Goal: Task Accomplishment & Management: Manage account settings

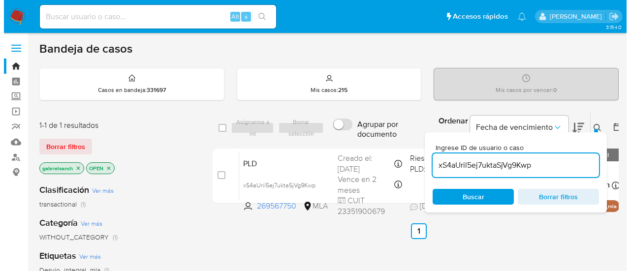
scroll to position [49, 0]
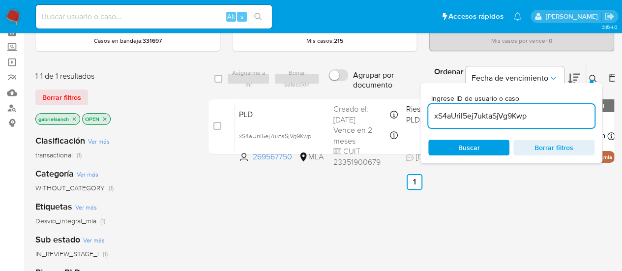
click at [510, 120] on input "xS4aUril5ej7uktaSjVg9Kwp" at bounding box center [512, 116] width 166 height 13
paste input "5LeVhwnDASm1kaiLW6CkpsMg"
type input "5LeVhwnDASm1kaiLW6CkpsMg"
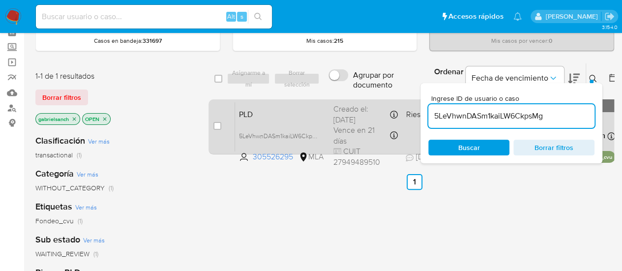
click at [215, 129] on div "case-item-checkbox" at bounding box center [218, 126] width 8 height 10
click at [220, 124] on input "checkbox" at bounding box center [218, 126] width 8 height 8
checkbox input "true"
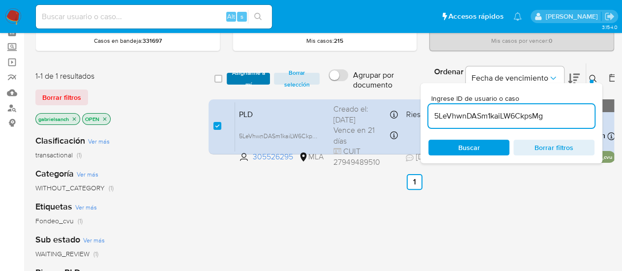
click at [238, 83] on span "Asignarme a mí" at bounding box center [249, 79] width 34 height 10
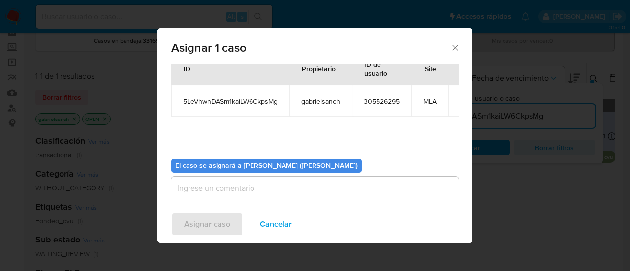
scroll to position [50, 0]
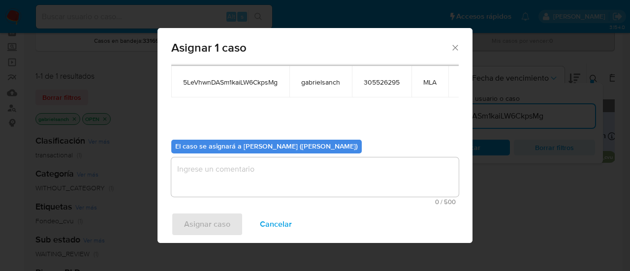
click at [263, 175] on textarea "assign-modal" at bounding box center [314, 176] width 287 height 39
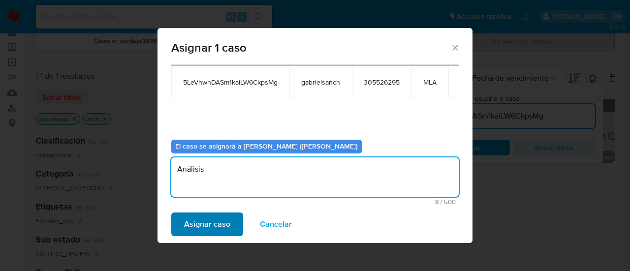
type textarea "Análisis"
click at [216, 220] on span "Asignar caso" at bounding box center [207, 225] width 46 height 22
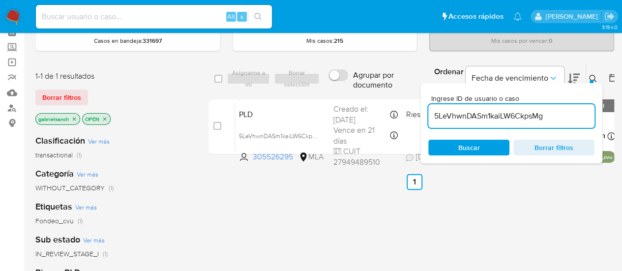
click at [477, 113] on input "5LeVhwnDASm1kaiLW6CkpsMg" at bounding box center [512, 116] width 166 height 13
paste input "4wRxU7lp5MSM0xfWj2Ow9Dho"
type input "4wRxU7lp5MSM0xfWj2Ow9Dho"
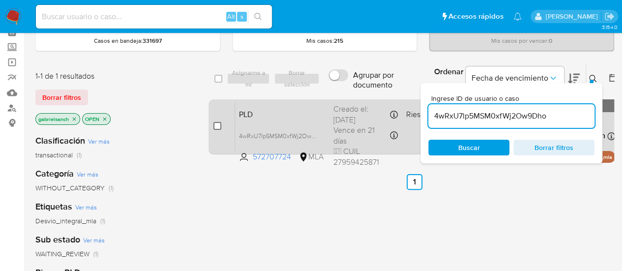
click at [216, 124] on input "checkbox" at bounding box center [218, 126] width 8 height 8
checkbox input "true"
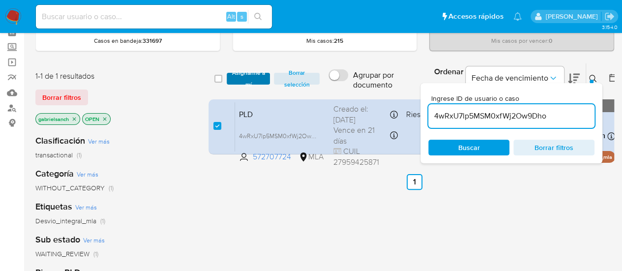
click at [242, 78] on span "Asignarme a mí" at bounding box center [249, 79] width 34 height 10
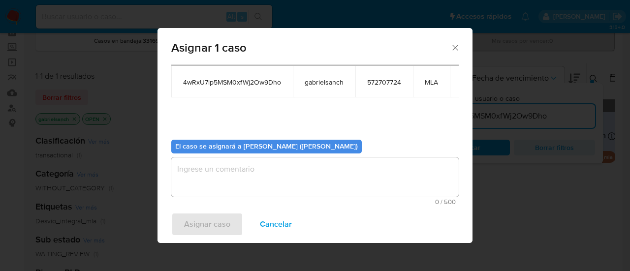
scroll to position [50, 0]
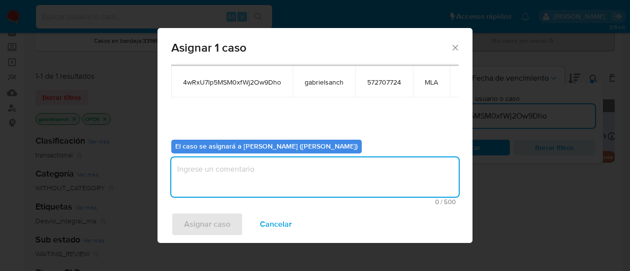
click at [253, 163] on textarea "assign-modal" at bounding box center [314, 176] width 287 height 39
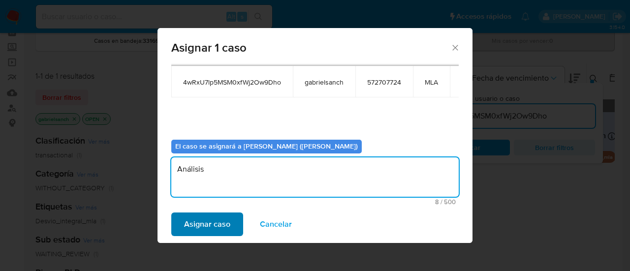
type textarea "Análisis"
click at [222, 224] on span "Asignar caso" at bounding box center [207, 225] width 46 height 22
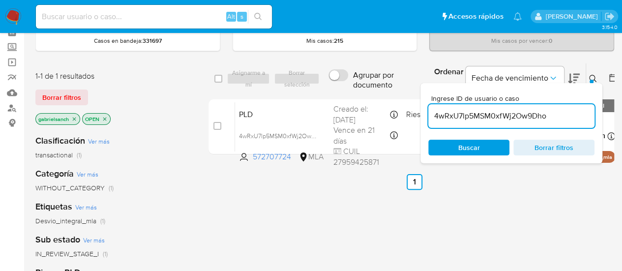
click at [462, 112] on input "4wRxU7lp5MSM0xfWj2Ow9Dho" at bounding box center [512, 116] width 166 height 13
paste input "HE3KC2KlkLKTtkJbbGbjdQYp"
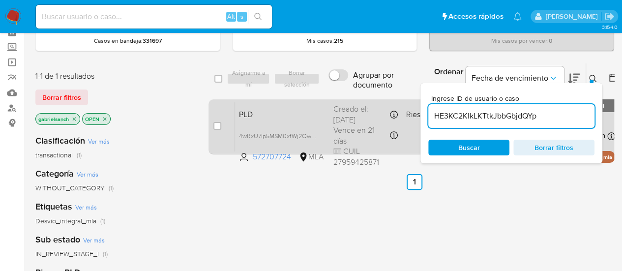
type input "HE3KC2KlkLKTtkJbbGbjdQYp"
click at [216, 126] on input "checkbox" at bounding box center [218, 126] width 8 height 8
checkbox input "true"
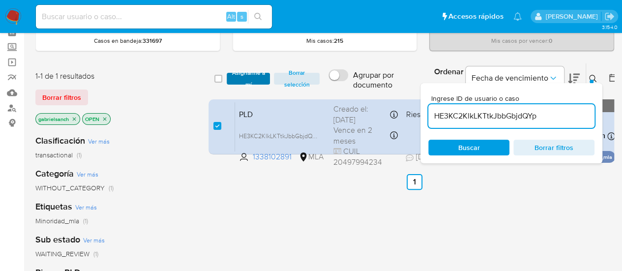
click at [240, 82] on span "Asignarme a mí" at bounding box center [249, 79] width 34 height 10
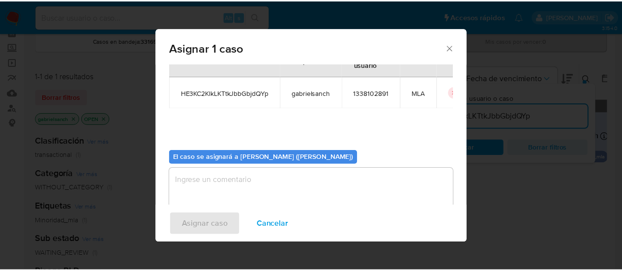
scroll to position [50, 0]
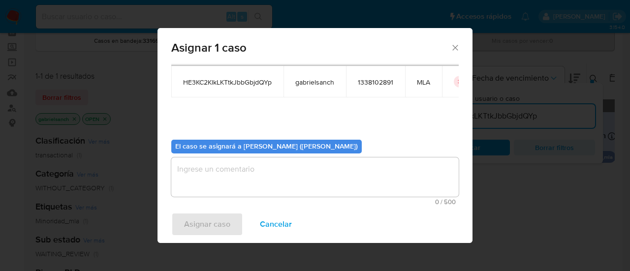
click at [242, 177] on textarea "assign-modal" at bounding box center [314, 176] width 287 height 39
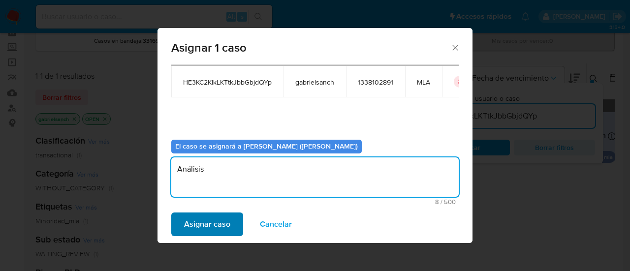
type textarea "Análisis"
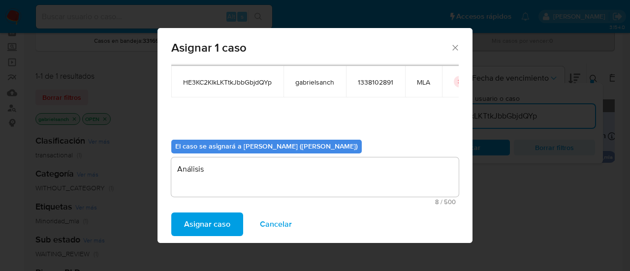
click at [218, 221] on span "Asignar caso" at bounding box center [207, 225] width 46 height 22
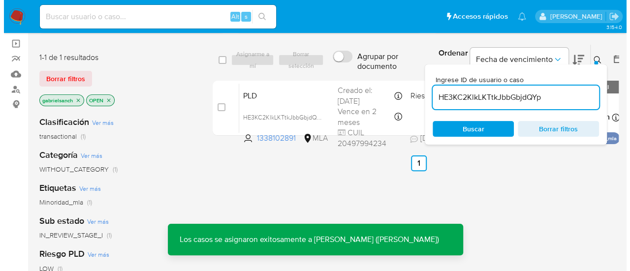
scroll to position [72, 0]
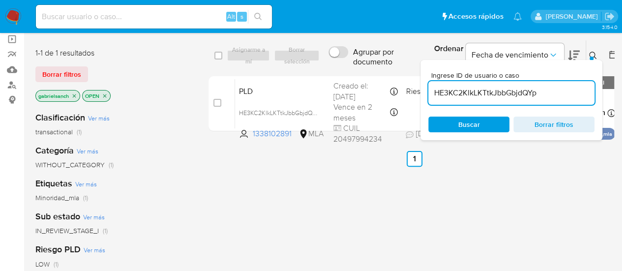
click at [456, 91] on input "HE3KC2KlkLKTtkJbbGbjdQYp" at bounding box center [512, 93] width 166 height 13
click at [456, 90] on input "HE3KC2KlkLKTtkJbbGbjdQYp" at bounding box center [512, 93] width 166 height 13
paste input "BkpFnP39NXB5asF1yzYbp6Tm"
type input "BkpFnP39NXB5asF1yzYbp6Tm"
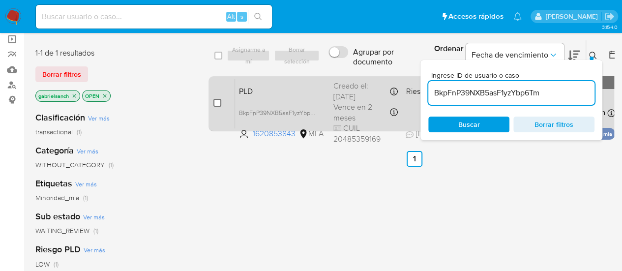
click at [219, 103] on input "checkbox" at bounding box center [218, 103] width 8 height 8
checkbox input "true"
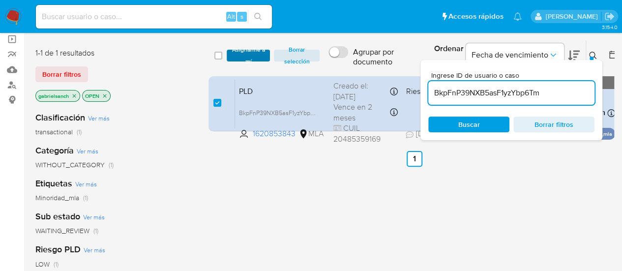
click at [247, 51] on span "Asignarme a mí" at bounding box center [249, 56] width 34 height 10
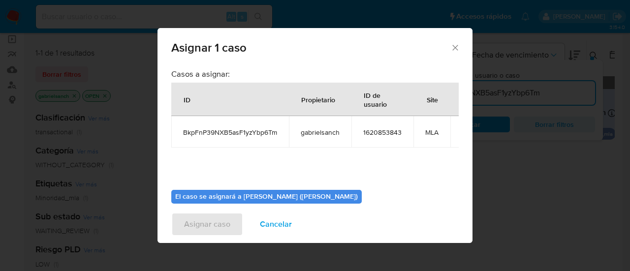
scroll to position [50, 0]
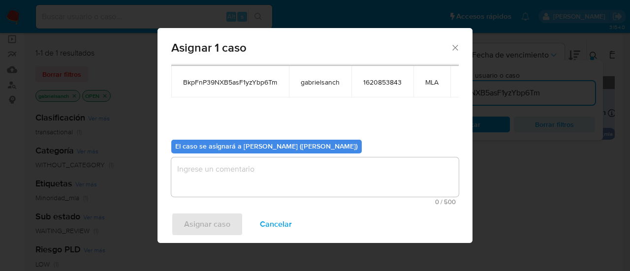
click at [244, 162] on textarea "assign-modal" at bounding box center [314, 176] width 287 height 39
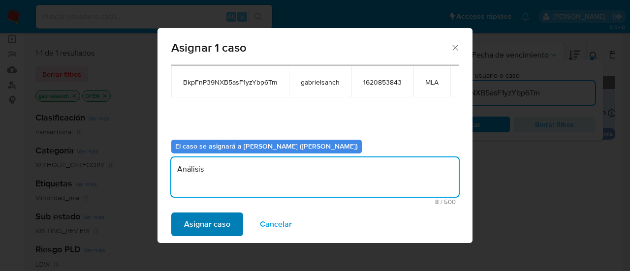
type textarea "Análisis"
click at [225, 224] on span "Asignar caso" at bounding box center [207, 225] width 46 height 22
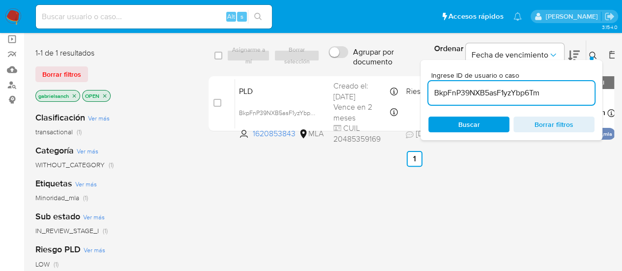
click at [460, 87] on input "BkpFnP39NXB5asF1yzYbp6Tm" at bounding box center [512, 93] width 166 height 13
paste input "VFs99jVnIcTFNoCfAN8vwXdc"
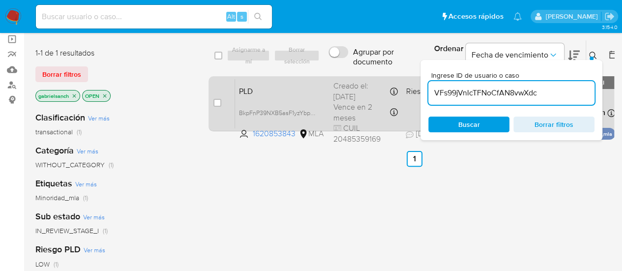
type input "VFs99jVnIcTFNoCfAN8vwXdc"
click at [216, 103] on input "checkbox" at bounding box center [218, 103] width 8 height 8
checkbox input "true"
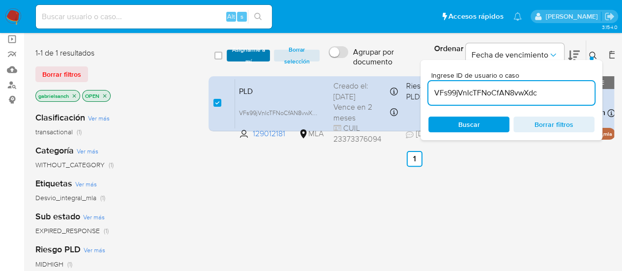
click at [240, 57] on span "Asignarme a mí" at bounding box center [249, 56] width 34 height 10
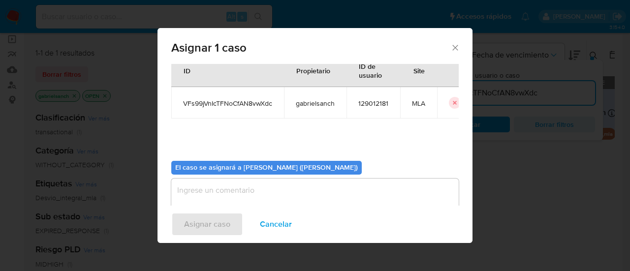
scroll to position [50, 0]
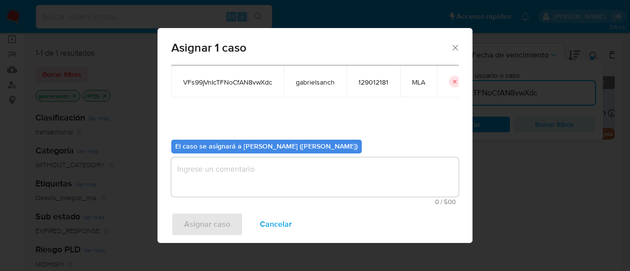
click at [266, 174] on textarea "assign-modal" at bounding box center [314, 176] width 287 height 39
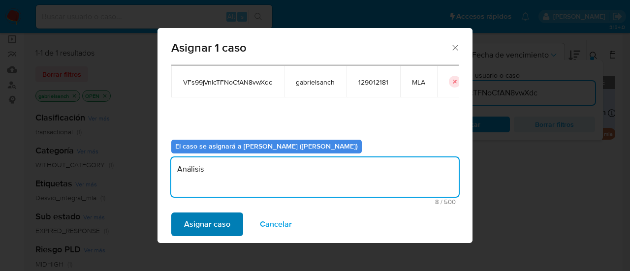
type textarea "Análisis"
click at [225, 219] on span "Asignar caso" at bounding box center [207, 225] width 46 height 22
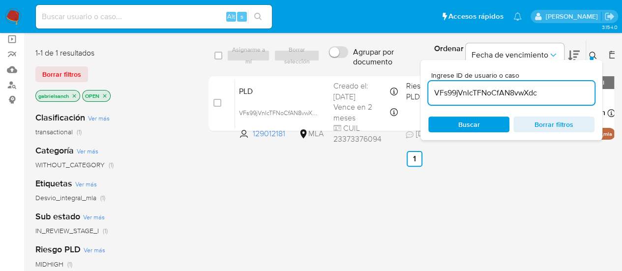
click at [524, 94] on input "VFs99jVnIcTFNoCfAN8vwXdc" at bounding box center [512, 93] width 166 height 13
paste input "tzqAqSI4wnlxDxsp5klnz2mf"
type input "tzqAqSI4wnlxDxsp5klnz2mf"
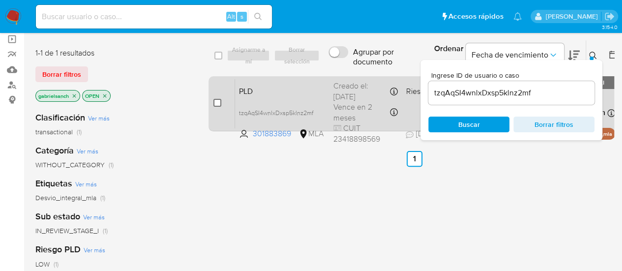
click at [216, 102] on input "checkbox" at bounding box center [218, 103] width 8 height 8
checkbox input "true"
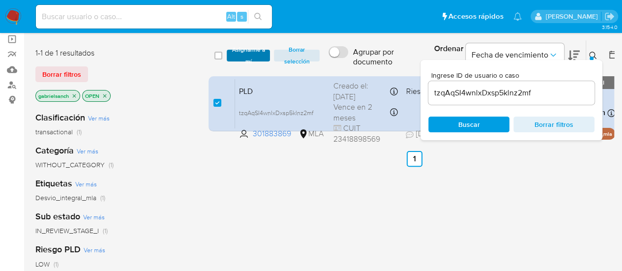
click at [243, 52] on span "Asignarme a mí" at bounding box center [249, 56] width 34 height 10
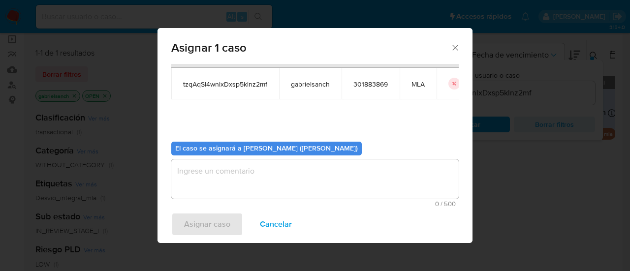
scroll to position [50, 0]
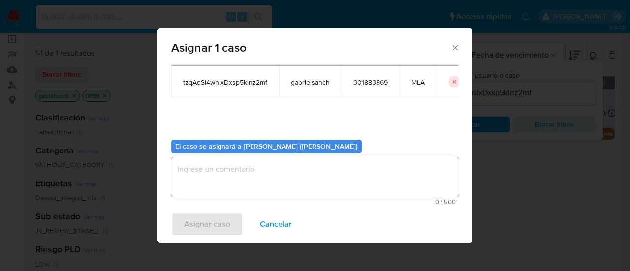
click at [233, 162] on textarea "assign-modal" at bounding box center [314, 176] width 287 height 39
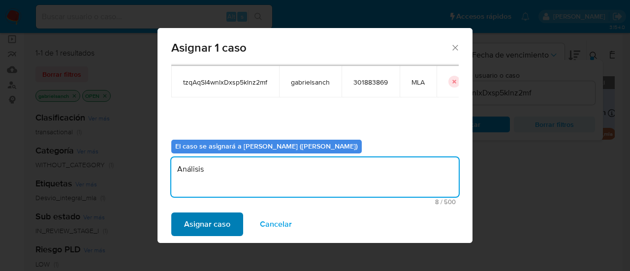
type textarea "Análisis"
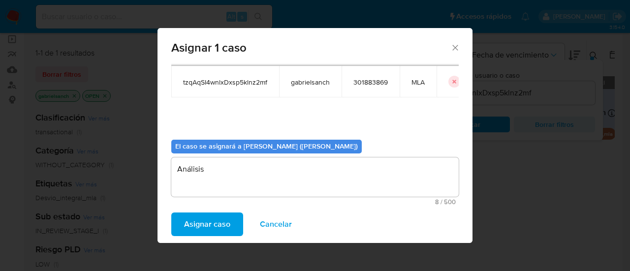
click at [217, 222] on span "Asignar caso" at bounding box center [207, 225] width 46 height 22
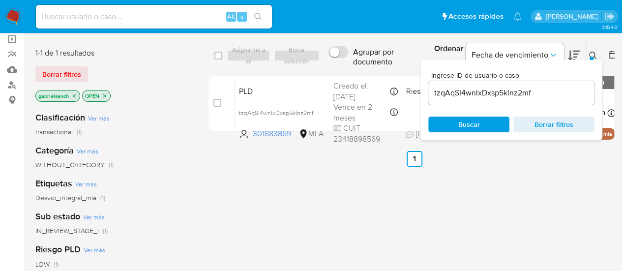
click at [479, 78] on div "Ingrese ID de usuario o caso tzqAqSI4wnlxDxsp5klnz2mf" at bounding box center [512, 88] width 166 height 33
click at [478, 83] on div "tzqAqSI4wnlxDxsp5klnz2mf" at bounding box center [512, 93] width 166 height 24
click at [483, 88] on input "tzqAqSI4wnlxDxsp5klnz2mf" at bounding box center [512, 93] width 166 height 13
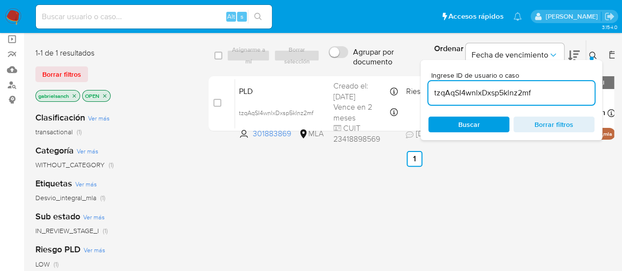
click at [483, 88] on input "tzqAqSI4wnlxDxsp5klnz2mf" at bounding box center [512, 93] width 166 height 13
paste input "rhG6WRveyzKaE4XrOzNQzbvV"
type input "rhG6WRveyzKaE4XrOzNQzbvV"
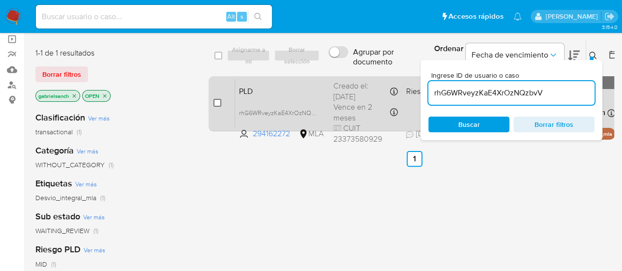
click at [217, 102] on input "checkbox" at bounding box center [218, 103] width 8 height 8
checkbox input "true"
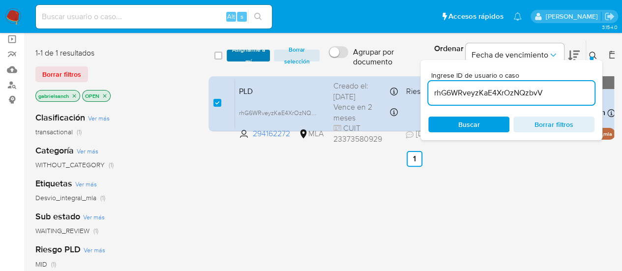
click at [257, 54] on span "Asignarme a mí" at bounding box center [249, 56] width 34 height 10
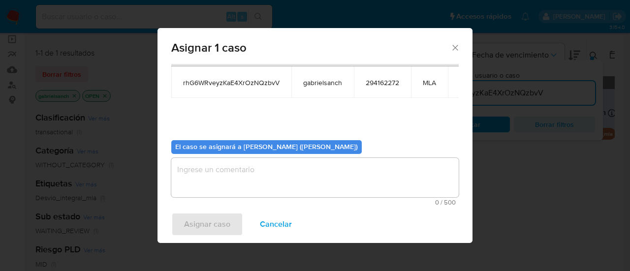
scroll to position [50, 0]
click at [263, 176] on textarea "assign-modal" at bounding box center [314, 176] width 287 height 39
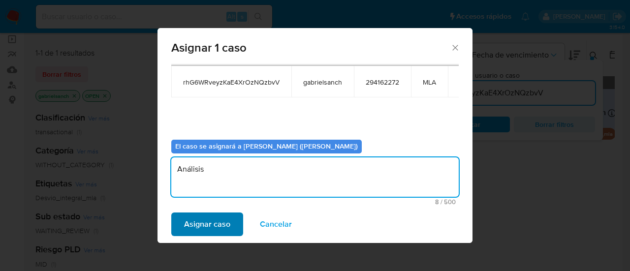
type textarea "Análisis"
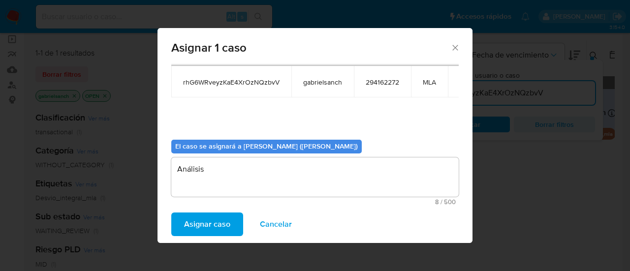
click at [215, 221] on span "Asignar caso" at bounding box center [207, 225] width 46 height 22
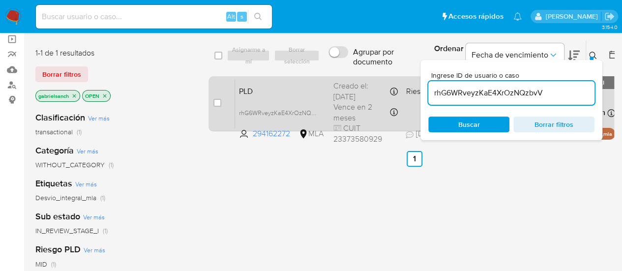
click at [214, 96] on div "case-item-checkbox No es posible asignar el caso" at bounding box center [225, 104] width 22 height 50
click at [219, 99] on input "checkbox" at bounding box center [218, 103] width 8 height 8
checkbox input "true"
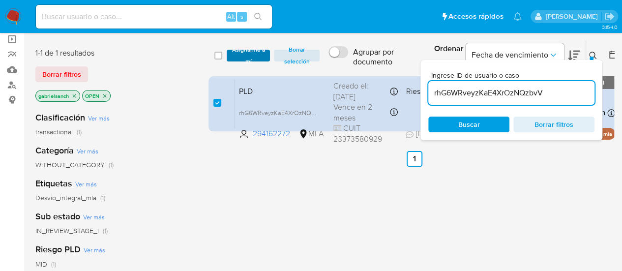
click at [240, 52] on span "Asignarme a mí" at bounding box center [249, 56] width 34 height 10
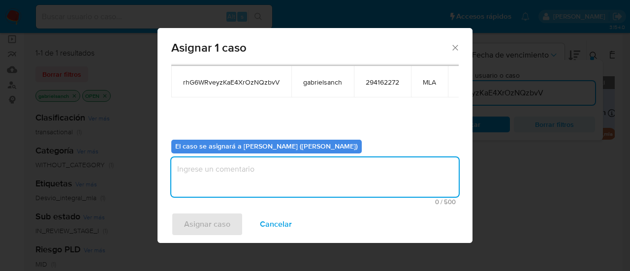
click at [226, 167] on textarea "assign-modal" at bounding box center [314, 176] width 287 height 39
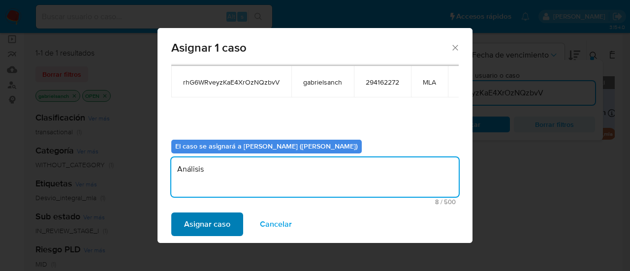
type textarea "Análisis"
click at [206, 221] on span "Asignar caso" at bounding box center [207, 225] width 46 height 22
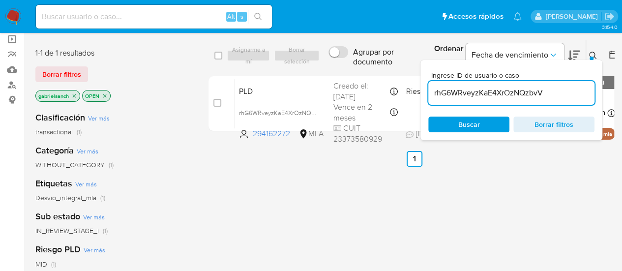
click at [450, 94] on input "rhG6WRveyzKaE4XrOzNQzbvV" at bounding box center [512, 93] width 166 height 13
paste input "s7oLLAxoP5ExSC7LV6rnME9C"
type input "s7oLLAxoP5ExSC7LV6rnME9C"
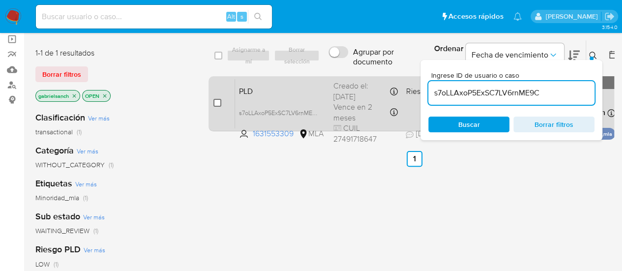
click at [216, 104] on input "checkbox" at bounding box center [218, 103] width 8 height 8
checkbox input "true"
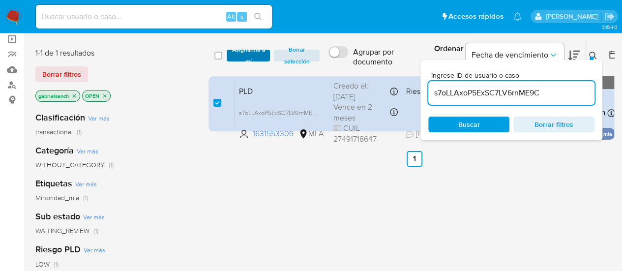
click at [240, 52] on span "Asignarme a mí" at bounding box center [249, 56] width 34 height 10
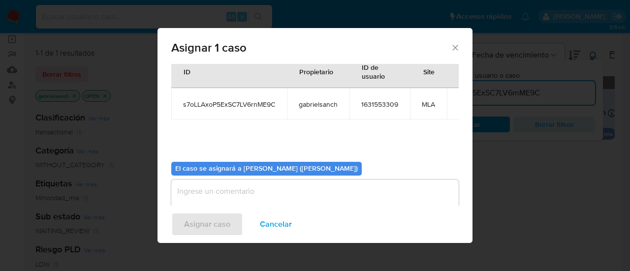
scroll to position [50, 0]
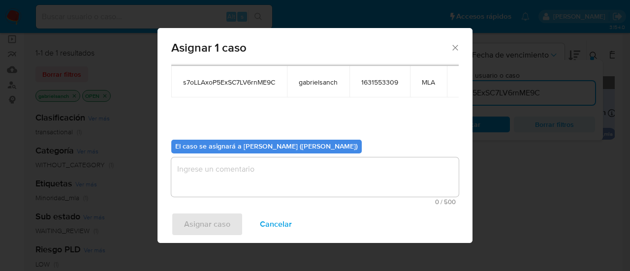
click at [231, 177] on textarea "assign-modal" at bounding box center [314, 176] width 287 height 39
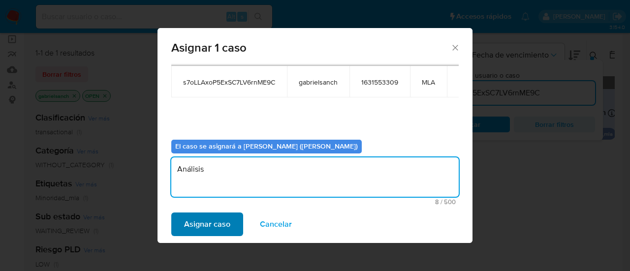
type textarea "Análisis"
click at [218, 224] on span "Asignar caso" at bounding box center [207, 225] width 46 height 22
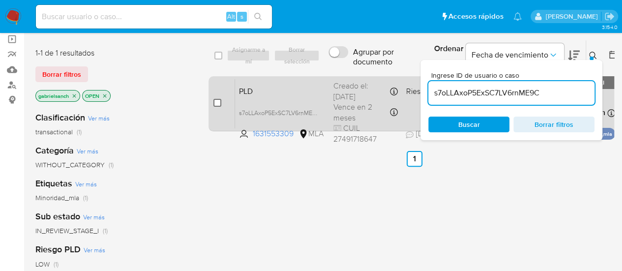
click at [215, 100] on input "checkbox" at bounding box center [218, 103] width 8 height 8
checkbox input "true"
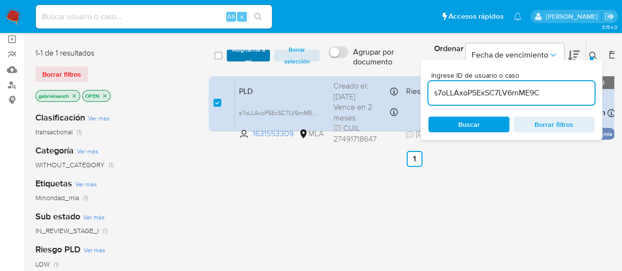
click at [235, 61] on span "Asignarme a mí" at bounding box center [249, 56] width 34 height 10
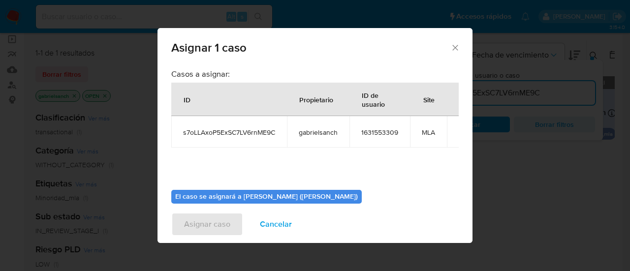
drag, startPoint x: 235, startPoint y: 62, endPoint x: 235, endPoint y: 53, distance: 8.9
click at [235, 53] on div "Asignar 1 caso" at bounding box center [314, 46] width 315 height 36
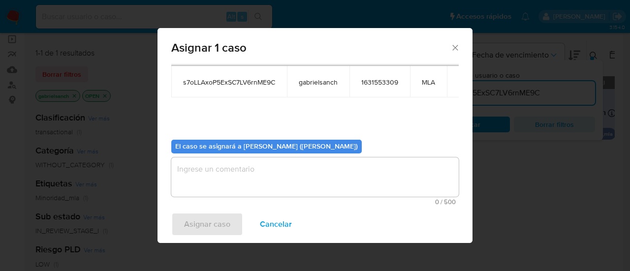
click at [245, 167] on textarea "assign-modal" at bounding box center [314, 176] width 287 height 39
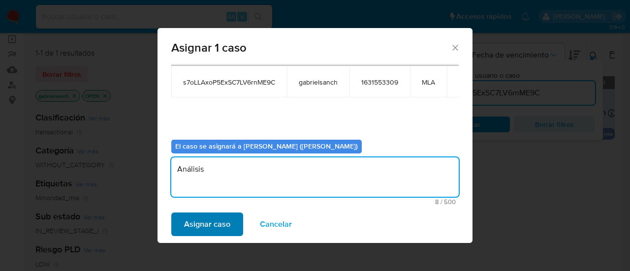
type textarea "Análisis"
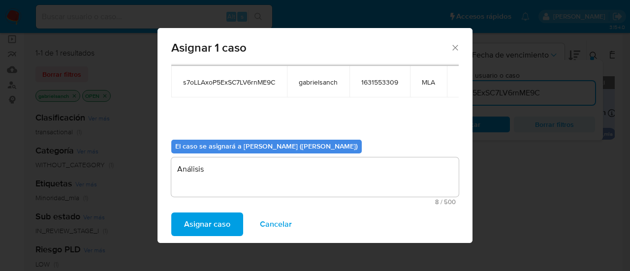
click at [185, 220] on span "Asignar caso" at bounding box center [207, 225] width 46 height 22
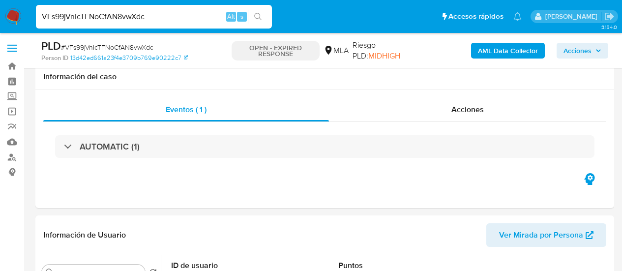
select select "10"
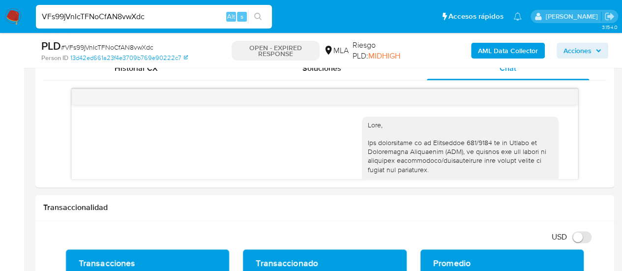
scroll to position [1073, 0]
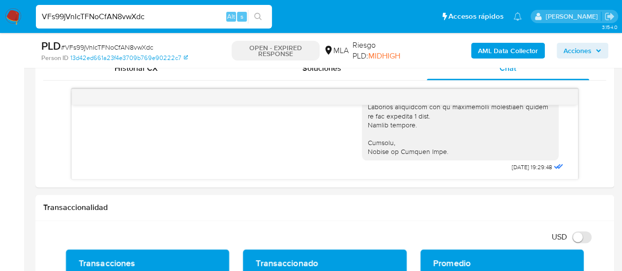
click at [163, 16] on input "VFs99jVnIcTFNoCfAN8vwXdc" at bounding box center [154, 16] width 236 height 13
paste input "5LeVhwnDASm1kaiLW6CkpsMg"
type input "5LeVhwnDASm1kaiLW6CkpsMg"
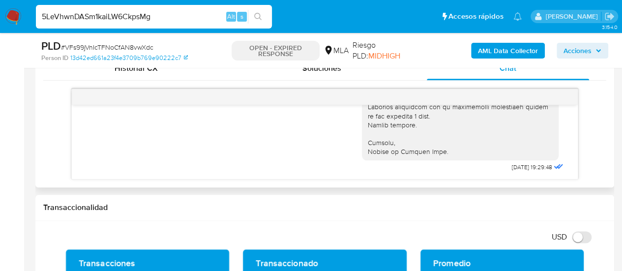
drag, startPoint x: 359, startPoint y: 167, endPoint x: 436, endPoint y: 140, distance: 81.4
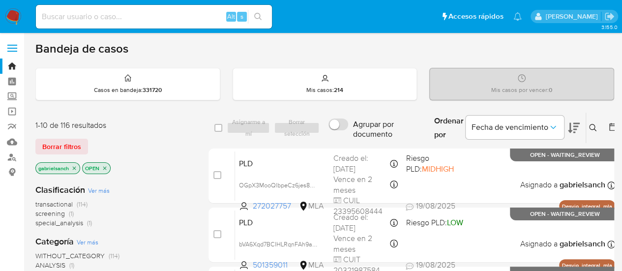
click at [154, 8] on div "Alt s" at bounding box center [154, 17] width 236 height 24
click at [160, 19] on input at bounding box center [154, 16] width 236 height 13
paste input "5LeVhwnDASm1kaiLW6CkpsMg"
type input "5LeVhwnDASm1kaiLW6CkpsMg"
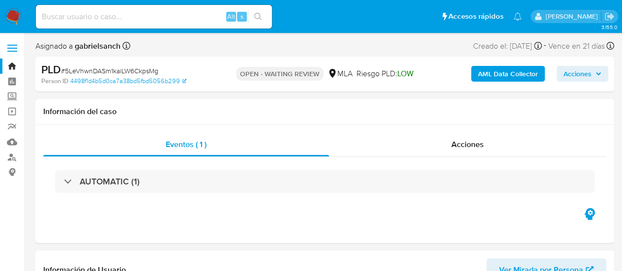
select select "10"
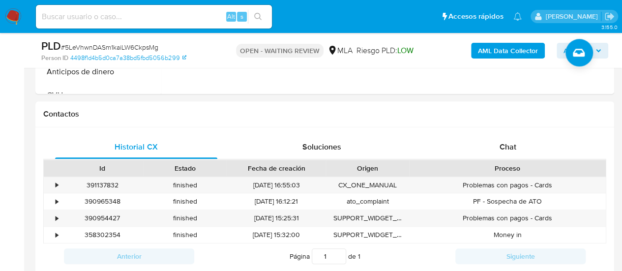
scroll to position [394, 0]
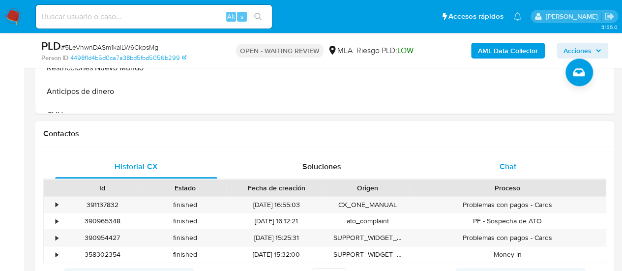
click at [522, 167] on div "Chat" at bounding box center [508, 167] width 162 height 24
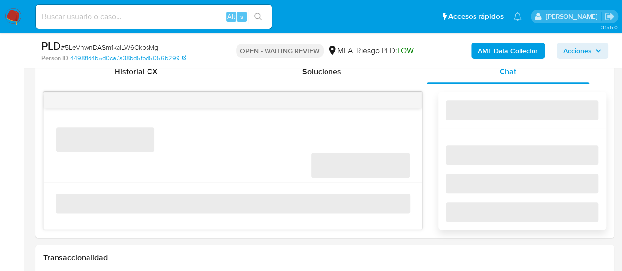
scroll to position [492, 0]
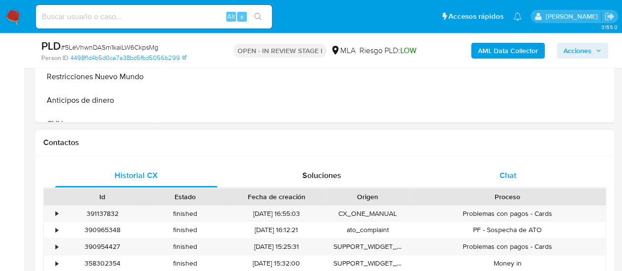
scroll to position [394, 0]
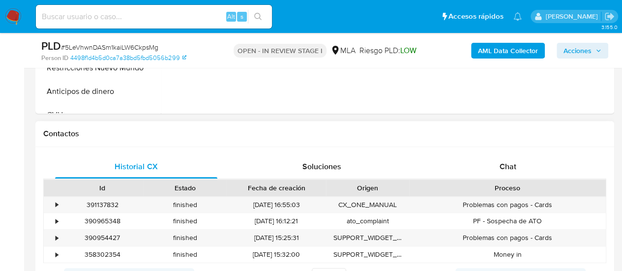
click at [521, 157] on div "Chat" at bounding box center [508, 167] width 162 height 24
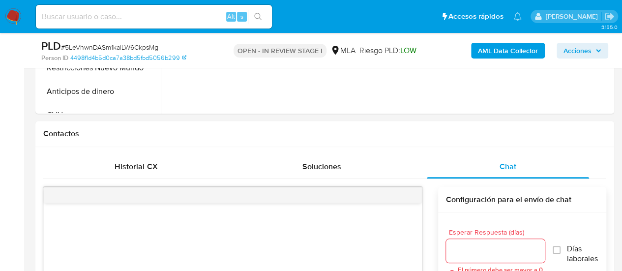
scroll to position [443, 0]
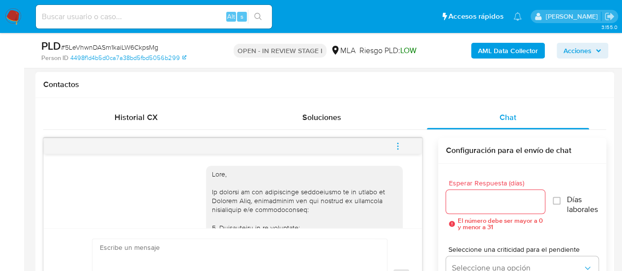
select select "10"
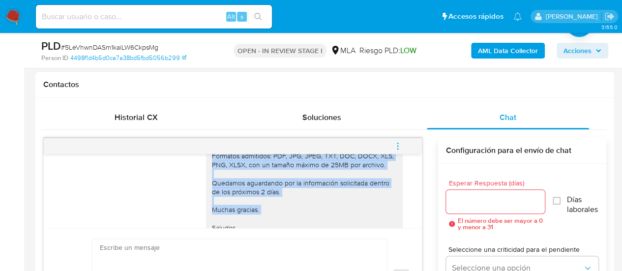
scroll to position [1486, 0]
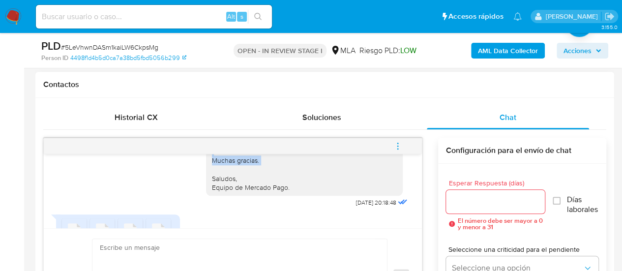
drag, startPoint x: 206, startPoint y: 170, endPoint x: 289, endPoint y: 194, distance: 87.2
click at [289, 192] on div "Hola, te agradecemos por la documentación. Analizamos tu caso y notamos que la …" at bounding box center [304, 31] width 185 height 322
copy div "Hola, te agradecemos por la documentación. Analizamos tu caso y notamos que la …"
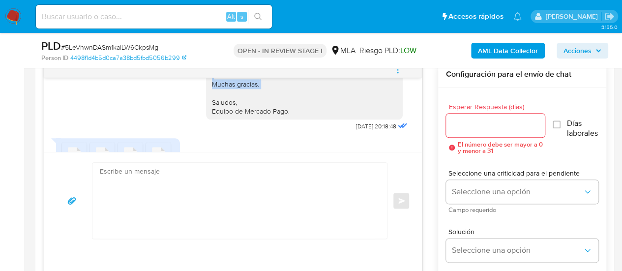
scroll to position [541, 0]
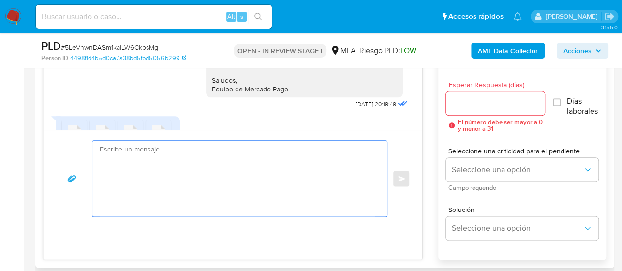
click at [189, 154] on textarea at bounding box center [237, 179] width 275 height 76
paste textarea "Hola, te agradecemos por la documentación. Analizamos tu caso y notamos que la …"
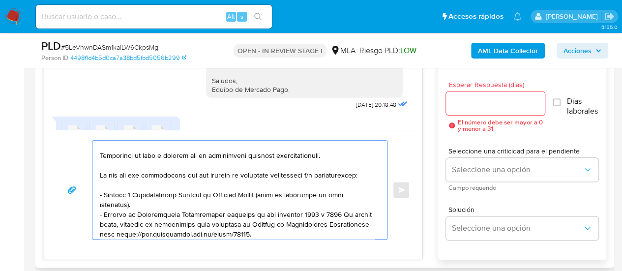
scroll to position [0, 0]
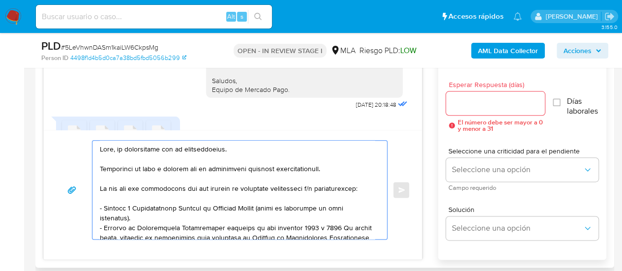
drag, startPoint x: 180, startPoint y: 147, endPoint x: 231, endPoint y: 149, distance: 51.2
click at [231, 149] on textarea at bounding box center [237, 190] width 275 height 98
drag, startPoint x: 100, startPoint y: 170, endPoint x: 345, endPoint y: 167, distance: 245.0
click at [345, 167] on textarea at bounding box center [237, 190] width 275 height 98
paste textarea "documentacion@mercadopago.com.ar"
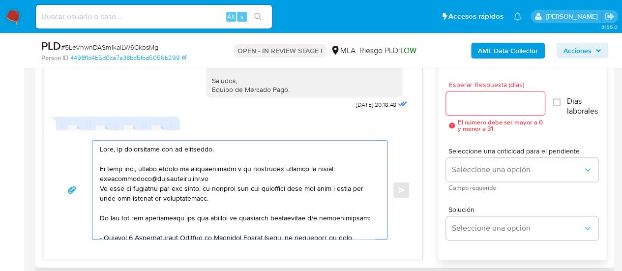
scroll to position [49, 0]
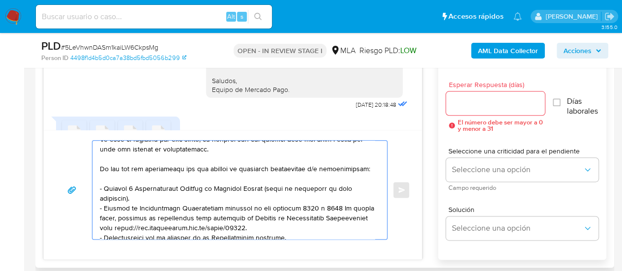
drag, startPoint x: 144, startPoint y: 169, endPoint x: 100, endPoint y: 163, distance: 44.1
click at [100, 163] on textarea at bounding box center [237, 190] width 275 height 98
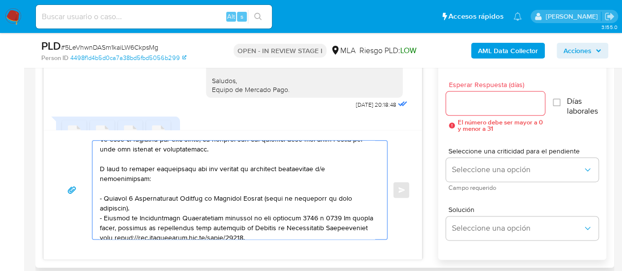
click at [146, 180] on textarea at bounding box center [237, 190] width 275 height 98
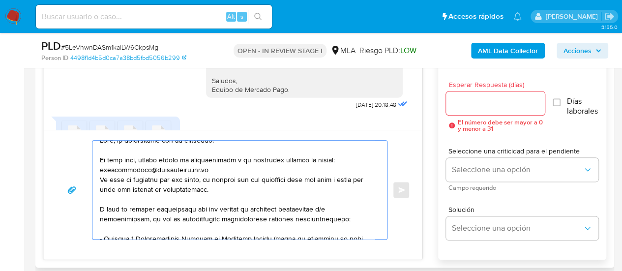
scroll to position [0, 0]
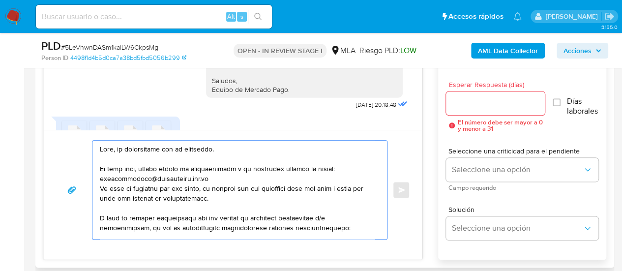
type textarea "Hola, te agradecemos por tu respuesta. En este caso, podrás mandar la documenta…"
click at [484, 100] on input "Esperar Respuesta (días)" at bounding box center [495, 103] width 99 height 13
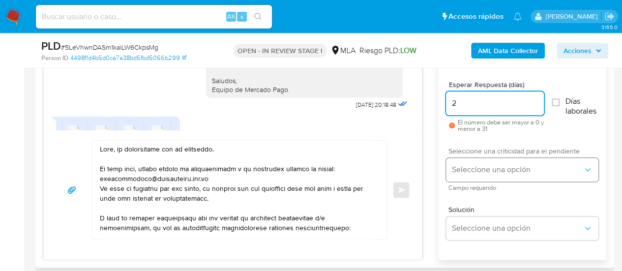
type input "2"
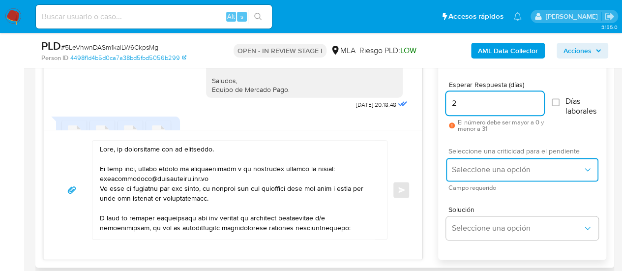
click at [469, 162] on button "Seleccione una opción" at bounding box center [522, 170] width 153 height 24
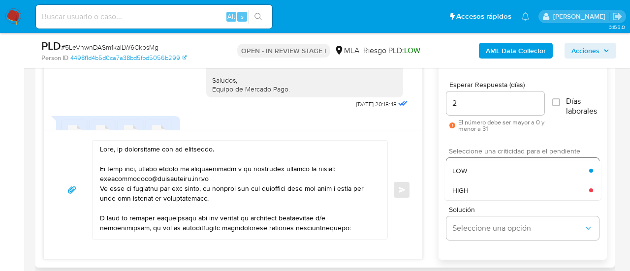
click at [477, 186] on div "HIGH" at bounding box center [520, 191] width 137 height 20
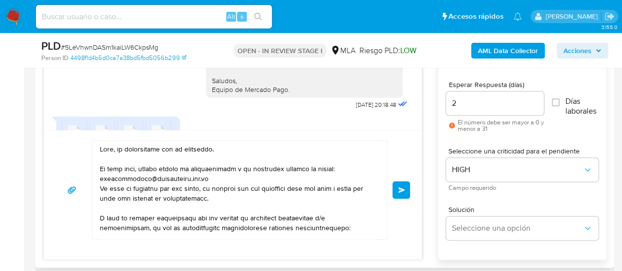
drag, startPoint x: 400, startPoint y: 186, endPoint x: 385, endPoint y: 142, distance: 47.3
click at [400, 187] on span "Enviar" at bounding box center [402, 190] width 7 height 6
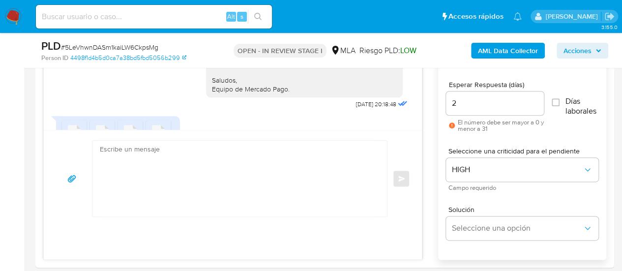
scroll to position [1980, 0]
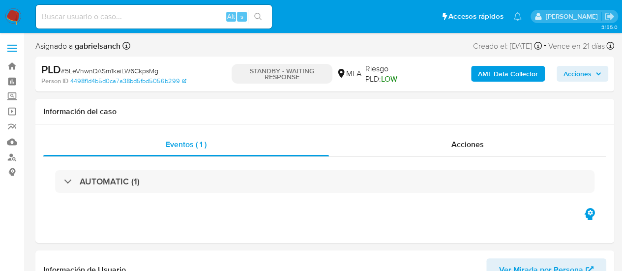
select select "10"
click at [107, 13] on input at bounding box center [154, 16] width 236 height 13
paste input "4wRxU7lp5MSM0xfWj2Ow9Dho"
type input "4wRxU7lp5MSM0xfWj2Ow9Dho"
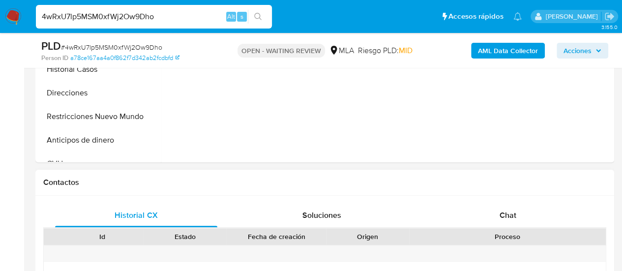
scroll to position [394, 0]
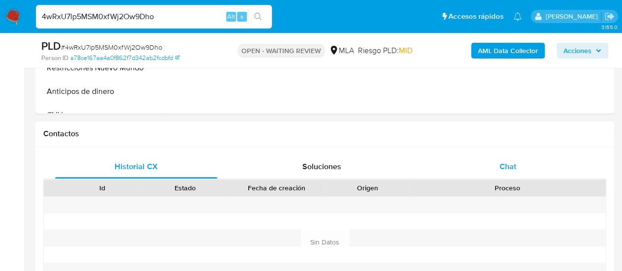
select select "10"
click at [502, 163] on span "Chat" at bounding box center [508, 166] width 17 height 11
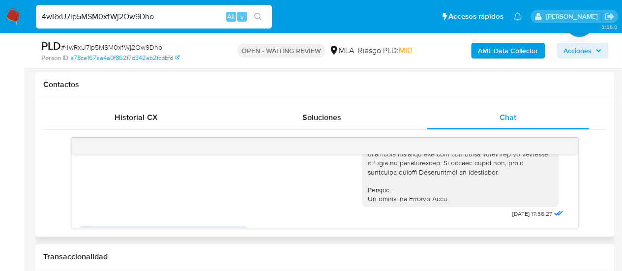
scroll to position [522, 0]
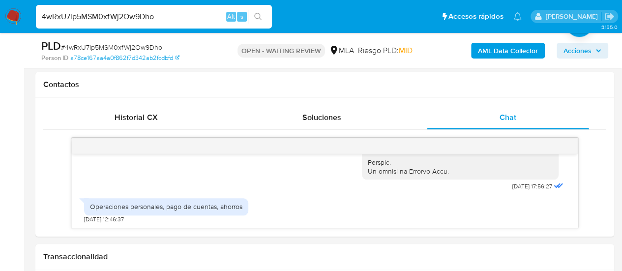
click at [113, 14] on input "4wRxU7lp5MSM0xfWj2Ow9Dho" at bounding box center [154, 16] width 236 height 13
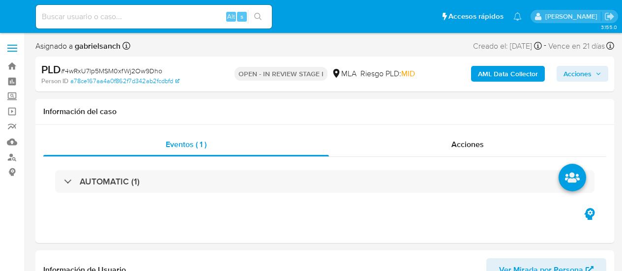
select select "10"
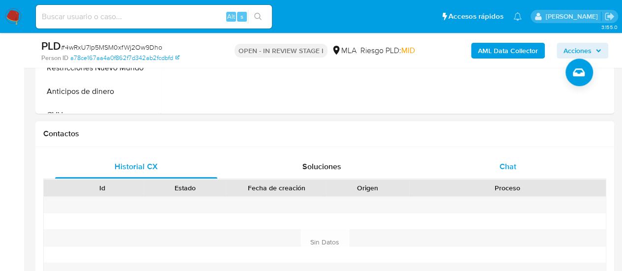
click at [523, 174] on div "Chat" at bounding box center [508, 167] width 162 height 24
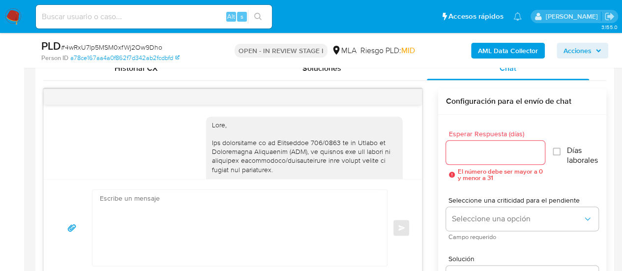
scroll to position [522, 0]
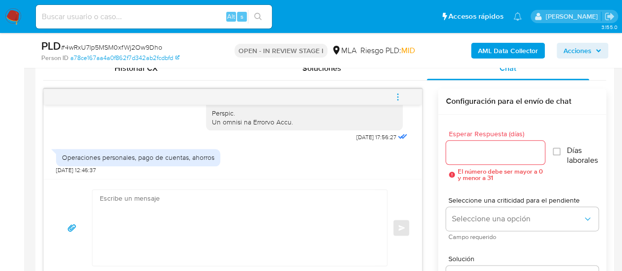
click at [310, 203] on textarea at bounding box center [237, 228] width 275 height 76
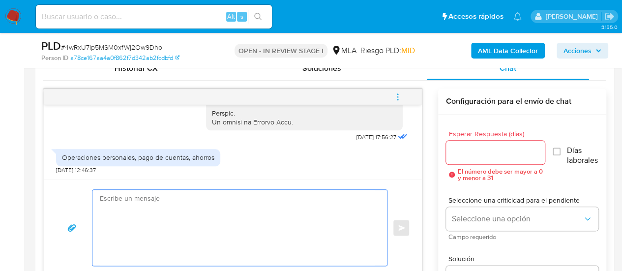
paste textarea "Lore, ipsumdo sit am consectet. Ad elitsed do eiu temporincid utlaboreetd ma al…"
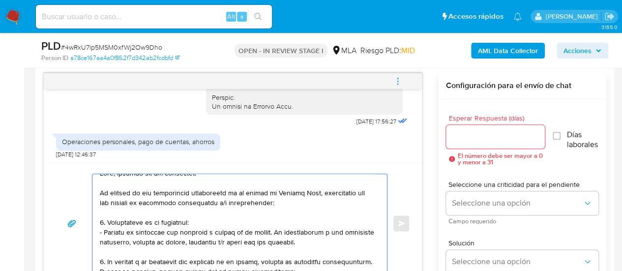
scroll to position [0, 0]
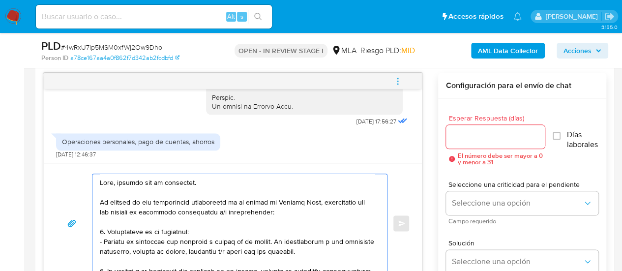
type textarea "Lore, ipsumdo sit am consectet. Ad elitsed do eiu temporincid utlaboreetd ma al…"
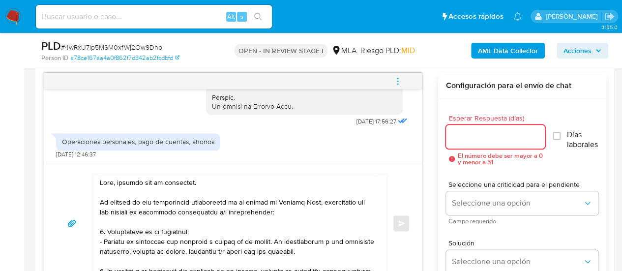
click at [468, 130] on input "Esperar Respuesta (días)" at bounding box center [495, 136] width 99 height 13
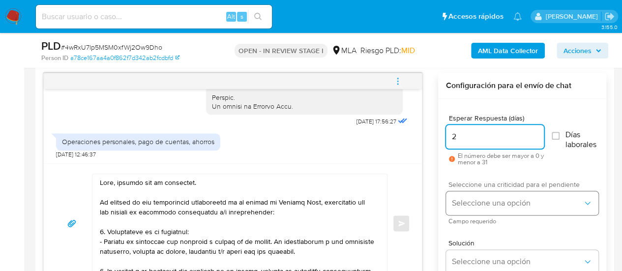
type input "2"
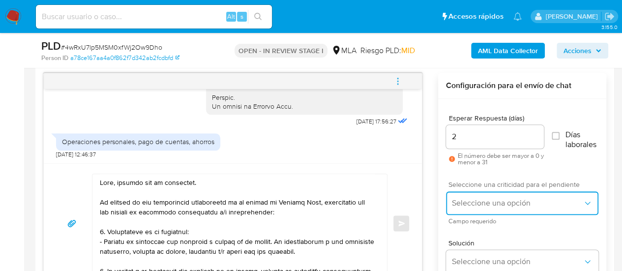
click at [582, 204] on span "Seleccione una opción" at bounding box center [517, 203] width 131 height 10
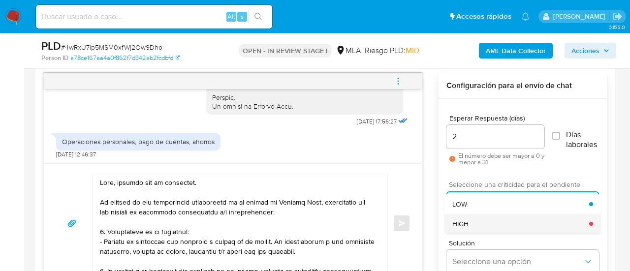
click at [481, 227] on div "HIGH" at bounding box center [520, 224] width 137 height 20
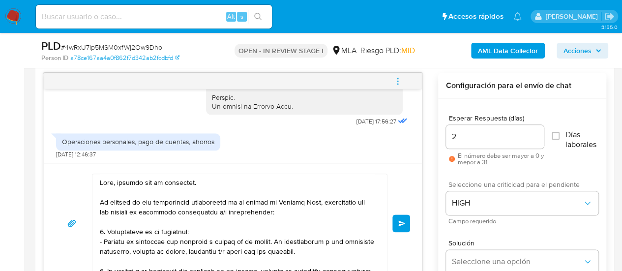
click at [402, 221] on span "Enviar" at bounding box center [402, 223] width 7 height 6
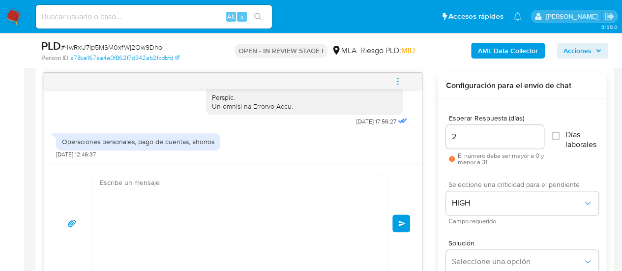
scroll to position [1052, 0]
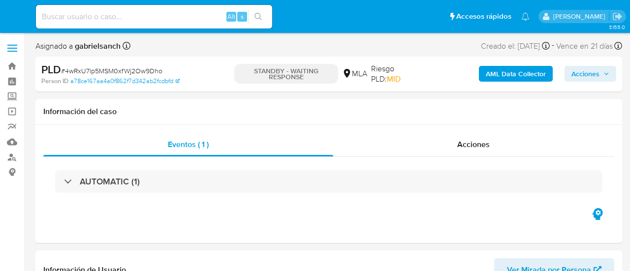
select select "10"
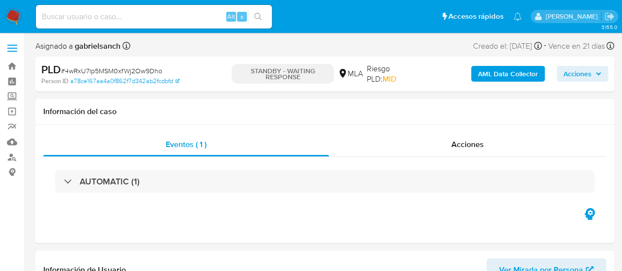
click at [136, 20] on input at bounding box center [154, 16] width 236 height 13
paste input "HE3KC2KlkLKTtkJbbGbjdQYp"
type input "HE3KC2KlkLKTtkJbbGbjdQYp"
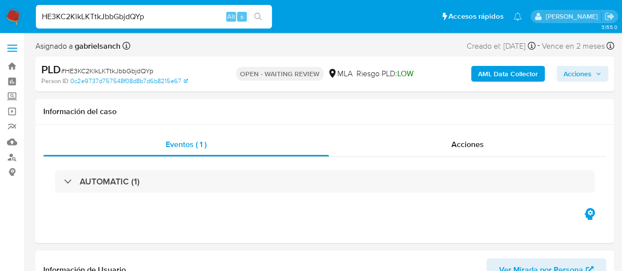
select select "10"
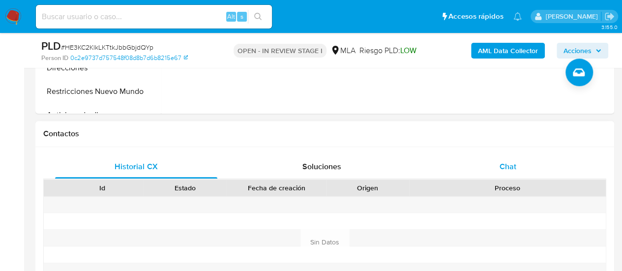
click at [519, 159] on div "Chat" at bounding box center [508, 167] width 162 height 24
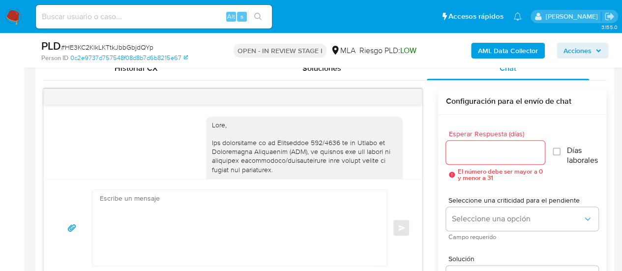
scroll to position [652, 0]
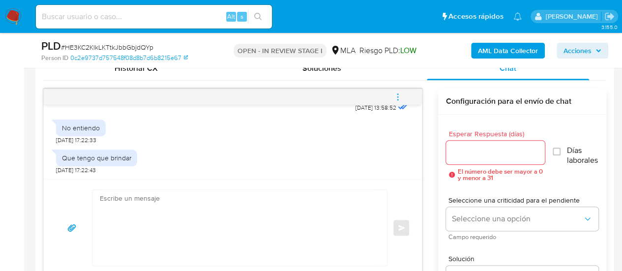
click at [184, 250] on textarea at bounding box center [237, 228] width 275 height 76
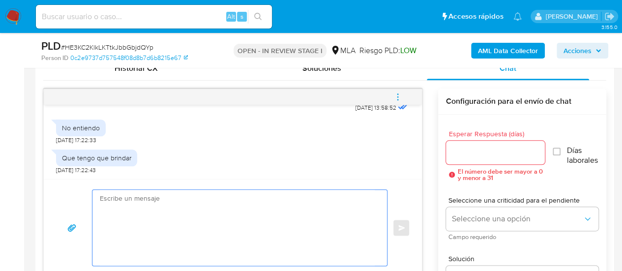
paste textarea "Hola, Agustín En función de las operaciones registradas en tu cuenta de Mercado…"
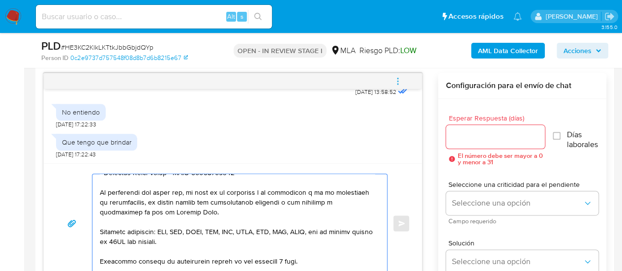
scroll to position [148, 0]
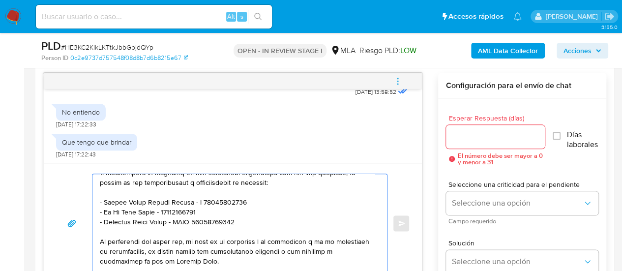
click at [119, 210] on textarea at bounding box center [237, 223] width 275 height 98
type textarea "Hola, Agustín En función de las operaciones registradas en tu cuenta de Mercado…"
click at [459, 136] on input "Esperar Respuesta (días)" at bounding box center [495, 136] width 99 height 13
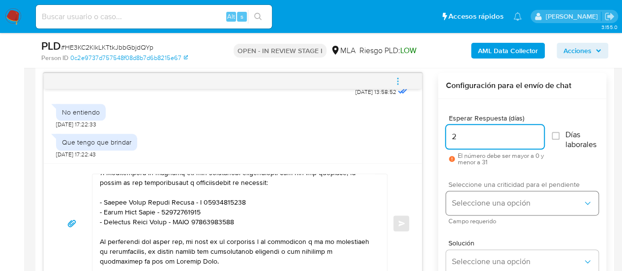
type input "2"
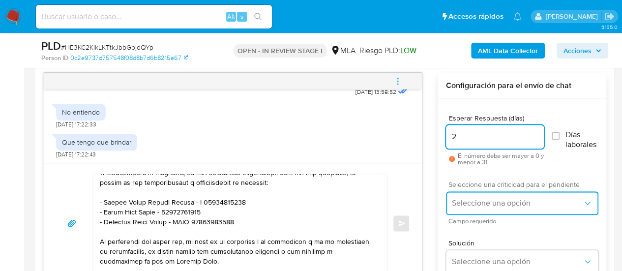
click at [474, 202] on span "Seleccione una opción" at bounding box center [517, 203] width 131 height 10
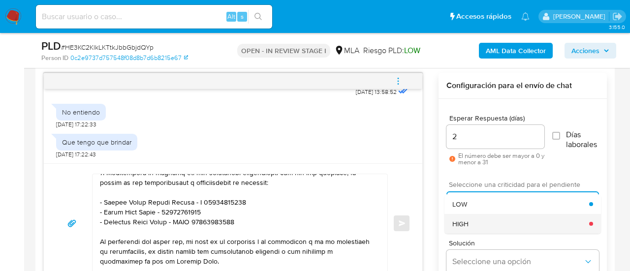
click at [483, 217] on div "HIGH" at bounding box center [520, 224] width 137 height 20
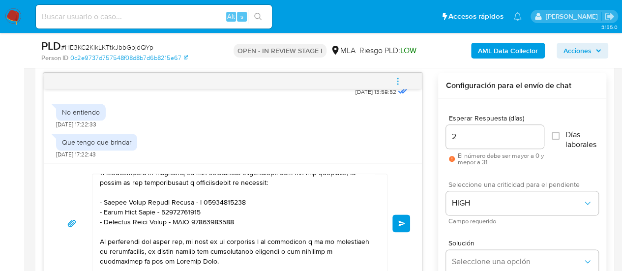
click at [401, 224] on span "Enviar" at bounding box center [402, 223] width 7 height 6
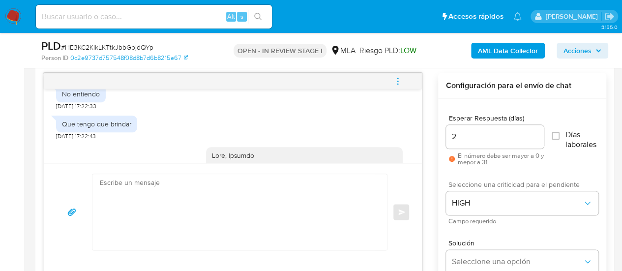
scroll to position [1030, 0]
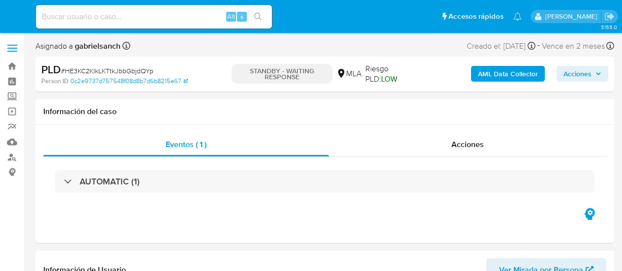
select select "10"
click at [122, 18] on input at bounding box center [154, 16] width 236 height 13
paste input "BkpFnP39NXB5asF1yzYbp6Tm"
type input "BkpFnP39NXB5asF1yzYbp6Tm"
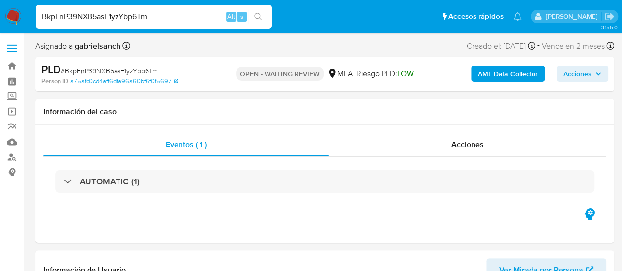
select select "10"
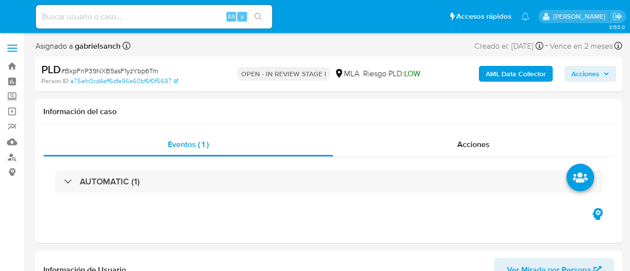
select select "10"
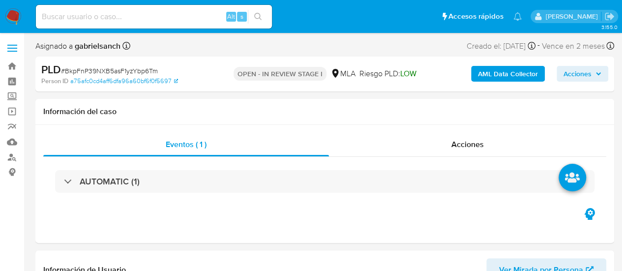
scroll to position [394, 0]
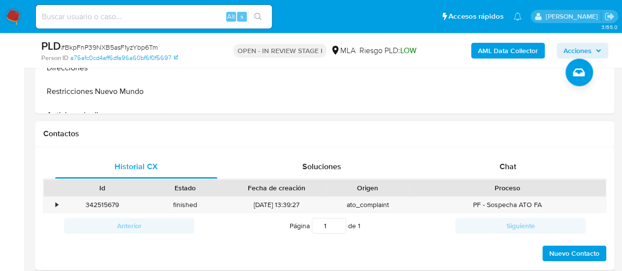
click at [463, 171] on div "Chat" at bounding box center [508, 167] width 162 height 24
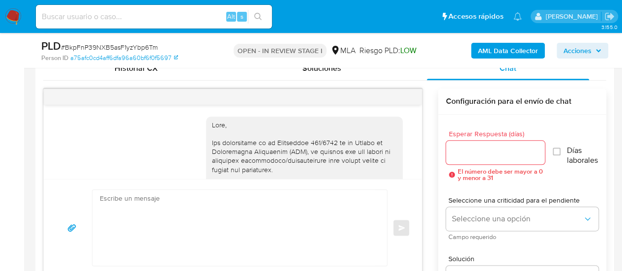
scroll to position [522, 0]
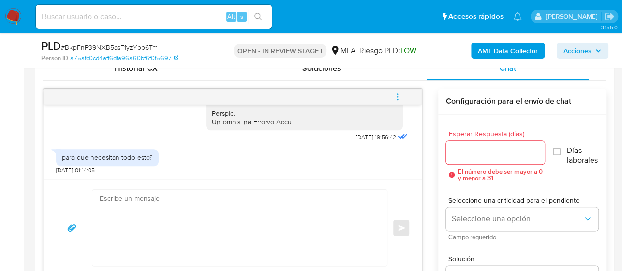
click at [235, 215] on textarea at bounding box center [237, 228] width 275 height 76
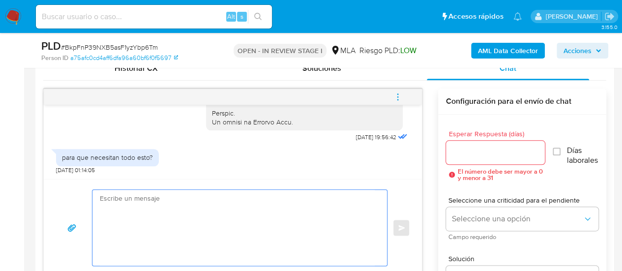
paste textarea "Lore, Ipsumdo Si ametcon ad eli seddoeiusmo temporincid ut la etdolo ma Aliquae…"
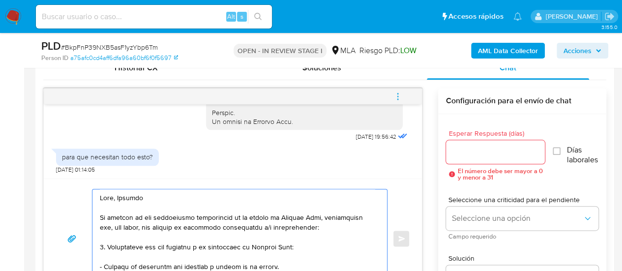
scroll to position [508, 0]
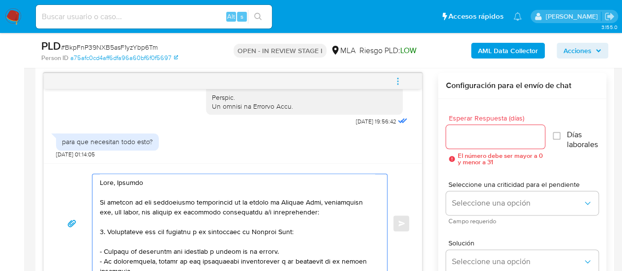
type textarea "Lore, Ipsumdo Si ametcon ad eli seddoeiusmo temporincid ut la etdolo ma Aliquae…"
click at [484, 138] on input "Esperar Respuesta (días)" at bounding box center [495, 136] width 99 height 13
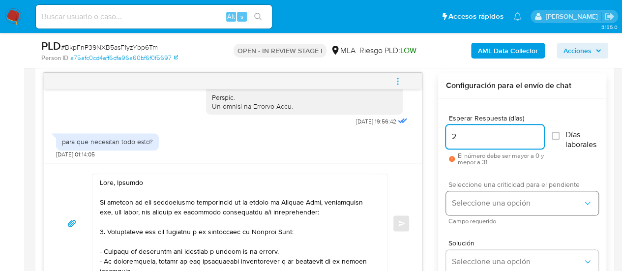
type input "2"
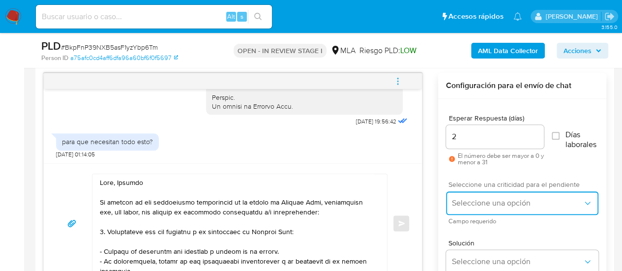
click at [466, 197] on button "Seleccione una opción" at bounding box center [522, 203] width 153 height 24
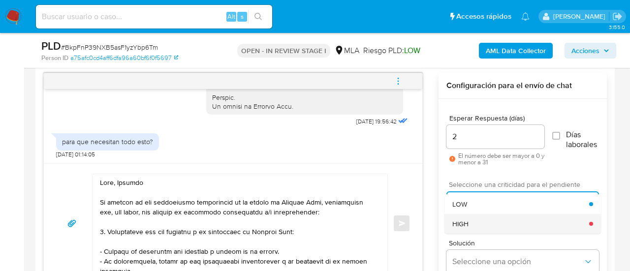
click at [485, 214] on div "HIGH" at bounding box center [520, 224] width 137 height 20
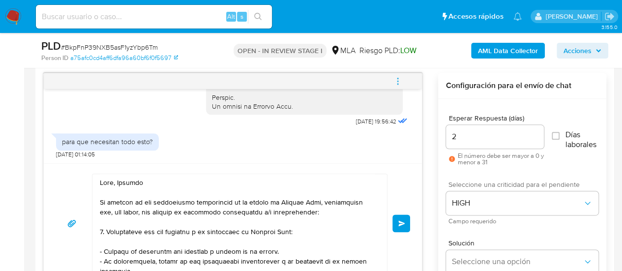
click at [401, 220] on span "Enviar" at bounding box center [402, 223] width 7 height 6
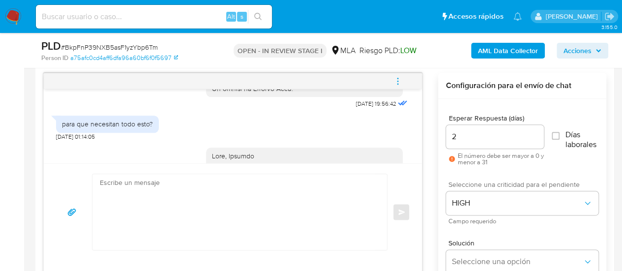
scroll to position [899, 0]
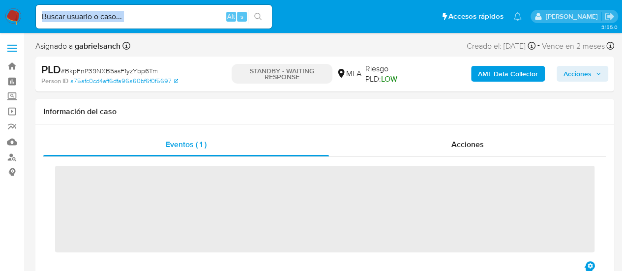
click at [157, 22] on div "Alt s" at bounding box center [154, 17] width 236 height 24
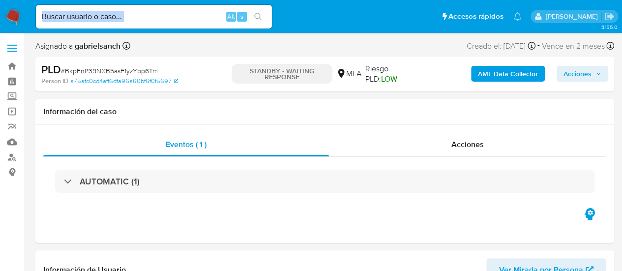
click at [151, 16] on input at bounding box center [154, 16] width 236 height 13
paste input "sLwXUqO2FaJAXJNNp0mSSLU2"
type input "sLwXUqO2FaJAXJNNp0mSSLU2"
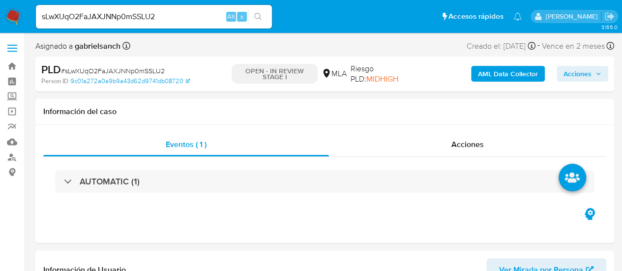
select select "10"
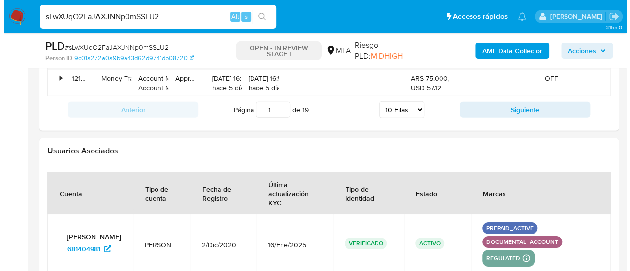
scroll to position [1760, 0]
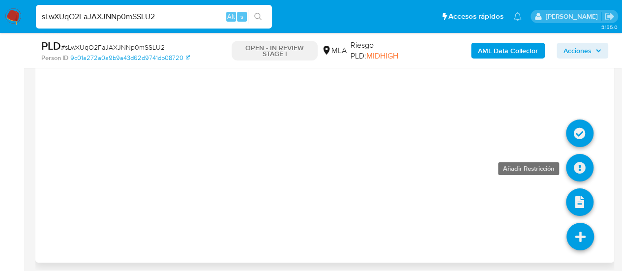
click at [576, 164] on icon at bounding box center [580, 168] width 28 height 28
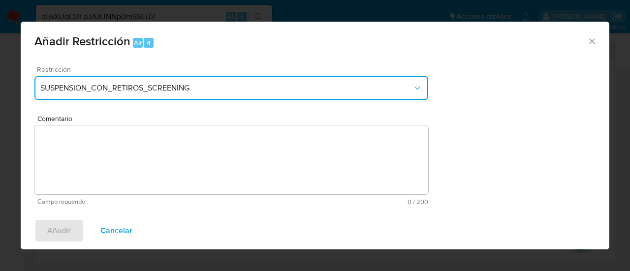
click at [133, 87] on span "SUSPENSION_CON_RETIROS_SCREENING" at bounding box center [226, 88] width 372 height 10
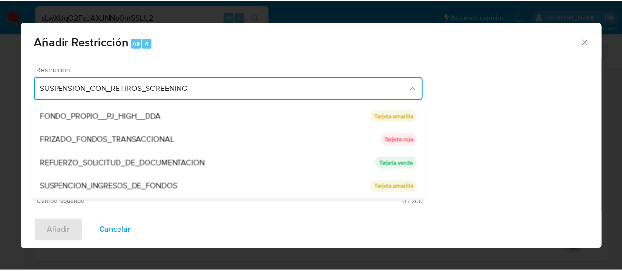
scroll to position [209, 0]
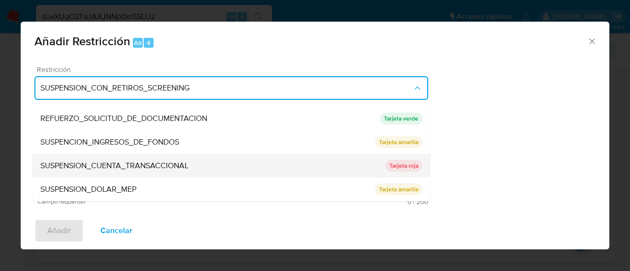
click at [163, 167] on span "SUSPENSION_CUENTA_TRANSACCIONAL" at bounding box center [114, 166] width 148 height 10
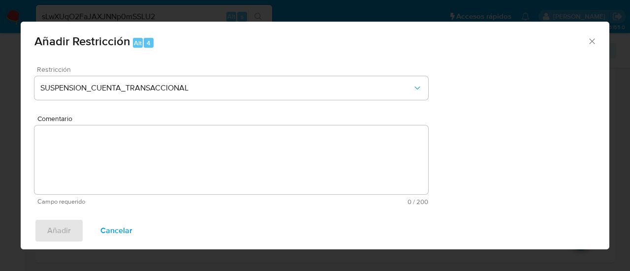
click at [163, 167] on textarea "Comentario" at bounding box center [231, 159] width 394 height 69
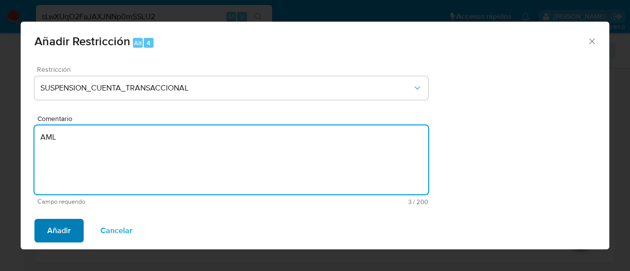
type textarea "AML"
click at [58, 237] on span "Añadir" at bounding box center [59, 231] width 24 height 22
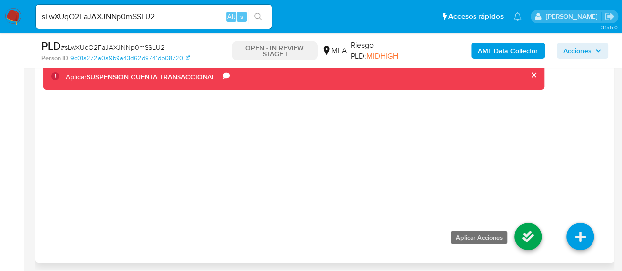
click at [521, 226] on icon at bounding box center [529, 237] width 28 height 28
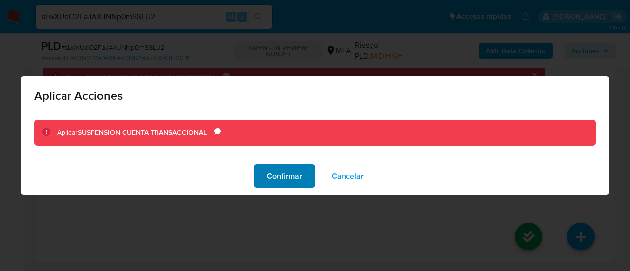
click at [272, 179] on span "Confirmar" at bounding box center [284, 176] width 35 height 22
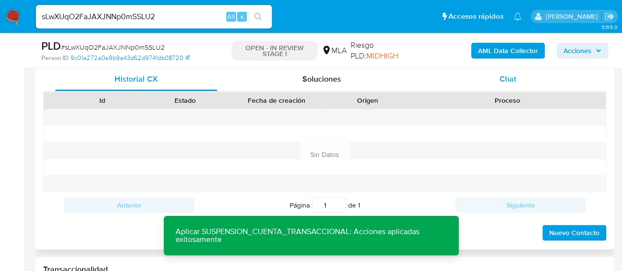
click at [504, 87] on div "Chat" at bounding box center [508, 79] width 162 height 24
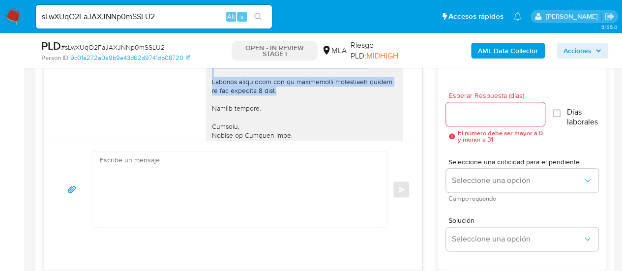
scroll to position [1203, 0]
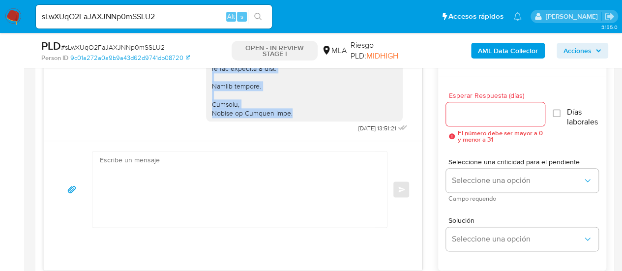
drag, startPoint x: 205, startPoint y: 89, endPoint x: 282, endPoint y: 115, distance: 81.5
copy div "Lore, Ip dolorsi am con adipiscinge seddoeiusmo te in utlabo et Dolorem Aliq, e…"
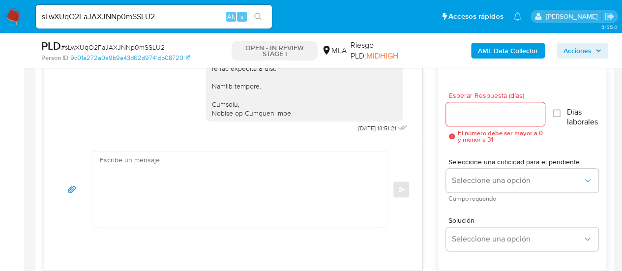
click at [250, 156] on textarea at bounding box center [237, 190] width 275 height 76
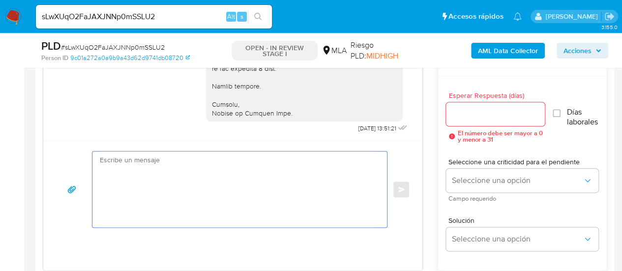
paste textarea "Hola, En función de las operaciones registradas en tu cuenta de Mercado Pago, n…"
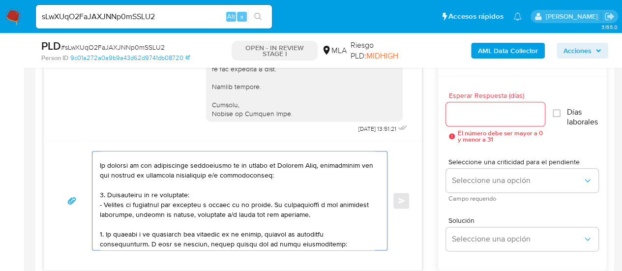
scroll to position [0, 0]
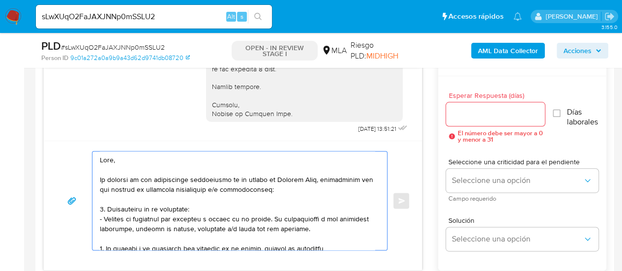
type textarea "Hola, En función de las operaciones registradas en tu cuenta de Mercado Pago, n…"
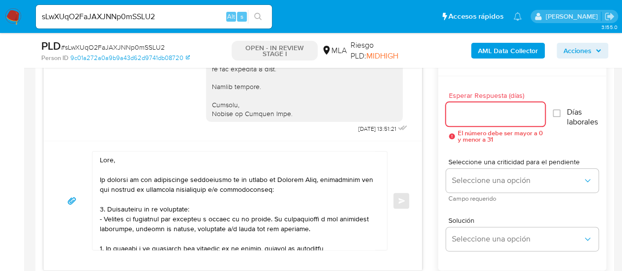
click at [474, 110] on input "Esperar Respuesta (días)" at bounding box center [495, 114] width 99 height 13
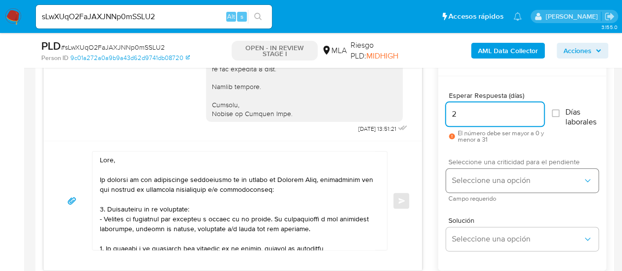
type input "2"
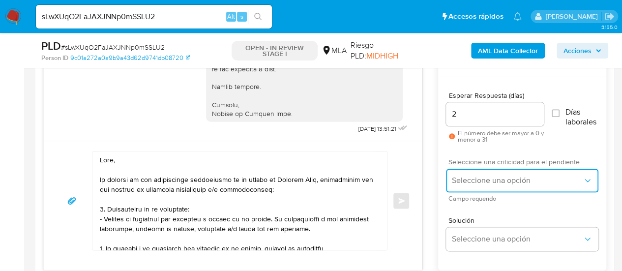
click at [460, 173] on button "Seleccione una opción" at bounding box center [522, 181] width 153 height 24
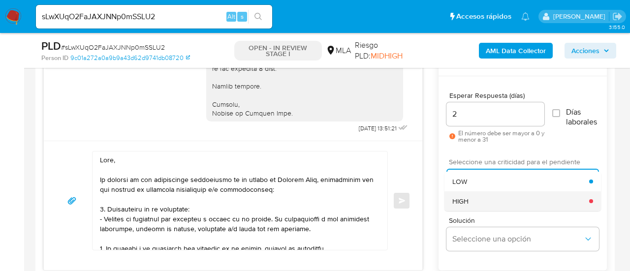
click at [478, 192] on div "HIGH" at bounding box center [520, 201] width 137 height 20
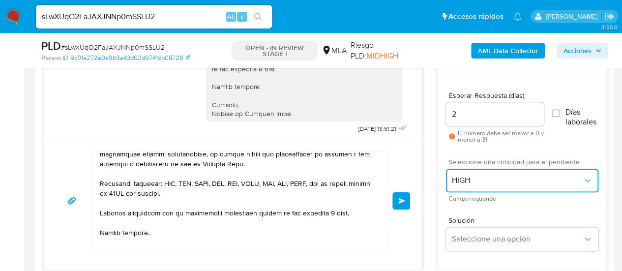
scroll to position [341, 0]
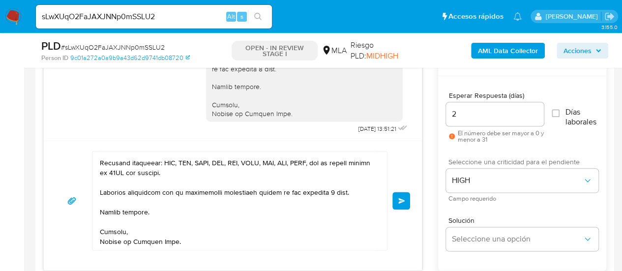
click at [404, 199] on span "Enviar" at bounding box center [402, 201] width 7 height 6
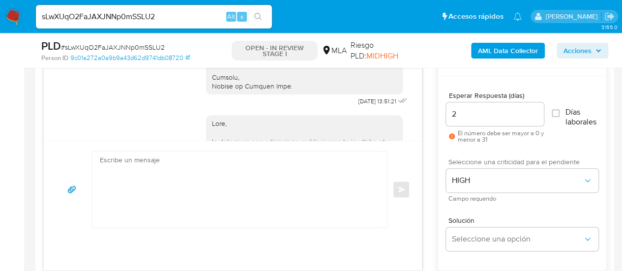
scroll to position [1706, 0]
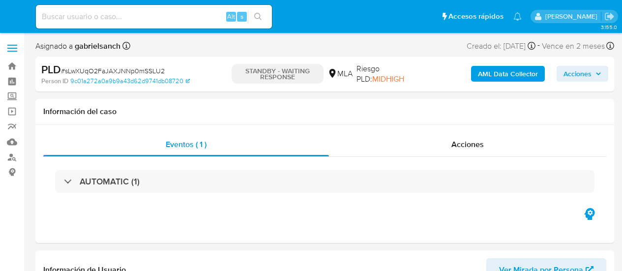
select select "10"
click at [131, 15] on input at bounding box center [154, 16] width 236 height 13
paste input "607nEzl1UySd83eHi7Y371jJ"
type input "607nEzl1UySd83eHi7Y371jJ"
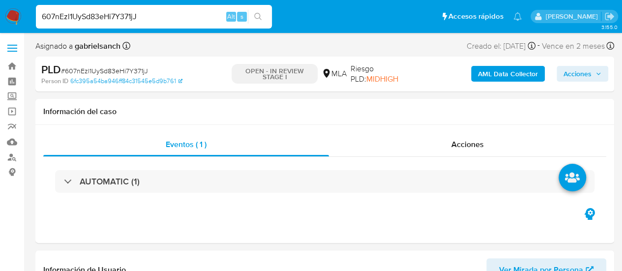
select select "10"
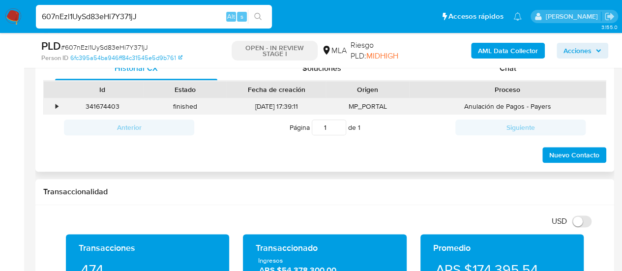
scroll to position [443, 0]
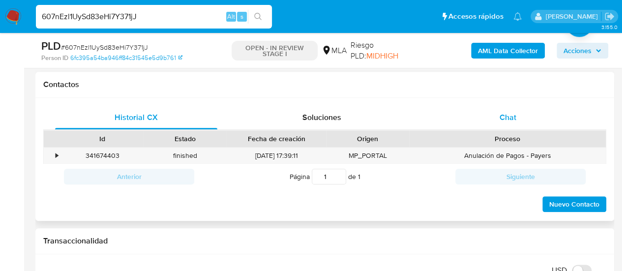
click at [508, 114] on span "Chat" at bounding box center [508, 117] width 17 height 11
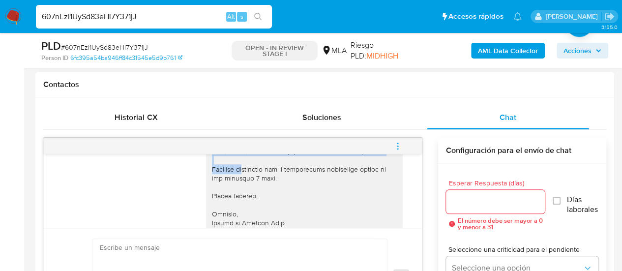
scroll to position [1239, 0]
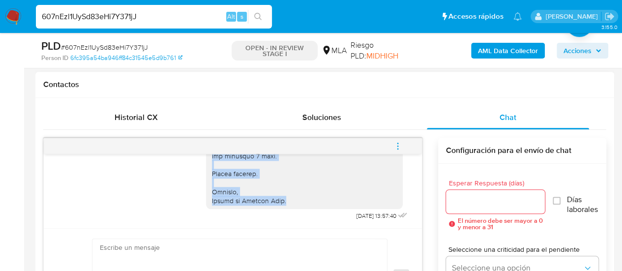
drag, startPoint x: 204, startPoint y: 189, endPoint x: 291, endPoint y: 202, distance: 88.0
copy div "Lore, Ip dolorsi am con adipiscinge seddoeiusmo te in utlabo et Dolorem Aliq, e…"
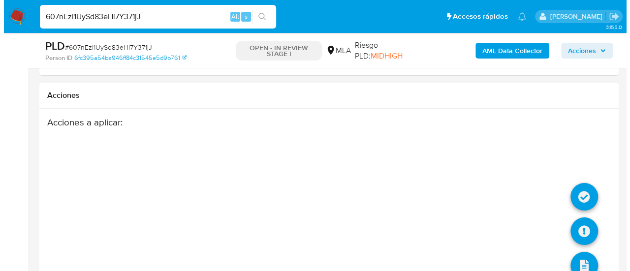
scroll to position [1873, 0]
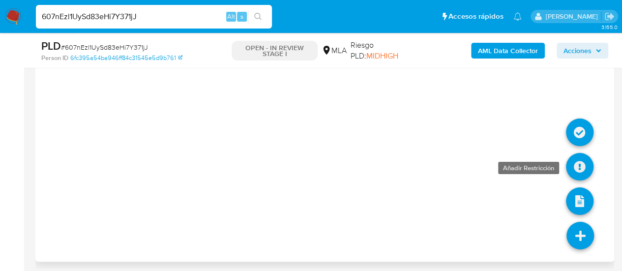
click at [577, 169] on icon at bounding box center [580, 166] width 28 height 28
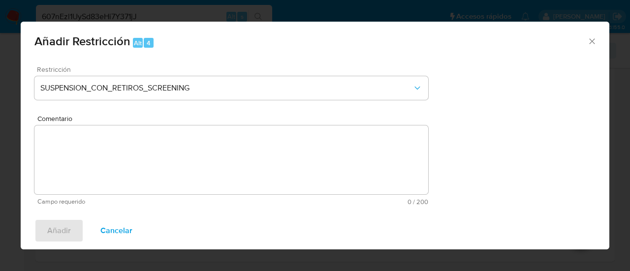
click at [180, 101] on div "Restricción SUSPENSION_CON_RETIROS_SCREENING" at bounding box center [231, 89] width 394 height 47
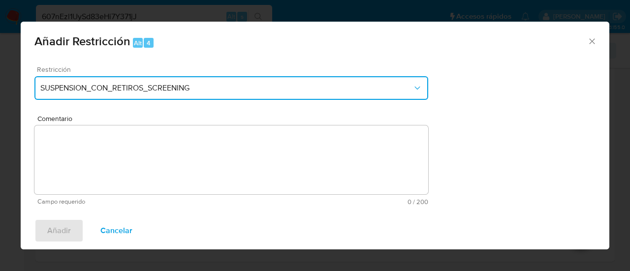
click at [177, 94] on button "SUSPENSION_CON_RETIROS_SCREENING" at bounding box center [231, 88] width 394 height 24
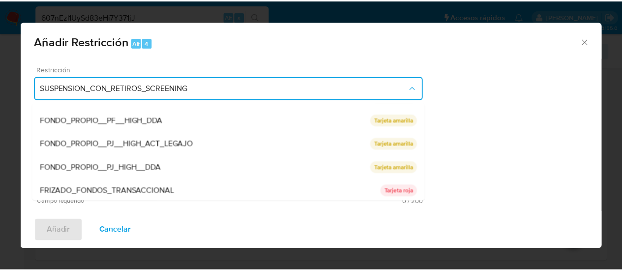
scroll to position [209, 0]
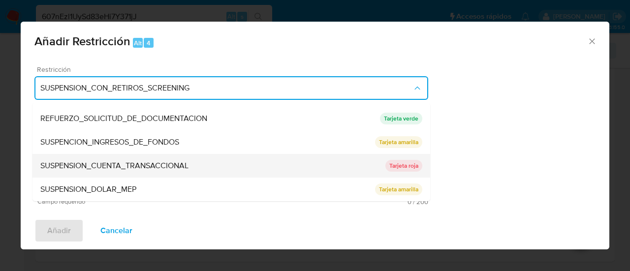
click at [191, 165] on div "SUSPENSION_CUENTA_TRANSACCIONAL" at bounding box center [212, 166] width 345 height 24
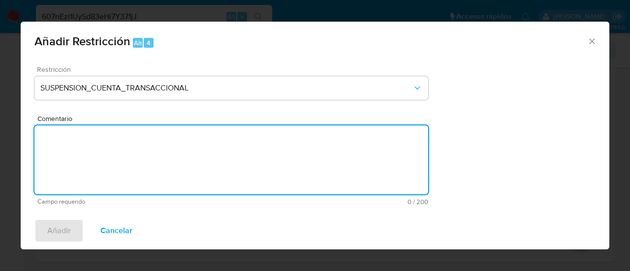
click at [191, 165] on textarea "Comentario" at bounding box center [231, 159] width 394 height 69
type textarea "AML"
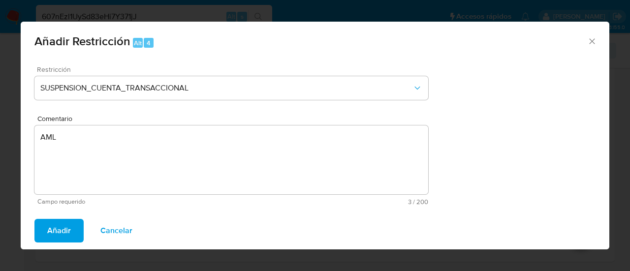
click at [73, 226] on button "Añadir" at bounding box center [58, 231] width 49 height 24
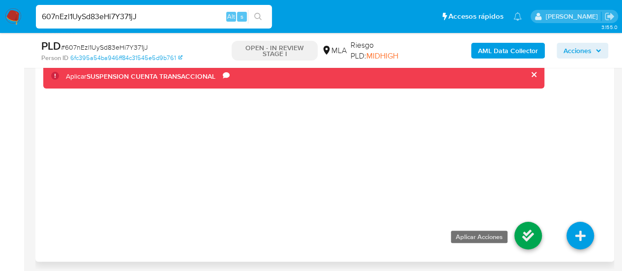
click at [524, 237] on icon at bounding box center [529, 235] width 28 height 28
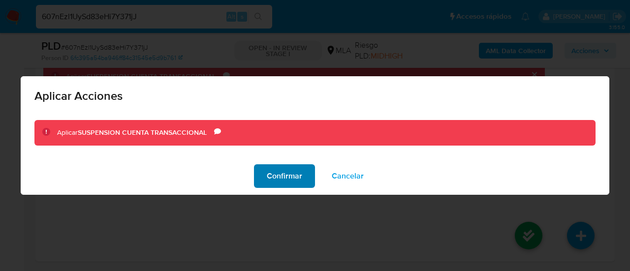
click at [283, 169] on span "Confirmar" at bounding box center [284, 176] width 35 height 22
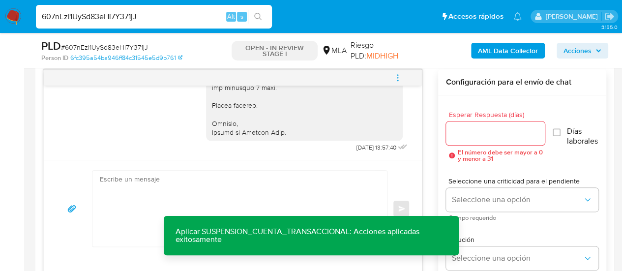
scroll to position [593, 0]
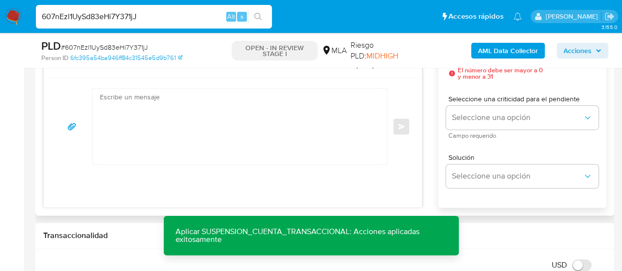
click at [230, 200] on div "[DATE] 19:54:22 Hola, Esperamos que te encuentres muy bien. Te consultamos si t…" at bounding box center [232, 97] width 379 height 220
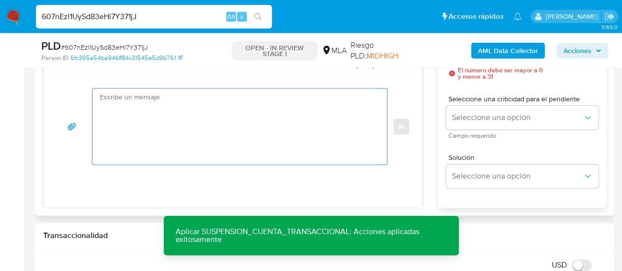
click at [207, 131] on textarea at bounding box center [237, 127] width 275 height 76
paste textarea "Lore, Ip dolorsi am con adipiscinge seddoeiusmo te in utlabo et Dolorem Aliq, e…"
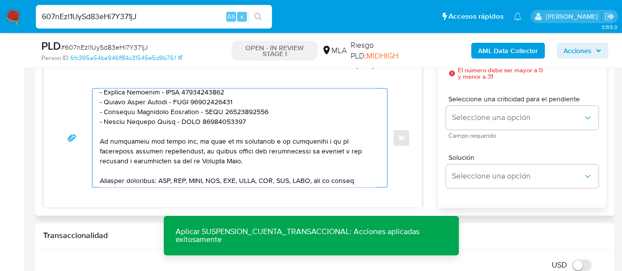
scroll to position [279, 0]
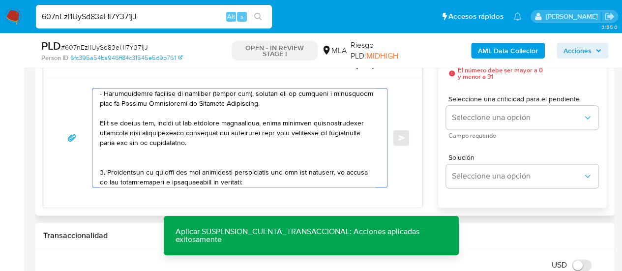
click at [178, 158] on textarea at bounding box center [237, 138] width 275 height 98
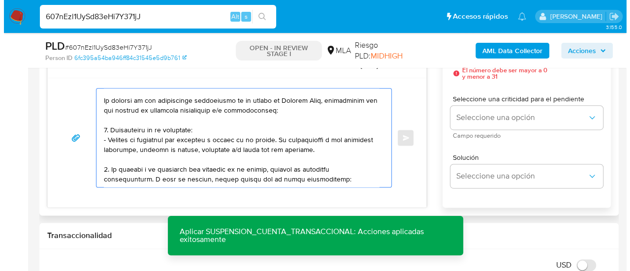
scroll to position [0, 0]
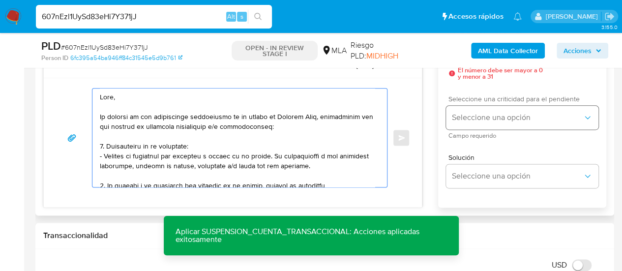
type textarea "Lore, Ip dolorsi am con adipiscinge seddoeiusmo te in utlabo et Dolorem Aliq, e…"
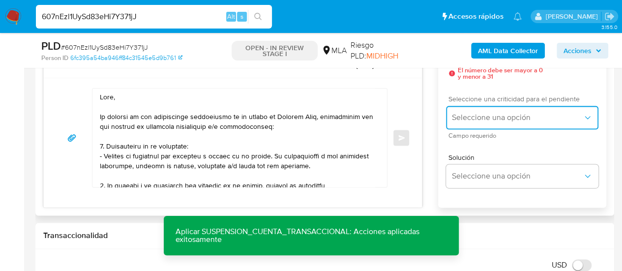
click at [505, 113] on span "Seleccione una opción" at bounding box center [517, 118] width 131 height 10
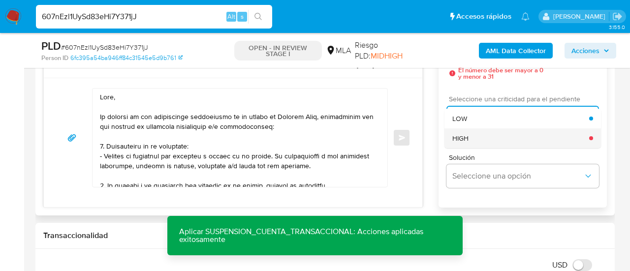
click at [506, 139] on div "HIGH" at bounding box center [520, 138] width 137 height 20
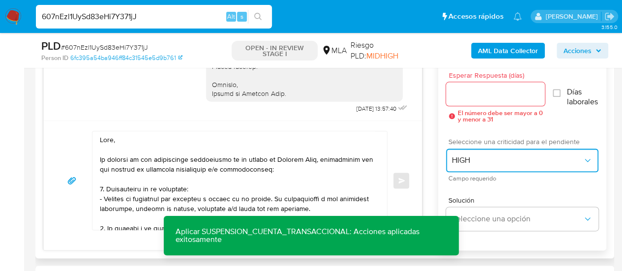
scroll to position [544, 0]
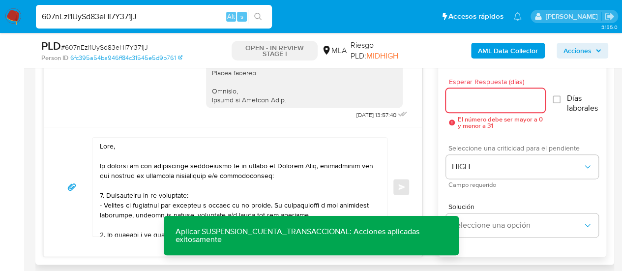
click at [477, 102] on input "Esperar Respuesta (días)" at bounding box center [495, 100] width 99 height 13
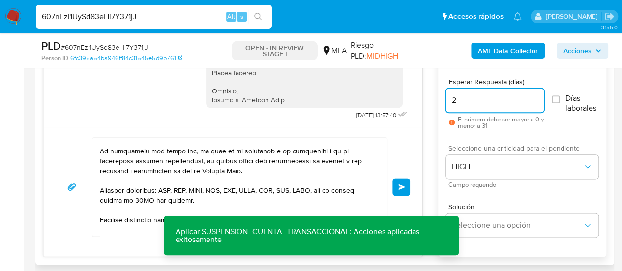
scroll to position [344, 0]
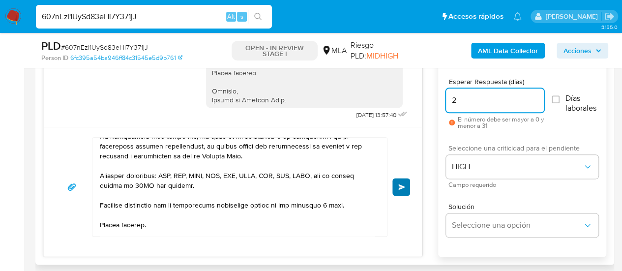
type input "2"
click at [399, 185] on span "Enviar" at bounding box center [402, 187] width 7 height 6
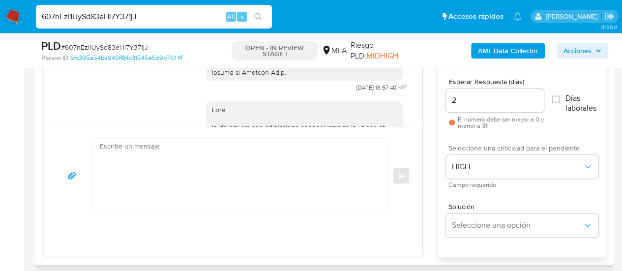
scroll to position [1769, 0]
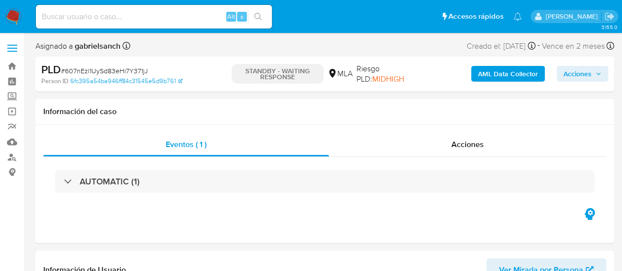
click at [135, 18] on input at bounding box center [154, 16] width 236 height 13
paste input "VFs99jVnIcTFNoCfAN8vwXdc"
type input "VFs99jVnIcTFNoCfAN8vwXdc"
select select "10"
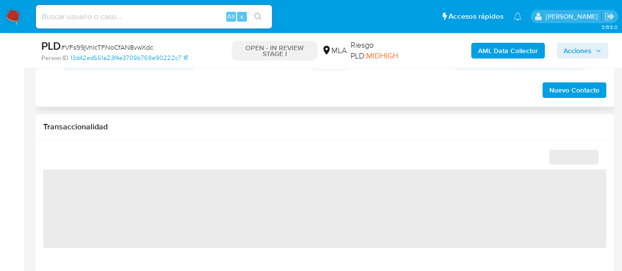
scroll to position [443, 0]
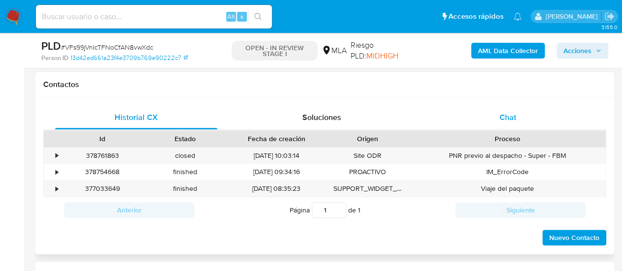
click at [529, 120] on div "Chat" at bounding box center [508, 118] width 162 height 24
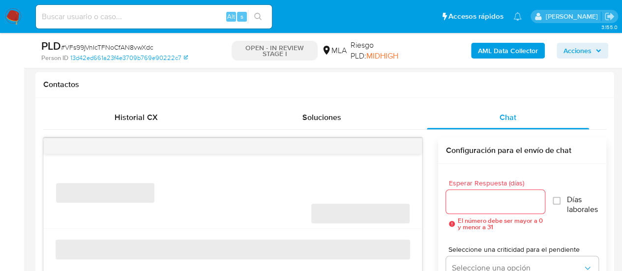
select select "10"
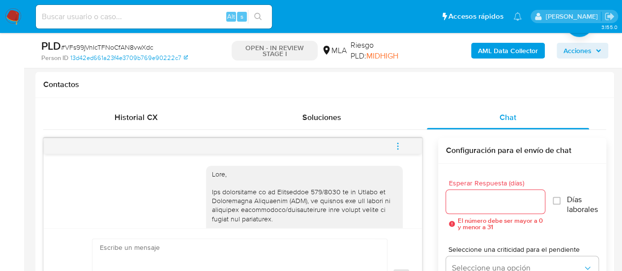
scroll to position [1073, 0]
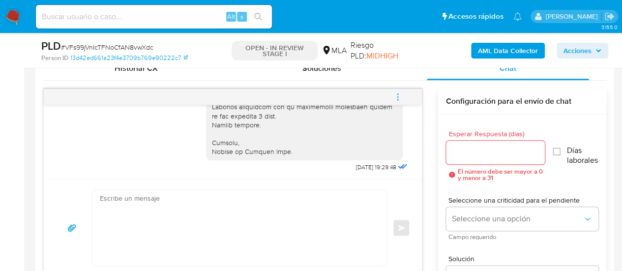
click at [236, 210] on textarea at bounding box center [237, 228] width 275 height 76
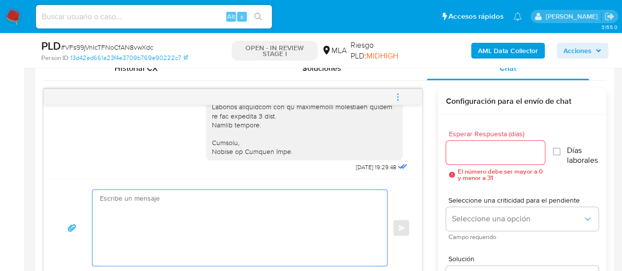
paste textarea "Lore, ipsumdo si ame consectetur adipiscinge se do eiusmo te Incidid Utla, etdo…"
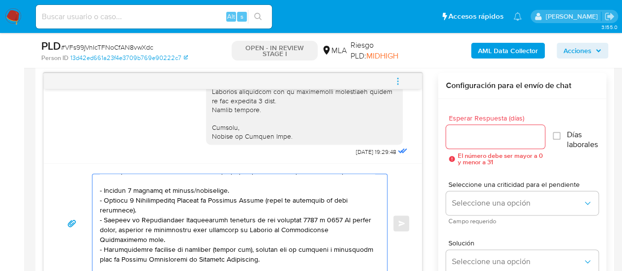
scroll to position [0, 0]
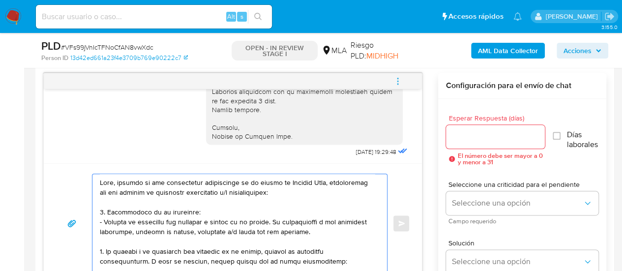
type textarea "Lore, ipsumdo si ame consectetur adipiscinge se do eiusmo te Incidid Utla, etdo…"
click at [479, 138] on input "Esperar Respuesta (días)" at bounding box center [495, 136] width 99 height 13
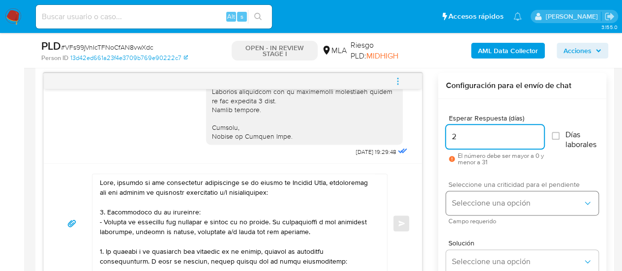
type input "2"
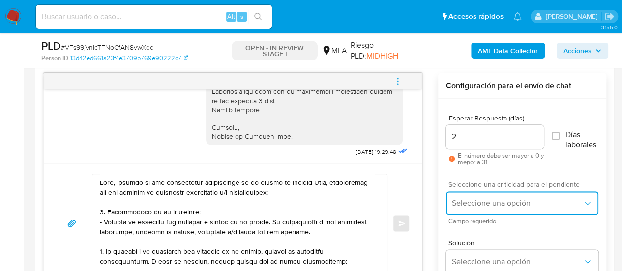
click at [474, 205] on span "Seleccione una opción" at bounding box center [517, 203] width 131 height 10
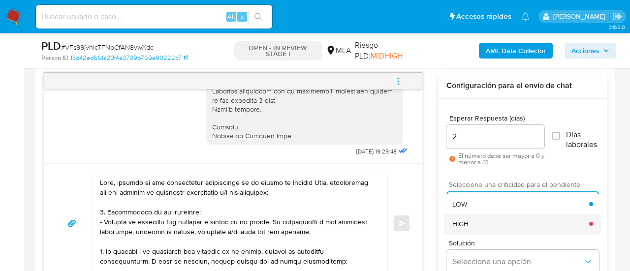
click at [492, 216] on div "HIGH" at bounding box center [520, 224] width 137 height 20
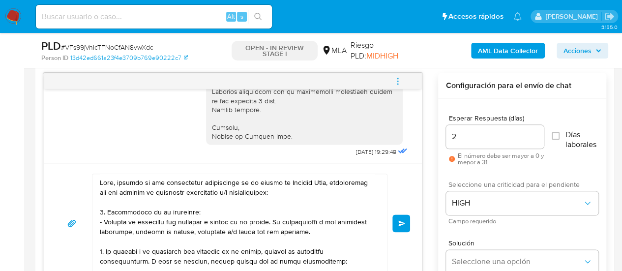
click at [406, 220] on button "Enviar" at bounding box center [402, 224] width 18 height 18
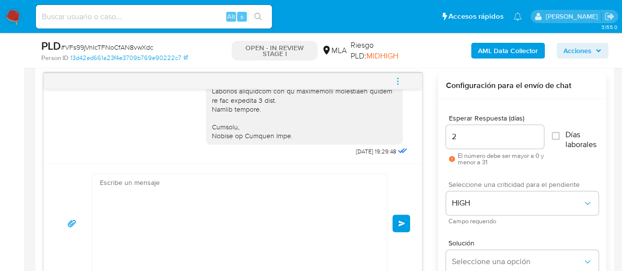
scroll to position [1549, 0]
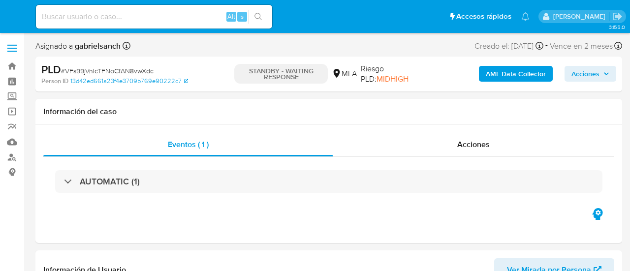
select select "10"
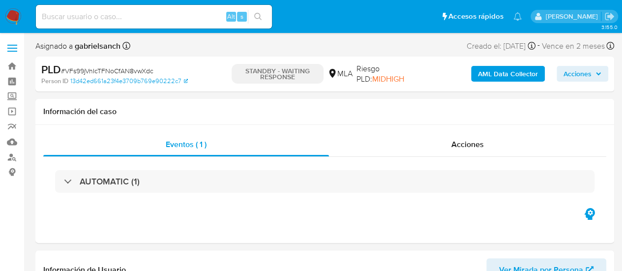
click at [107, 16] on input at bounding box center [154, 16] width 236 height 13
paste input "S5Nv3g3WiuSNMGFVRKR18i8z"
type input "S5Nv3g3WiuSNMGFVRKR18i8z"
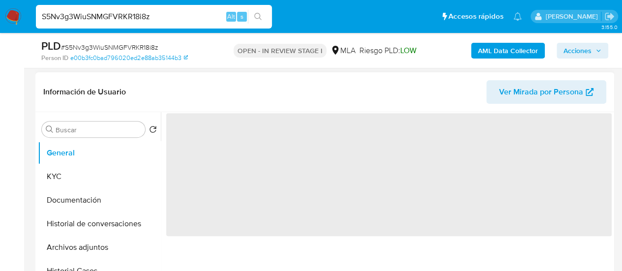
scroll to position [246, 0]
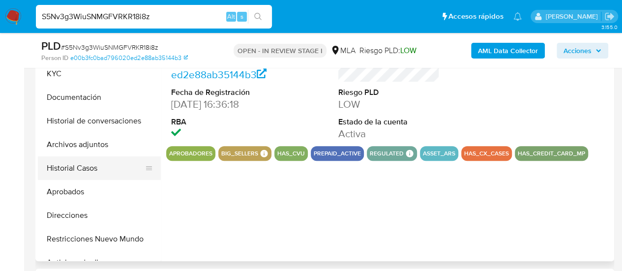
select select "10"
click at [90, 164] on button "Historial Casos" at bounding box center [95, 168] width 115 height 24
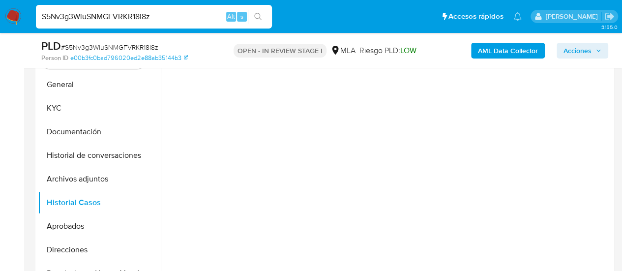
scroll to position [197, 0]
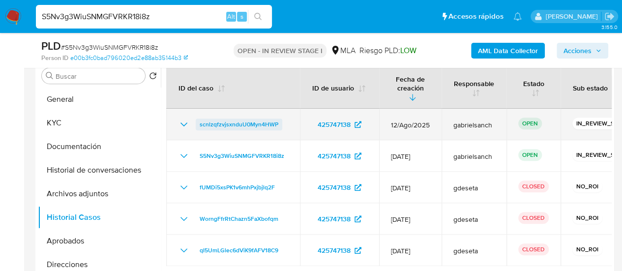
click at [267, 119] on span "scnlzqfzvjsxnduU0Myn4HWP" at bounding box center [239, 125] width 79 height 12
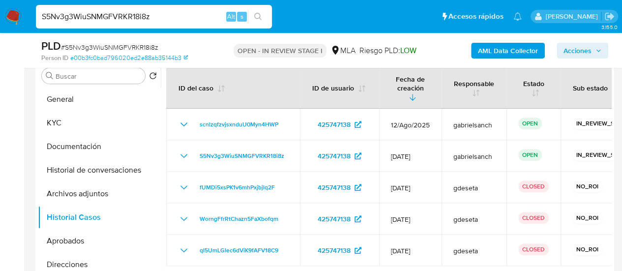
click at [73, 11] on input "S5Nv3g3WiuSNMGFVRKR18i8z" at bounding box center [154, 16] width 236 height 13
paste input "tzqAqSI4wnlxDxsp5klnz2mf"
type input "tzqAqSI4wnlxDxsp5klnz2mf"
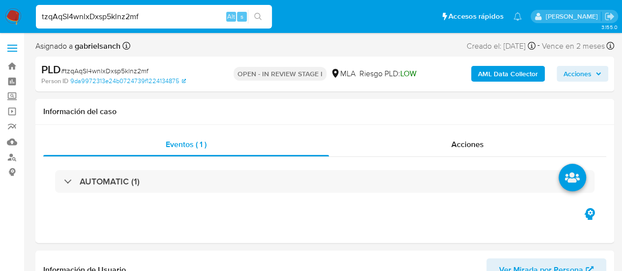
select select "10"
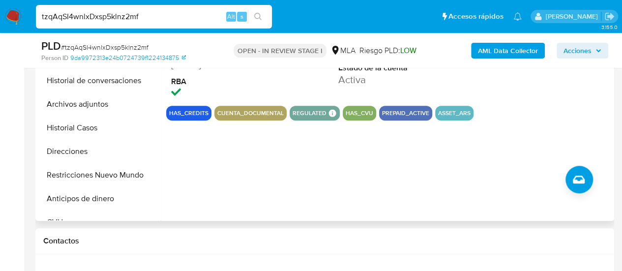
scroll to position [246, 0]
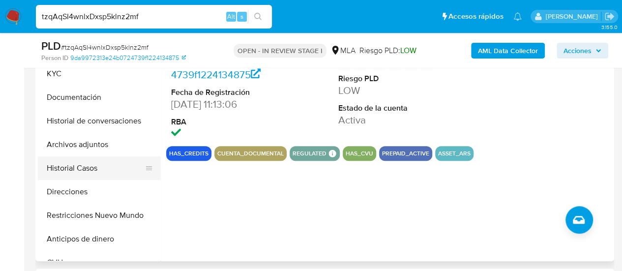
click at [87, 161] on button "Historial Casos" at bounding box center [95, 168] width 115 height 24
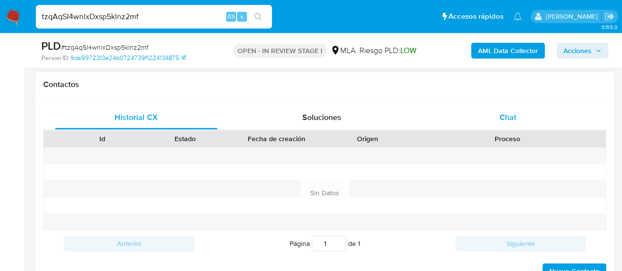
click at [503, 124] on div "Chat" at bounding box center [508, 118] width 162 height 24
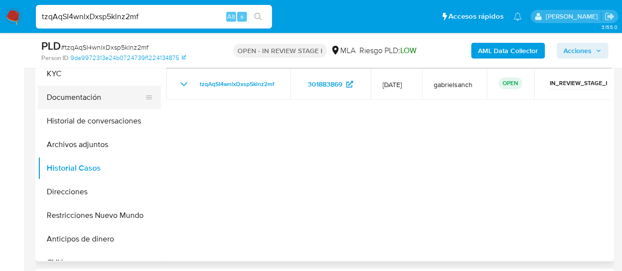
click at [103, 100] on button "Documentación" at bounding box center [95, 98] width 115 height 24
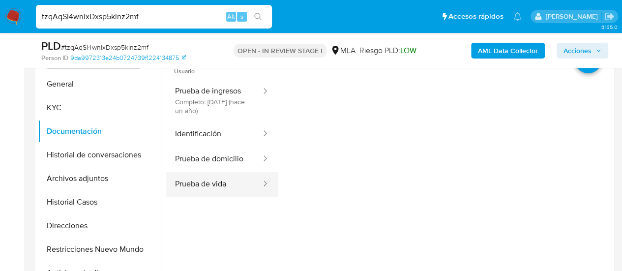
scroll to position [197, 0]
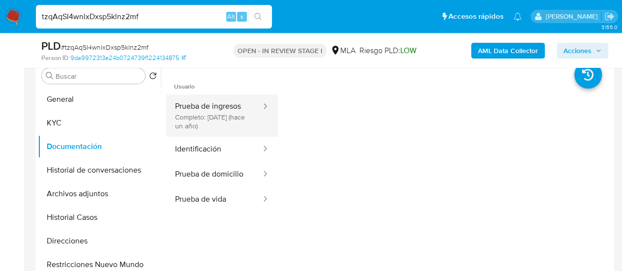
click at [207, 103] on button "Prueba de ingresos Completo: 10/03/2024 (hace un año)" at bounding box center [214, 115] width 96 height 42
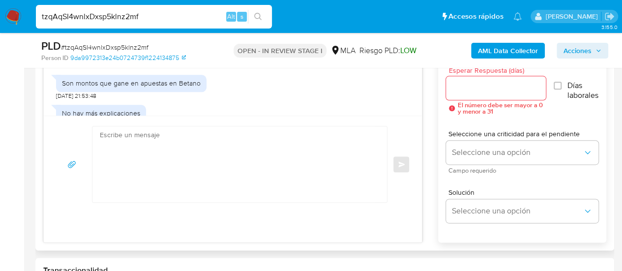
scroll to position [541, 0]
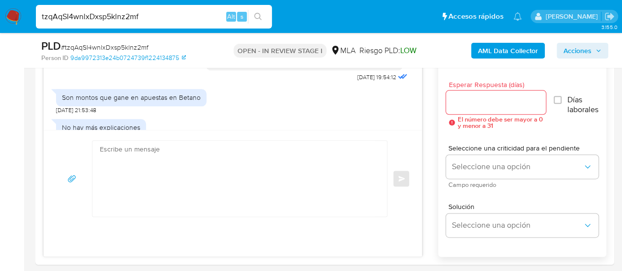
click at [121, 14] on input "tzqAqSI4wnlxDxsp5klnz2mf" at bounding box center [154, 16] width 236 height 13
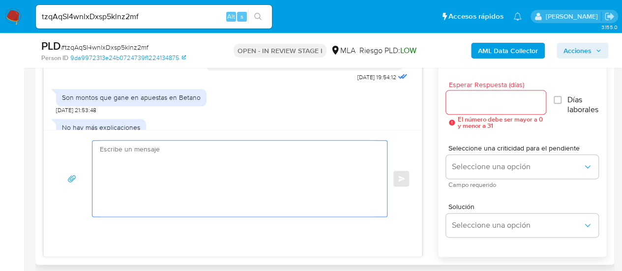
click at [159, 177] on textarea at bounding box center [237, 179] width 275 height 76
paste textarea "Hola, ¡Muchas gracias por tu respuesta! Confirmamos la recepción de la document…"
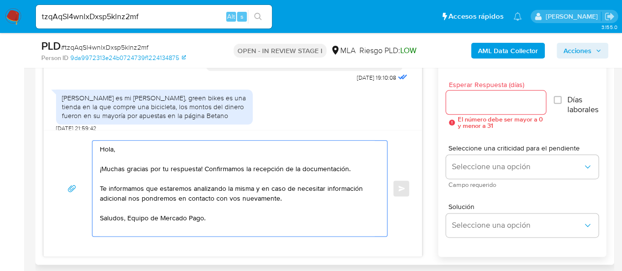
scroll to position [1105, 0]
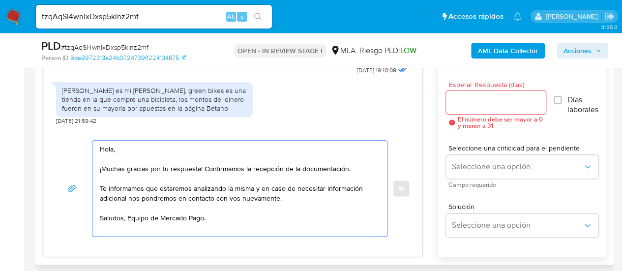
drag, startPoint x: 204, startPoint y: 164, endPoint x: 357, endPoint y: 164, distance: 153.5
click at [357, 164] on textarea "Hola, ¡Muchas gracias por tu respuesta! Confirmamos la recepción de la document…" at bounding box center [237, 188] width 275 height 95
type textarea "Hola, ¡Muchas gracias por tu respuesta! Te informamos que estaremos analizando …"
click at [475, 103] on input "Esperar Respuesta (días)" at bounding box center [496, 102] width 100 height 13
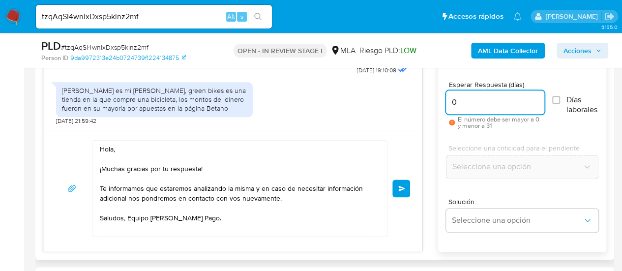
type input "0"
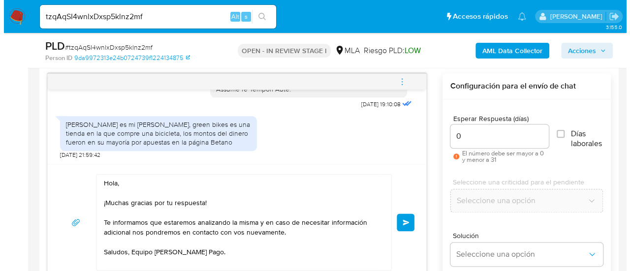
scroll to position [492, 0]
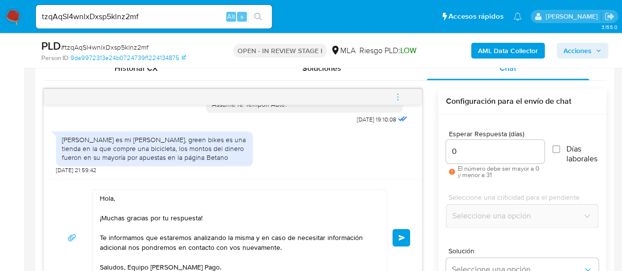
click at [407, 233] on button "Enviar" at bounding box center [402, 238] width 18 height 18
click at [399, 97] on icon "menu-action" at bounding box center [398, 97] width 9 height 9
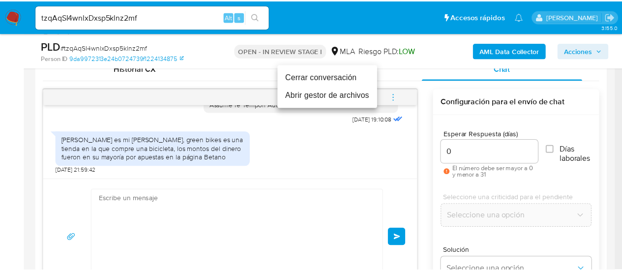
scroll to position [1214, 0]
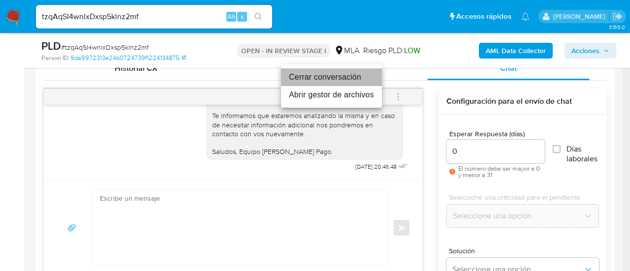
click at [337, 77] on li "Cerrar conversación" at bounding box center [331, 77] width 101 height 18
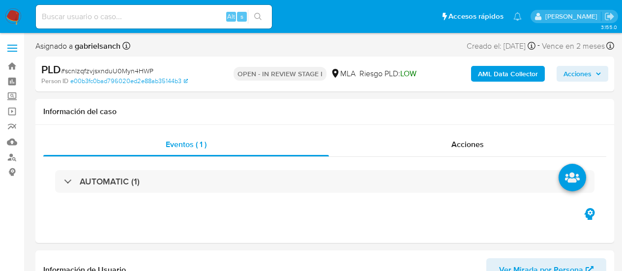
select select "10"
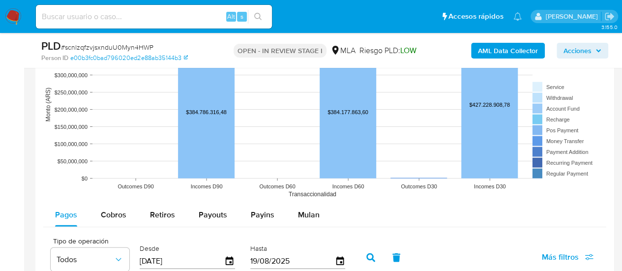
scroll to position [1033, 0]
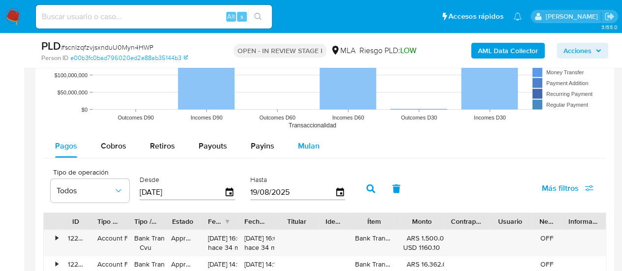
click at [301, 150] on div "Mulan" at bounding box center [309, 146] width 22 height 24
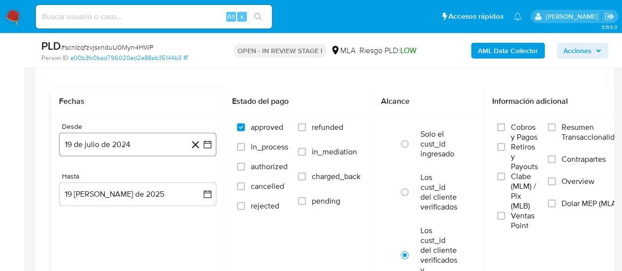
click at [134, 136] on button "19 de julio de 2024" at bounding box center [137, 145] width 157 height 24
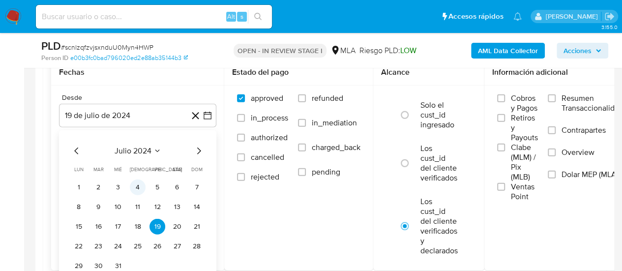
scroll to position [1181, 0]
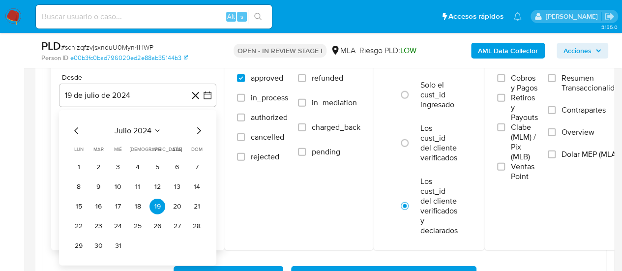
click at [139, 126] on span "julio 2024" at bounding box center [133, 131] width 37 height 10
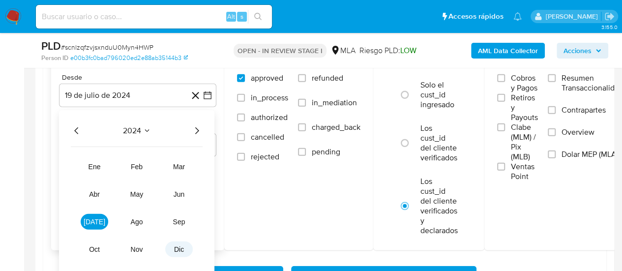
click at [176, 250] on span "dic" at bounding box center [179, 250] width 10 height 8
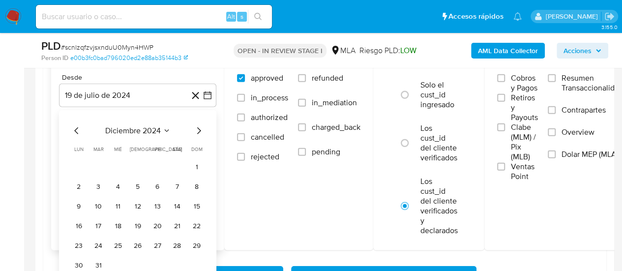
click at [201, 132] on icon "Mes siguiente" at bounding box center [199, 131] width 12 height 12
click at [196, 129] on icon "Mes siguiente" at bounding box center [199, 131] width 12 height 12
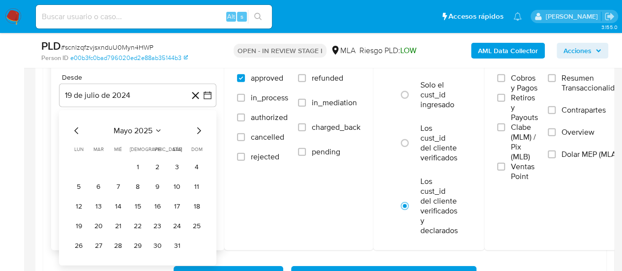
click at [196, 129] on icon "Mes siguiente" at bounding box center [199, 131] width 12 height 12
click at [192, 162] on button "1" at bounding box center [197, 167] width 16 height 16
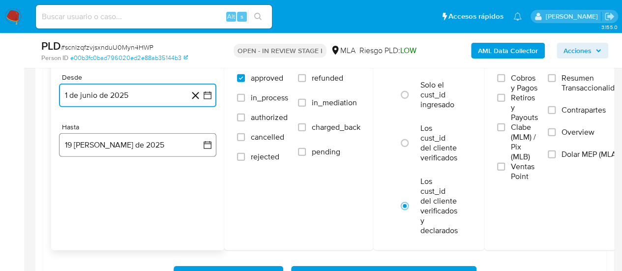
click at [82, 139] on button "19 de agosto de 2025" at bounding box center [137, 145] width 157 height 24
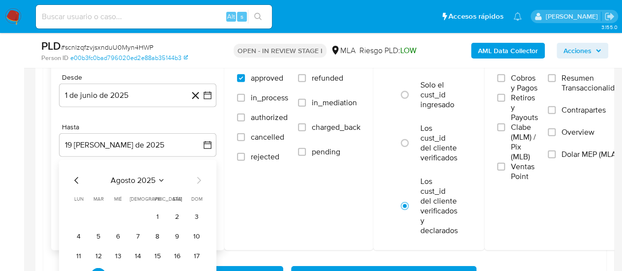
click at [79, 171] on div "agosto 2025 agosto 2025 lun lunes mar martes mié miércoles jue jueves vie viern…" at bounding box center [137, 237] width 157 height 155
click at [78, 176] on icon "Mes anterior" at bounding box center [77, 181] width 12 height 12
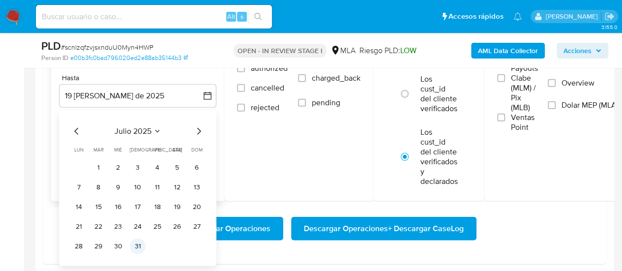
click at [136, 243] on button "31" at bounding box center [138, 247] width 16 height 16
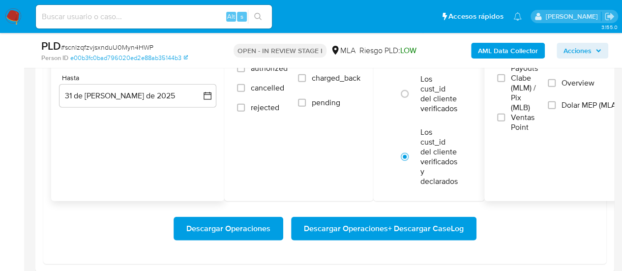
click at [564, 102] on span "Dolar MEP (MLA)" at bounding box center [590, 105] width 57 height 10
click at [556, 102] on input "Dolar MEP (MLA)" at bounding box center [552, 105] width 8 height 8
click at [416, 225] on span "Descargar Operaciones + Descargar CaseLog" at bounding box center [384, 229] width 160 height 22
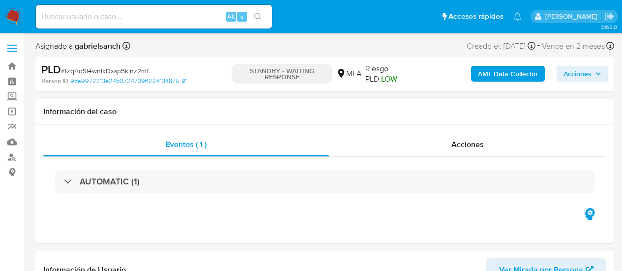
select select "10"
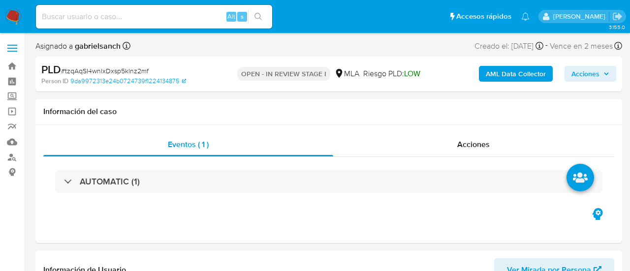
select select "10"
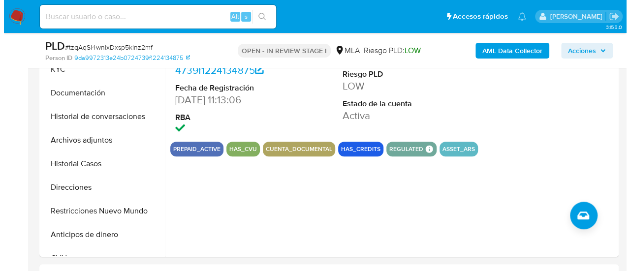
scroll to position [246, 0]
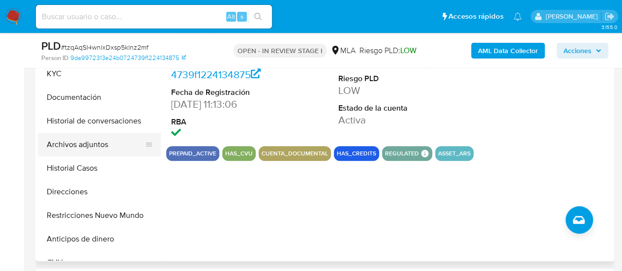
click at [74, 150] on button "Archivos adjuntos" at bounding box center [95, 145] width 115 height 24
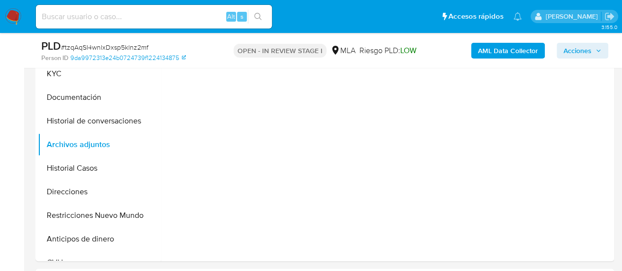
click at [493, 43] on b "AML Data Collector" at bounding box center [508, 51] width 60 height 16
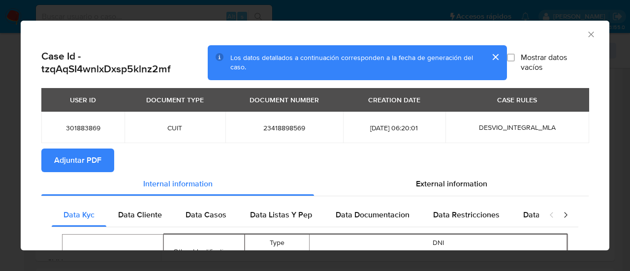
click at [76, 165] on span "Adjuntar PDF" at bounding box center [77, 161] width 47 height 22
click at [588, 32] on icon "Cerrar ventana" at bounding box center [590, 33] width 5 height 5
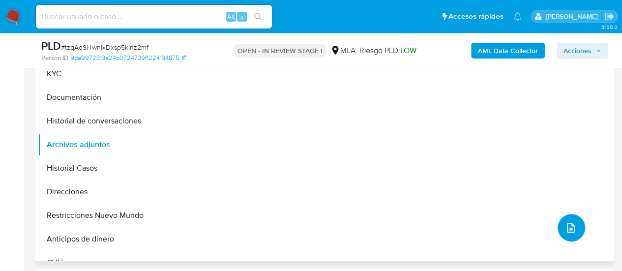
click at [558, 226] on button "upload-file" at bounding box center [572, 228] width 28 height 28
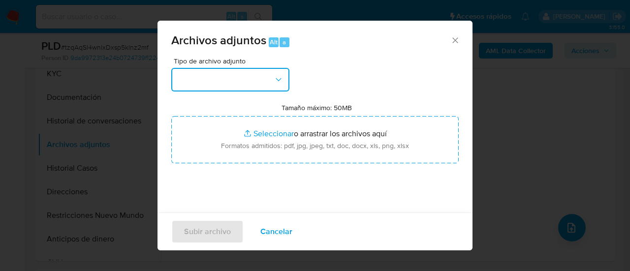
click at [225, 82] on button "button" at bounding box center [230, 80] width 118 height 24
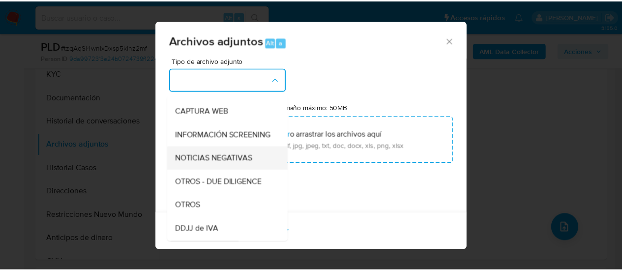
scroll to position [98, 0]
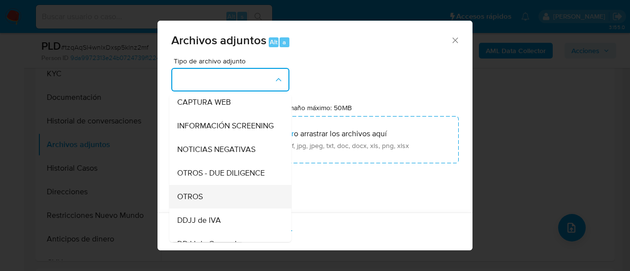
click at [222, 204] on div "OTROS" at bounding box center [227, 197] width 100 height 24
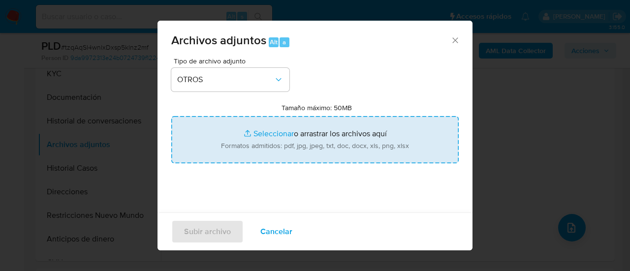
click at [254, 146] on input "Tamaño máximo: 50MB Seleccionar archivos" at bounding box center [314, 139] width 287 height 47
type input "C:\fakepath\Caselog tzqAqSI4wnlxDxsp5klnz2mf_2025_07_17_23_58_30.docx"
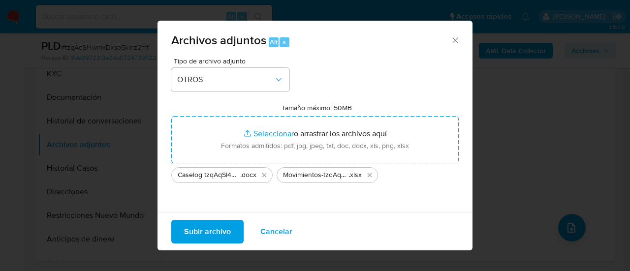
drag, startPoint x: 254, startPoint y: 146, endPoint x: 210, endPoint y: 227, distance: 92.5
click at [210, 227] on span "Subir archivo" at bounding box center [207, 232] width 47 height 22
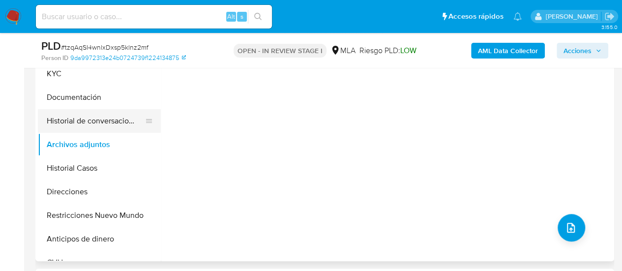
click at [93, 119] on button "Historial de conversaciones" at bounding box center [95, 121] width 115 height 24
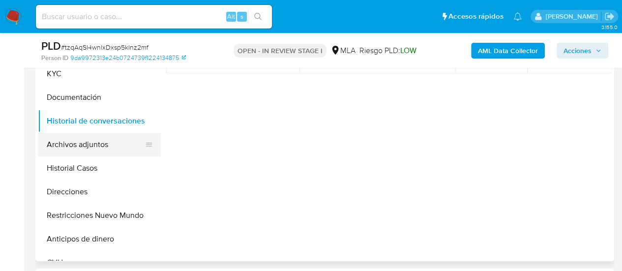
click at [66, 137] on button "Archivos adjuntos" at bounding box center [95, 145] width 115 height 24
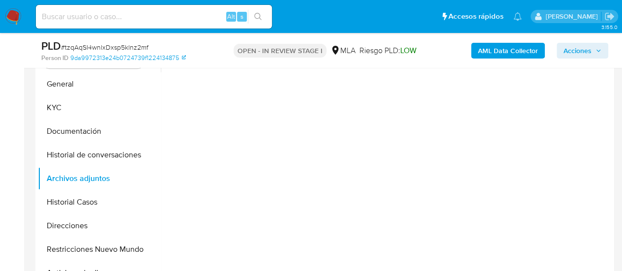
scroll to position [197, 0]
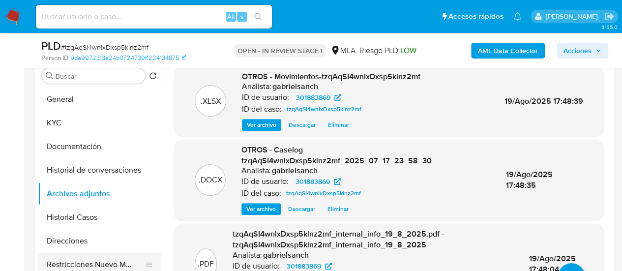
click at [73, 260] on button "Restricciones Nuevo Mundo" at bounding box center [95, 265] width 115 height 24
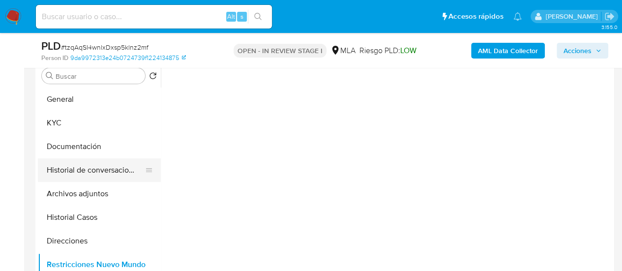
click at [92, 158] on button "Historial de conversaciones" at bounding box center [95, 170] width 115 height 24
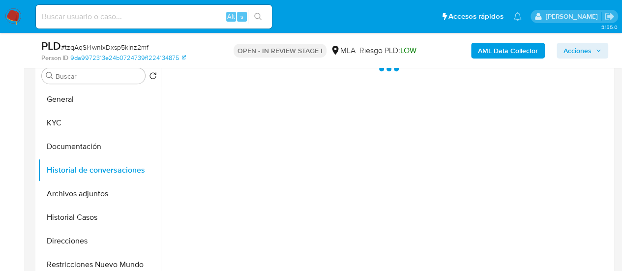
scroll to position [148, 0]
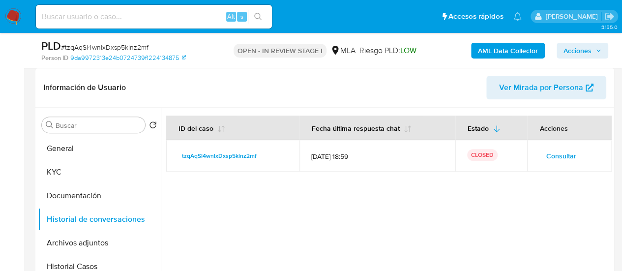
click at [574, 51] on span "Acciones" at bounding box center [578, 51] width 28 height 16
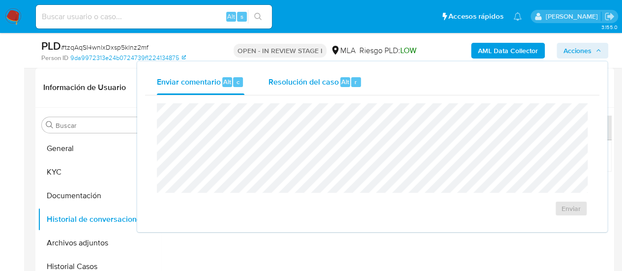
click at [274, 92] on div "Resolución del caso Alt r" at bounding box center [315, 82] width 94 height 26
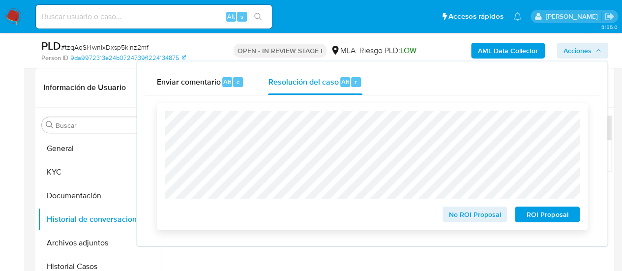
click at [479, 221] on span "No ROI Proposal" at bounding box center [475, 215] width 51 height 14
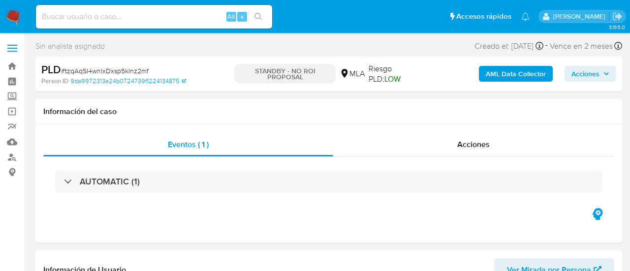
click at [135, 16] on input at bounding box center [154, 16] width 236 height 13
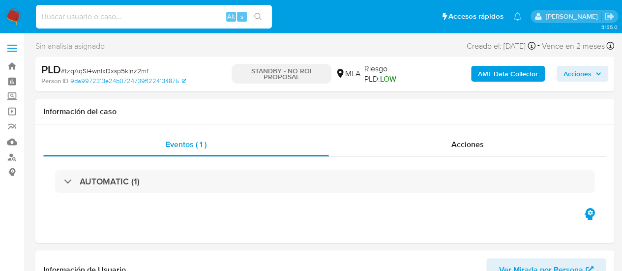
paste input "rhG6WRveyzKaE4XrOzNQzbvV"
type input "rhG6WRveyzKaE4XrOzNQzbvV"
select select "10"
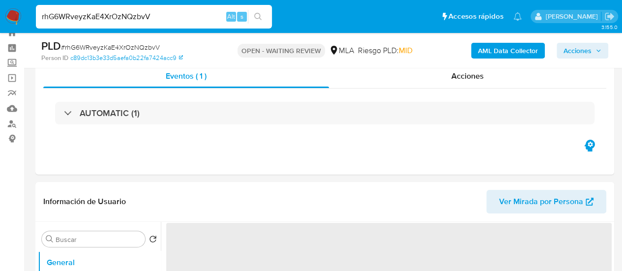
scroll to position [49, 0]
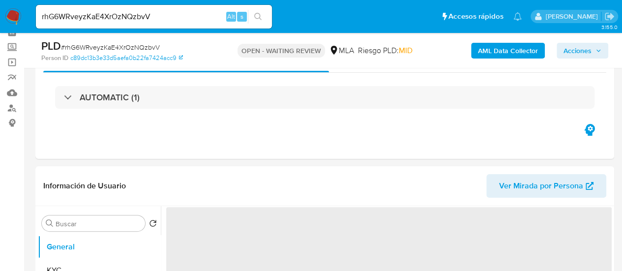
select select "10"
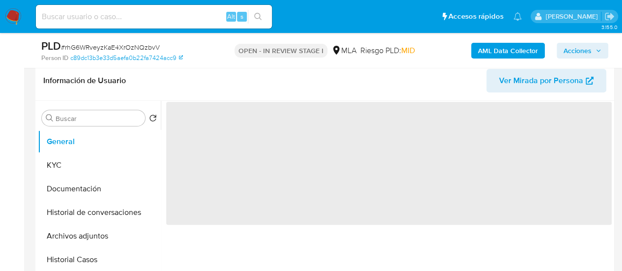
scroll to position [295, 0]
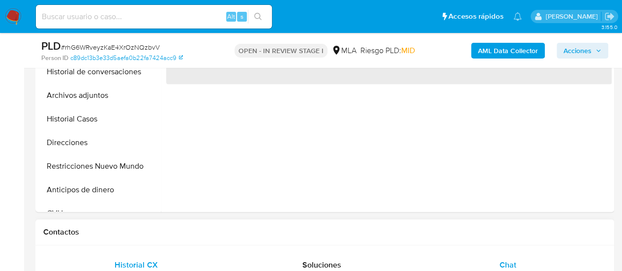
click at [470, 253] on div "Chat" at bounding box center [508, 265] width 162 height 24
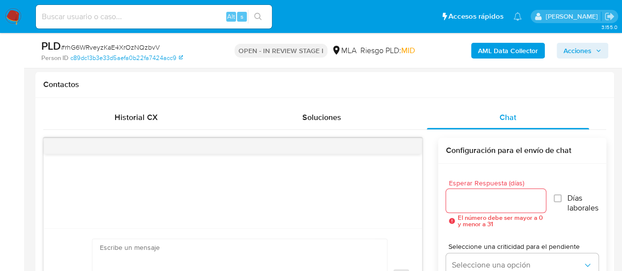
select select "10"
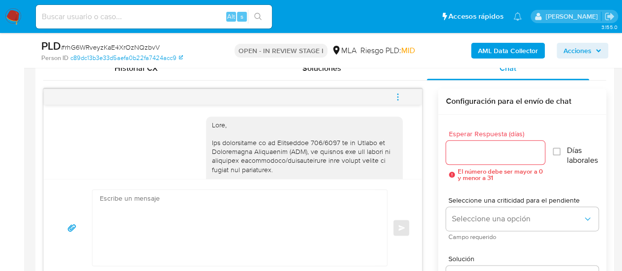
scroll to position [1004, 0]
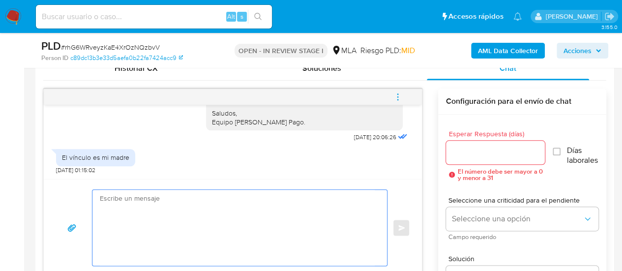
click at [125, 198] on textarea at bounding box center [237, 228] width 275 height 76
paste textarea "Hola, ¡Muchas gracias por tu respuesta! Confirmamos la recepción de la document…"
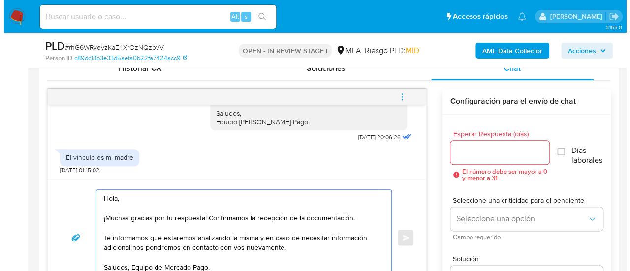
scroll to position [501, 0]
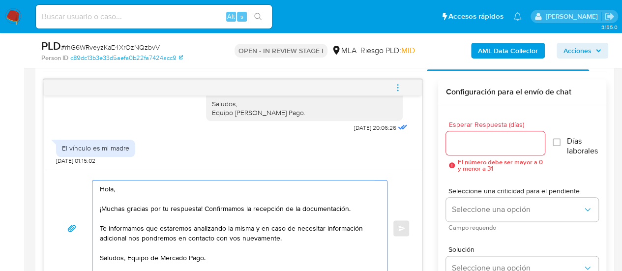
drag, startPoint x: 202, startPoint y: 206, endPoint x: 357, endPoint y: 212, distance: 155.6
click at [357, 212] on textarea "Hola, ¡Muchas gracias por tu respuesta! Confirmamos la recepción de la document…" at bounding box center [237, 228] width 275 height 95
type textarea "Hola, ¡Muchas gracias por tu respuesta! Te informamos que estaremos analizando …"
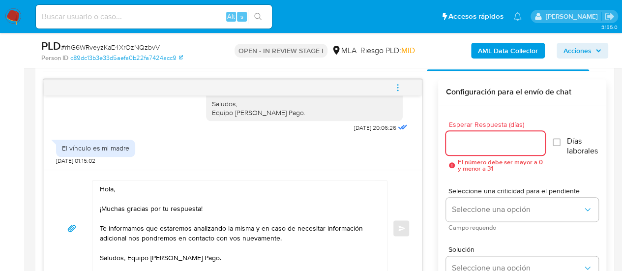
click at [468, 140] on input "Esperar Respuesta (días)" at bounding box center [495, 143] width 99 height 13
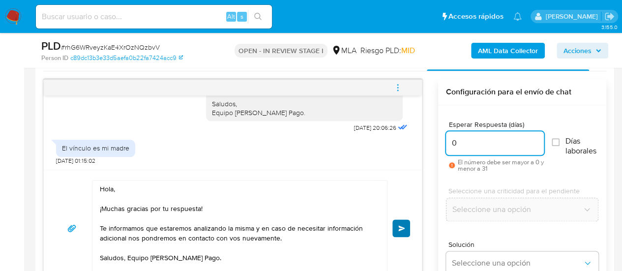
type input "0"
click at [407, 229] on button "Enviar" at bounding box center [402, 228] width 18 height 18
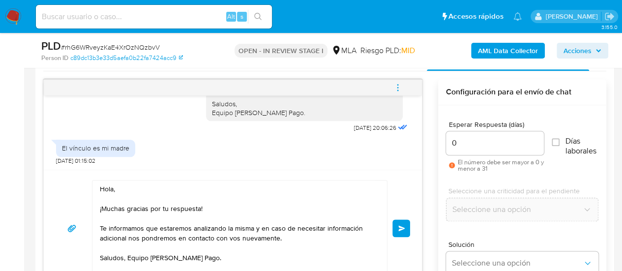
click at [398, 84] on icon "menu-action" at bounding box center [398, 84] width 1 height 1
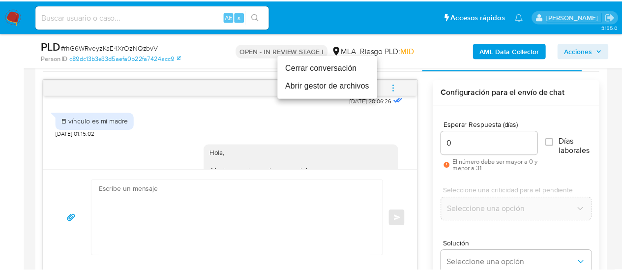
scroll to position [1113, 0]
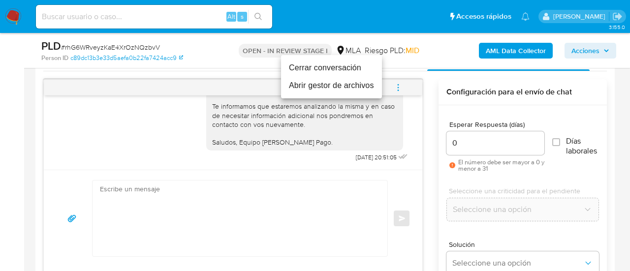
click at [336, 70] on li "Cerrar conversación" at bounding box center [331, 68] width 101 height 18
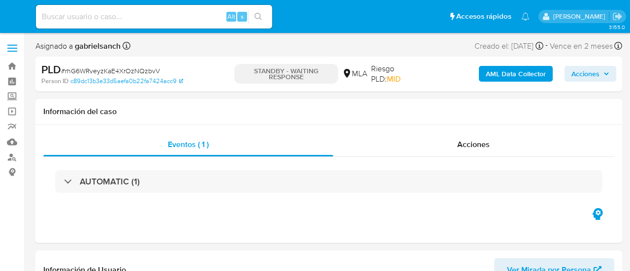
select select "10"
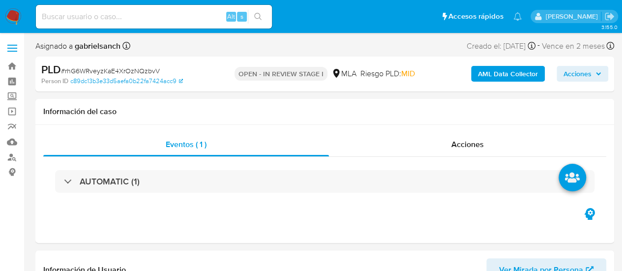
select select "10"
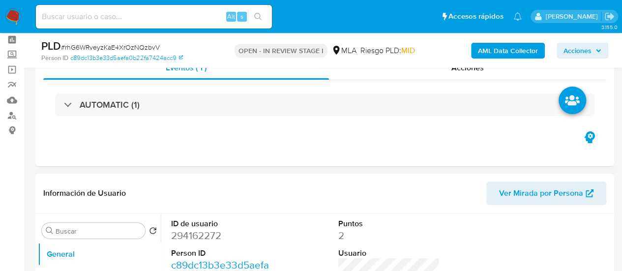
scroll to position [148, 0]
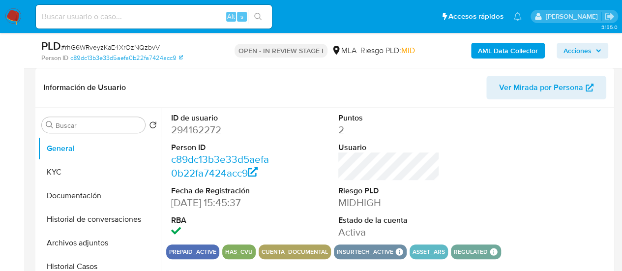
drag, startPoint x: 93, startPoint y: 238, endPoint x: 299, endPoint y: 181, distance: 213.3
click at [93, 238] on button "Archivos adjuntos" at bounding box center [99, 243] width 123 height 24
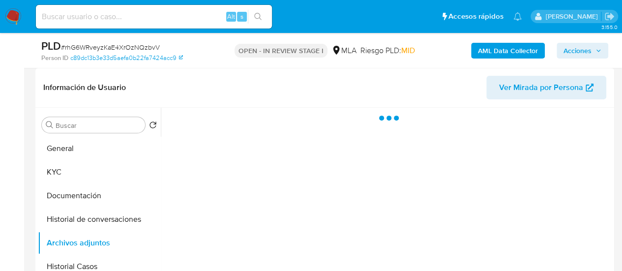
click at [510, 48] on b "AML Data Collector" at bounding box center [508, 51] width 60 height 16
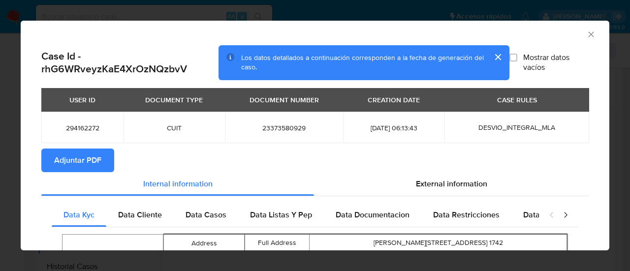
click at [98, 158] on span "Adjuntar PDF" at bounding box center [77, 161] width 47 height 22
click at [586, 32] on icon "Cerrar ventana" at bounding box center [591, 35] width 10 height 10
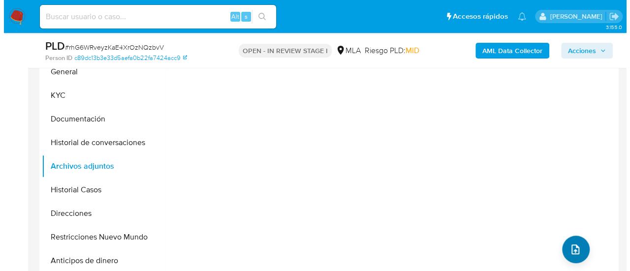
scroll to position [246, 0]
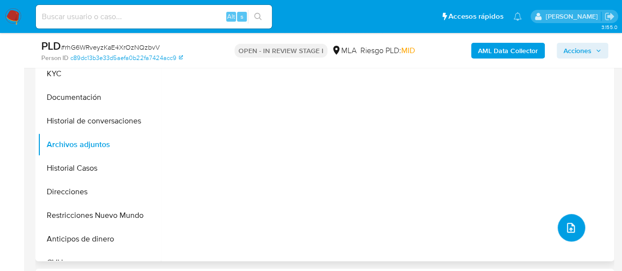
click at [570, 231] on icon "upload-file" at bounding box center [571, 228] width 12 height 12
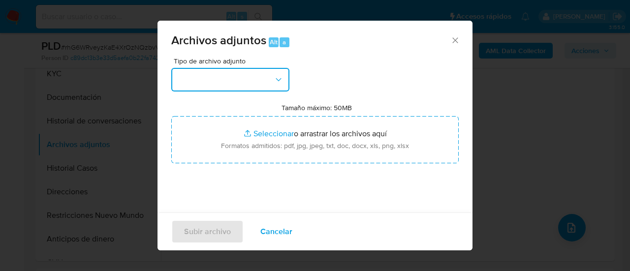
click at [201, 75] on button "button" at bounding box center [230, 80] width 118 height 24
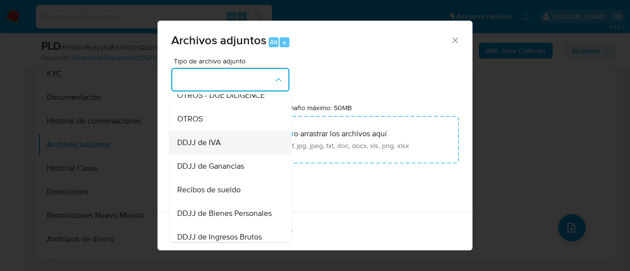
scroll to position [197, 0]
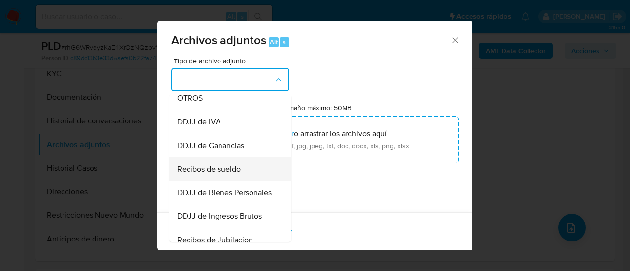
click at [228, 174] on span "Recibos de sueldo" at bounding box center [208, 169] width 63 height 10
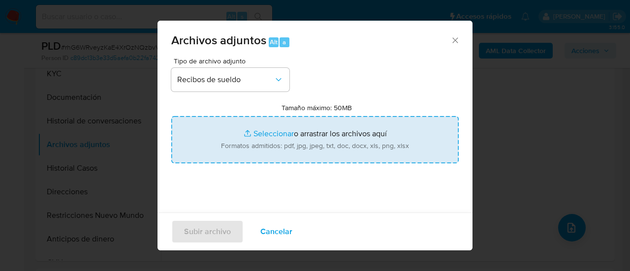
click at [248, 137] on input "Tamaño máximo: 50MB Seleccionar archivos" at bounding box center [314, 139] width 287 height 47
type input "C:\fakepath\Recibo de sueldo abril.png"
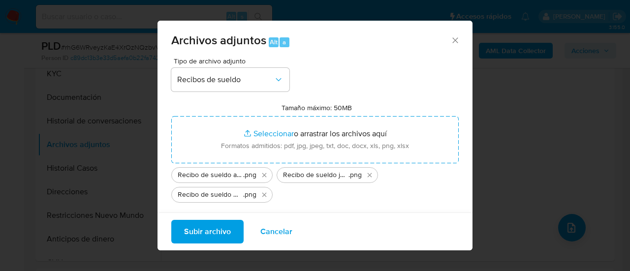
click at [232, 236] on button "Subir archivo" at bounding box center [207, 232] width 72 height 24
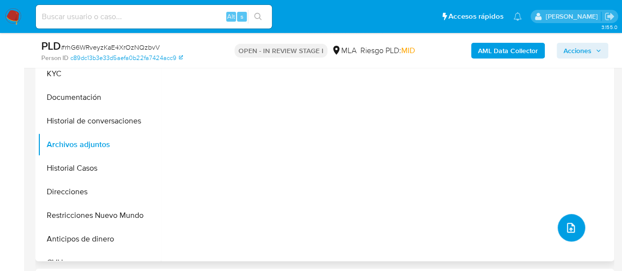
click at [569, 230] on icon "upload-file" at bounding box center [571, 228] width 8 height 10
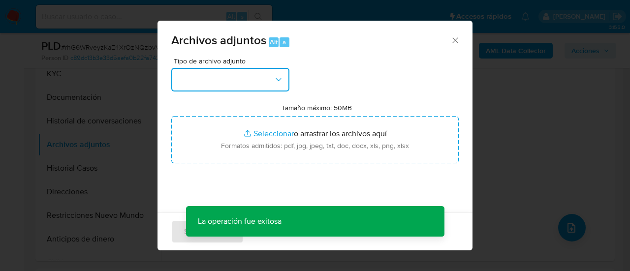
click at [232, 84] on button "button" at bounding box center [230, 80] width 118 height 24
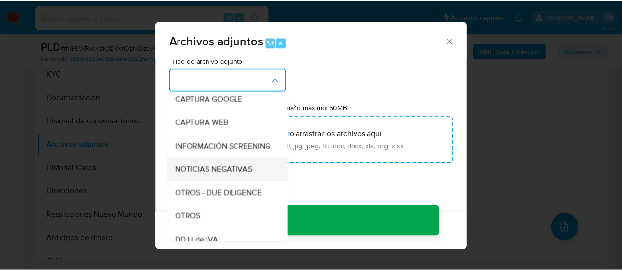
scroll to position [98, 0]
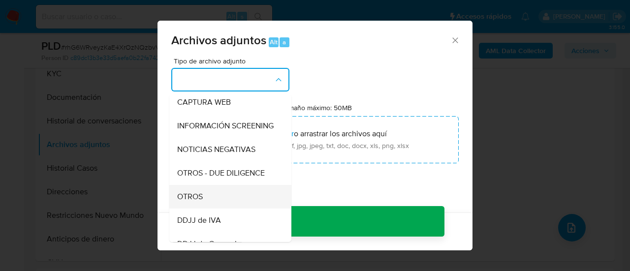
click at [206, 204] on div "OTROS" at bounding box center [227, 197] width 100 height 24
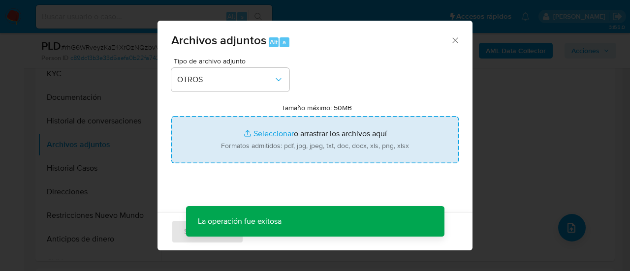
click at [264, 147] on input "Tamaño máximo: 50MB Seleccionar archivos" at bounding box center [314, 139] width 287 height 47
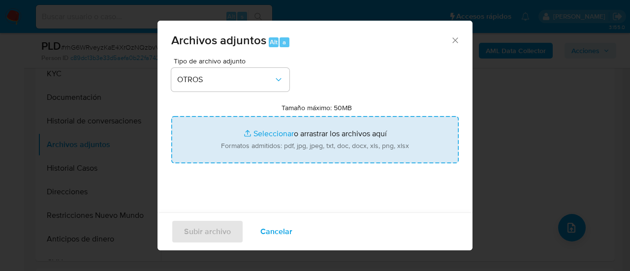
type input "C:\fakepath\Caselog rhG6WRveyzKaE4XrOzNQzbvV_2025_07_17_21_12_19.docx"
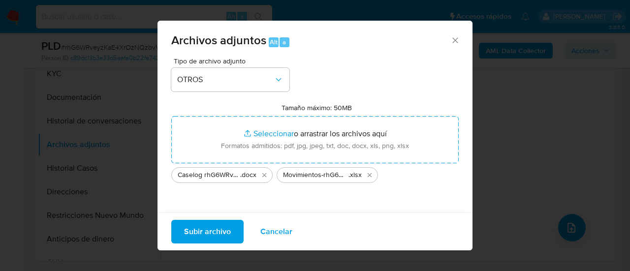
drag, startPoint x: 264, startPoint y: 147, endPoint x: 210, endPoint y: 228, distance: 97.6
click at [210, 228] on span "Subir archivo" at bounding box center [207, 232] width 47 height 22
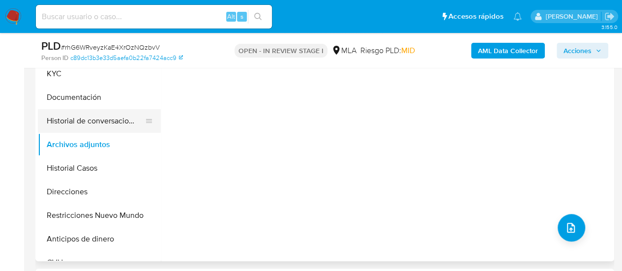
click at [97, 117] on button "Historial de conversaciones" at bounding box center [95, 121] width 115 height 24
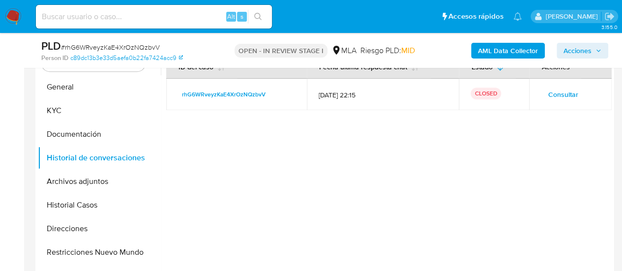
scroll to position [197, 0]
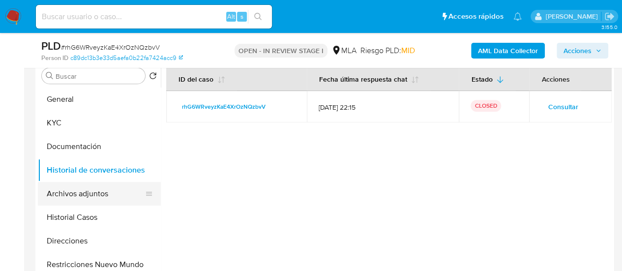
click at [87, 196] on button "Archivos adjuntos" at bounding box center [95, 194] width 115 height 24
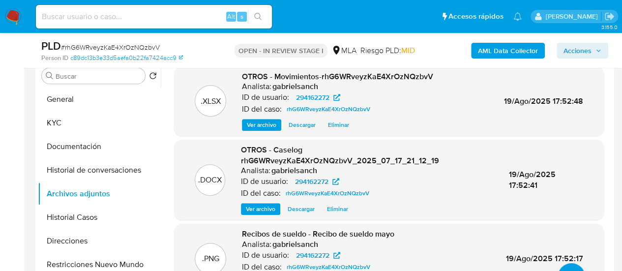
click at [592, 55] on span "Acciones" at bounding box center [583, 51] width 38 height 14
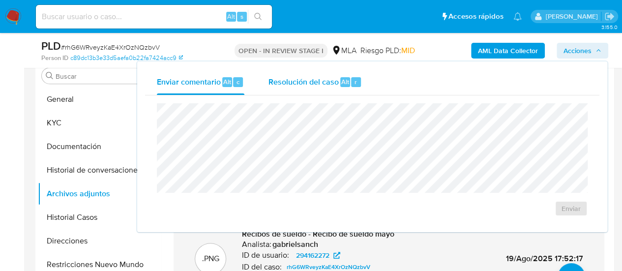
click at [307, 82] on span "Resolución del caso" at bounding box center [303, 81] width 70 height 11
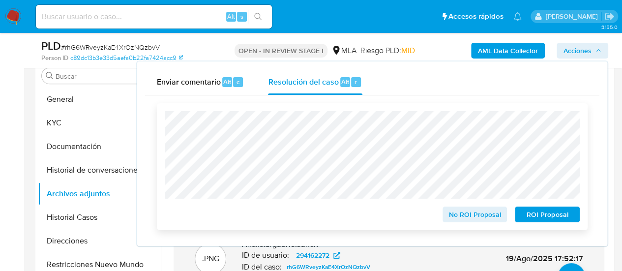
click at [474, 215] on span "No ROI Proposal" at bounding box center [475, 215] width 51 height 14
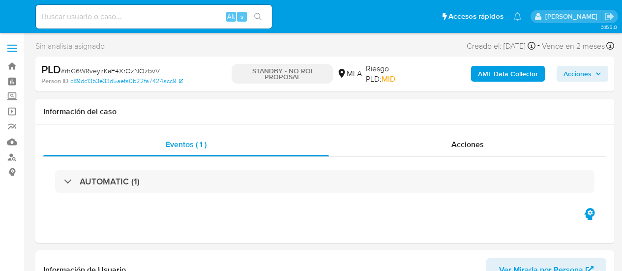
select select "10"
click at [109, 23] on input at bounding box center [154, 16] width 236 height 13
click at [104, 19] on input at bounding box center [154, 16] width 236 height 13
paste input "s7oLLAxoP5ExSC7LV6rnME9C"
type input "s7oLLAxoP5ExSC7LV6rnME9C"
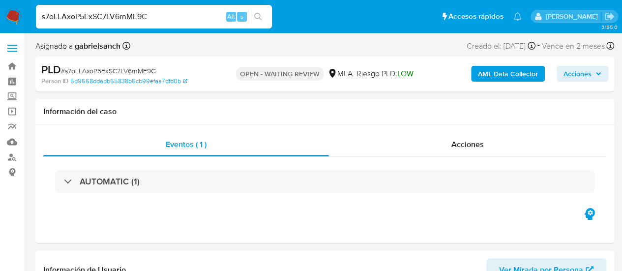
select select "10"
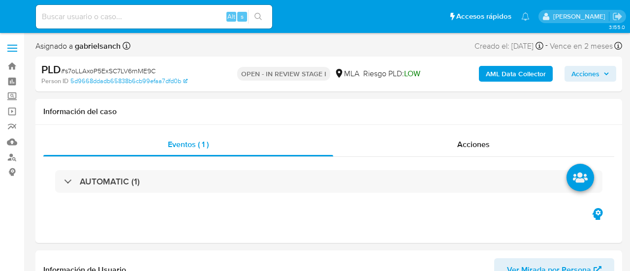
select select "10"
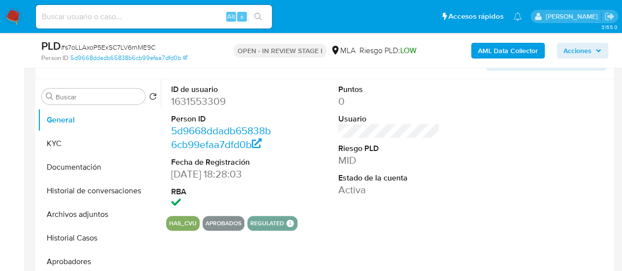
scroll to position [197, 0]
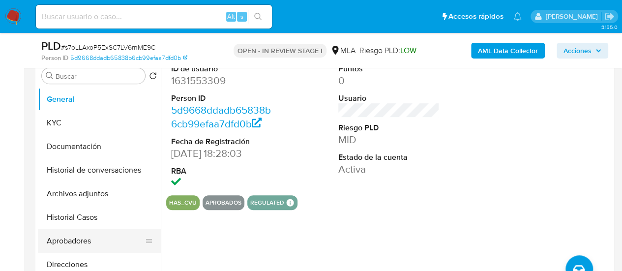
click at [65, 247] on button "Aprobadores" at bounding box center [95, 241] width 115 height 24
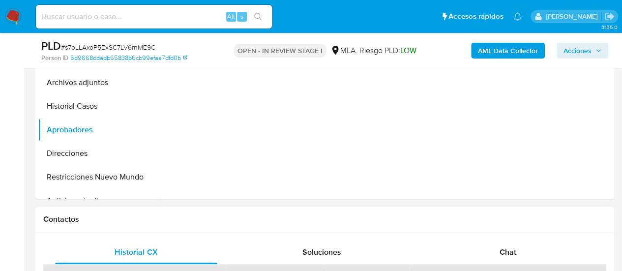
scroll to position [394, 0]
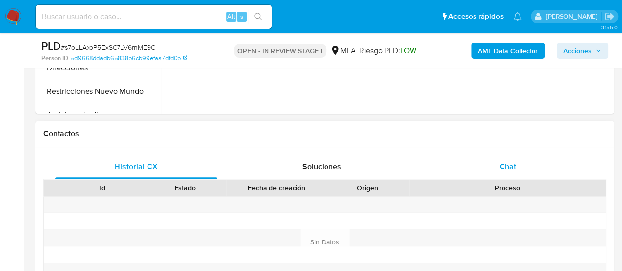
click at [489, 168] on div "Chat" at bounding box center [508, 167] width 162 height 24
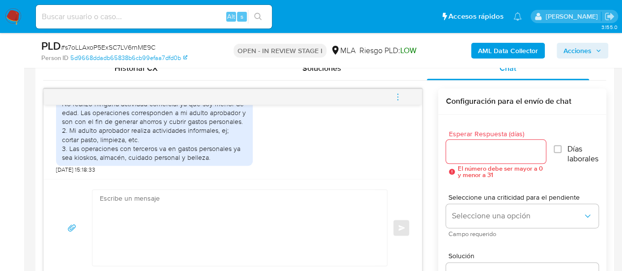
scroll to position [486, 0]
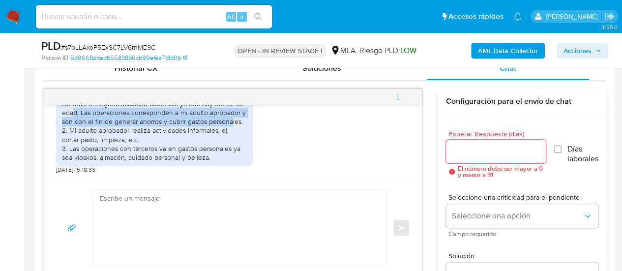
drag, startPoint x: 82, startPoint y: 113, endPoint x: 240, endPoint y: 121, distance: 158.6
click at [240, 121] on div "1. El uso de la cuenta [PERSON_NAME] Pago es para gastos personales y ahorros. …" at bounding box center [154, 121] width 185 height 81
copy div "Las operaciones corresponden a mi adulto aprobador y son con el fin de generar …"
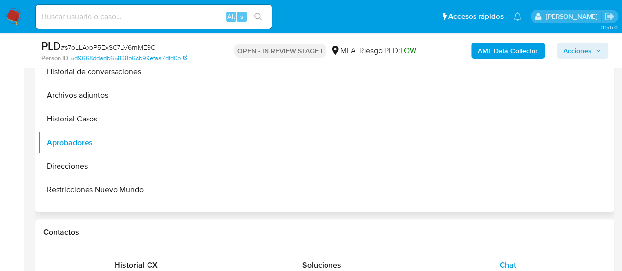
scroll to position [246, 0]
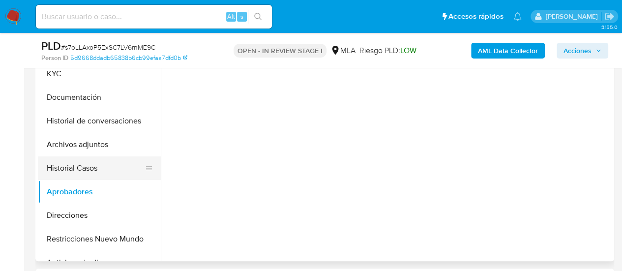
click at [93, 166] on button "Historial Casos" at bounding box center [95, 168] width 115 height 24
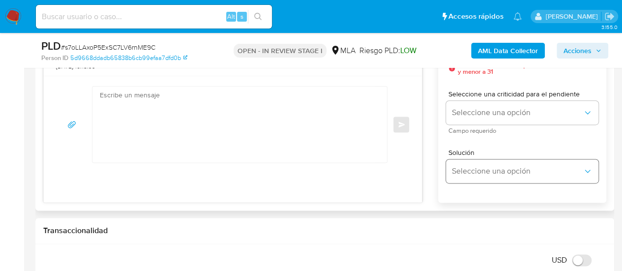
scroll to position [541, 0]
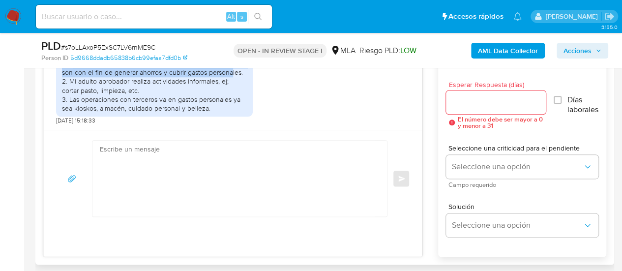
click at [244, 189] on textarea at bounding box center [237, 179] width 275 height 76
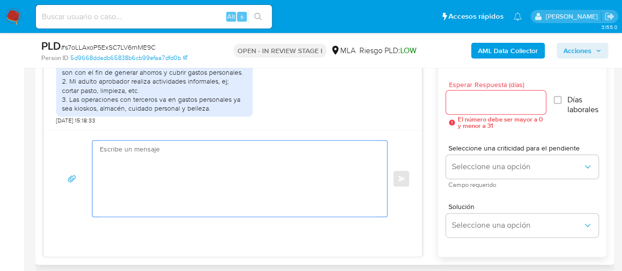
paste textarea "Hola XXX, Muchas gracias por tu respuesta. Analizamos tu caso y verificamos que…"
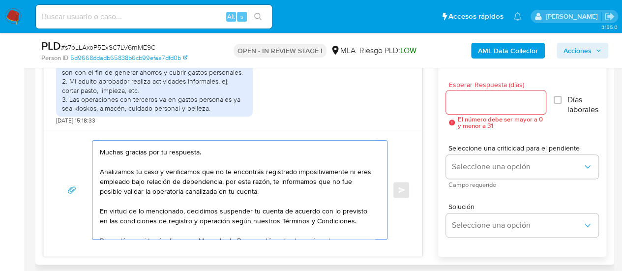
scroll to position [0, 0]
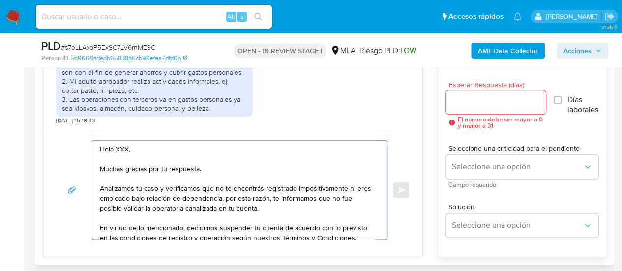
drag, startPoint x: 114, startPoint y: 145, endPoint x: 129, endPoint y: 148, distance: 15.5
click at [129, 148] on textarea "Hola XXX, Muchas gracias por tu respuesta. Analizamos tu caso y verificamos que…" at bounding box center [237, 190] width 275 height 98
click at [215, 190] on textarea "Hola, Muchas gracias por tu respuesta. Analizamos tu caso y verificamos que no …" at bounding box center [237, 190] width 275 height 98
drag, startPoint x: 292, startPoint y: 186, endPoint x: 160, endPoint y: 207, distance: 133.5
click at [160, 207] on textarea "Hola, Muchas gracias por tu respuesta. Analizamos tu caso y verificamos que, al…" at bounding box center [237, 190] width 275 height 98
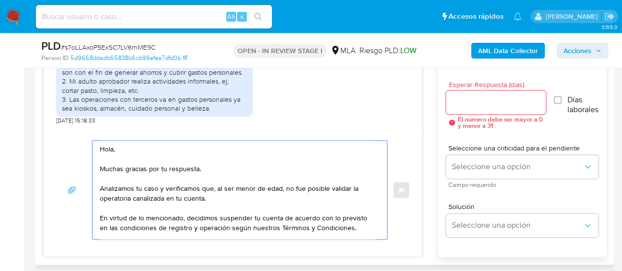
click at [241, 197] on textarea "Hola, Muchas gracias por tu respuesta. Analizamos tu caso y verificamos que, al…" at bounding box center [237, 190] width 275 height 98
paste textarea "Queremos informarte que el uso de la cuenta es personal y no se deben canalizar…"
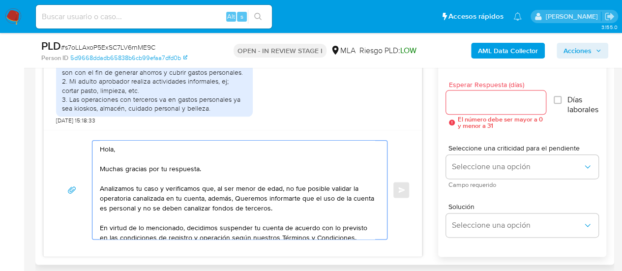
click at [240, 199] on textarea "Hola, Muchas gracias por tu respuesta. Analizamos tu caso y verificamos que, al…" at bounding box center [237, 190] width 275 height 98
click at [310, 207] on textarea "Hola, Muchas gracias por tu respuesta. Analizamos tu caso y verificamos que, al…" at bounding box center [237, 190] width 275 height 98
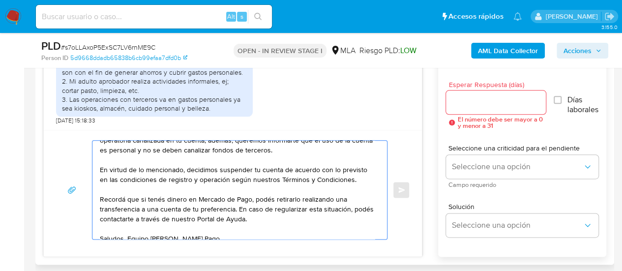
scroll to position [66, 0]
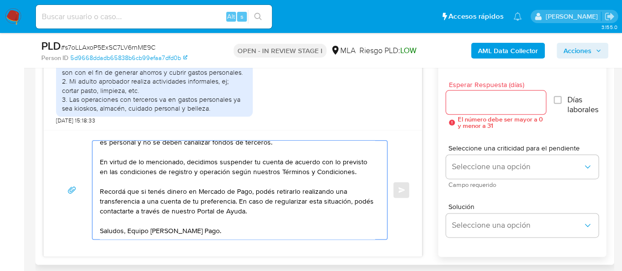
type textarea "Hola, Muchas gracias por tu respuesta. Analizamos tu caso y verificamos que, al…"
click at [484, 103] on input "Esperar Respuesta (días)" at bounding box center [496, 102] width 100 height 13
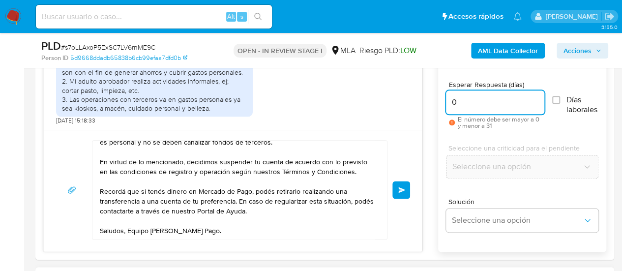
scroll to position [492, 0]
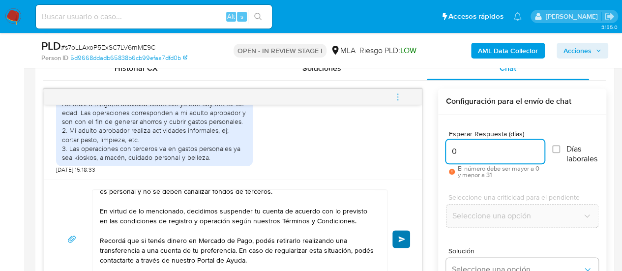
type input "0"
click at [404, 237] on span "Enviar" at bounding box center [402, 239] width 7 height 6
click at [399, 90] on span "menu-action" at bounding box center [398, 97] width 9 height 24
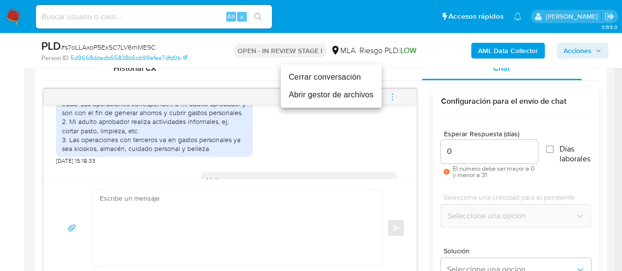
scroll to position [0, 0]
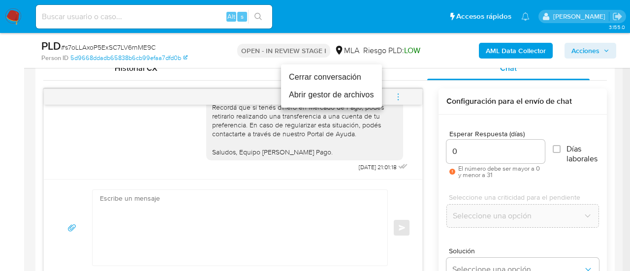
click at [329, 81] on li "Cerrar conversación" at bounding box center [331, 77] width 101 height 18
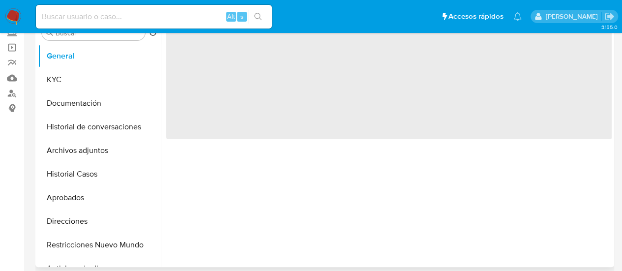
scroll to position [49, 0]
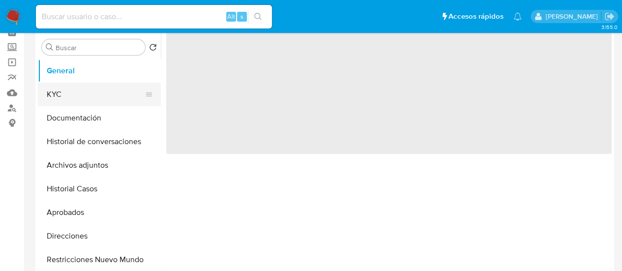
click at [61, 97] on button "KYC" at bounding box center [95, 95] width 115 height 24
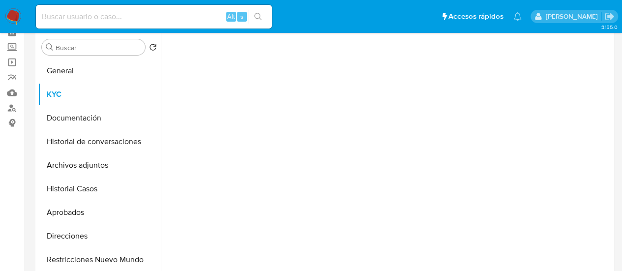
select select "10"
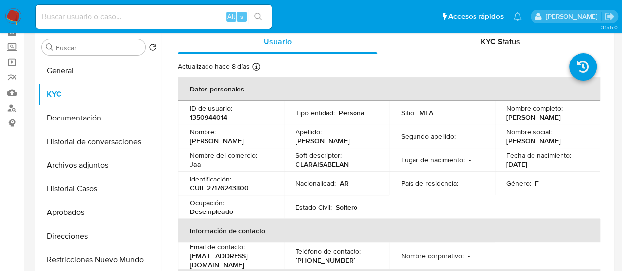
drag, startPoint x: 503, startPoint y: 120, endPoint x: 567, endPoint y: 122, distance: 64.5
click at [567, 122] on td "Nombre completo : [PERSON_NAME]" at bounding box center [548, 113] width 106 height 24
copy p "[PERSON_NAME]"
click at [241, 187] on p "CUIL 27176243800" at bounding box center [219, 188] width 59 height 9
click at [240, 185] on p "CUIL 27176243800" at bounding box center [219, 188] width 59 height 9
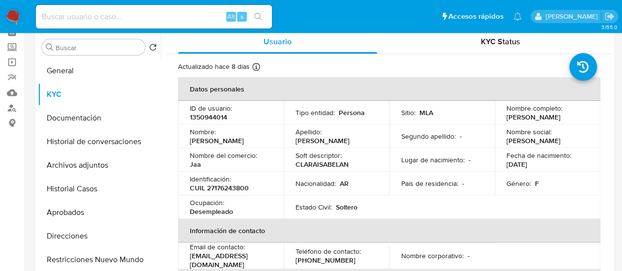
click at [242, 187] on p "CUIL 27176243800" at bounding box center [219, 188] width 59 height 9
copy p "27176243800"
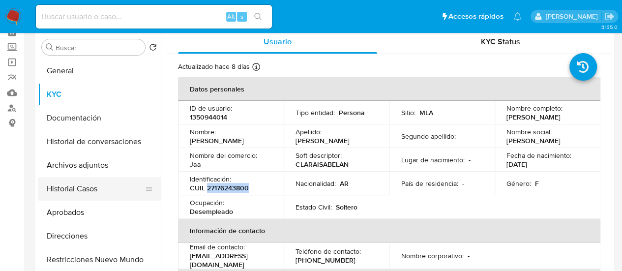
click at [91, 190] on button "Historial Casos" at bounding box center [95, 189] width 115 height 24
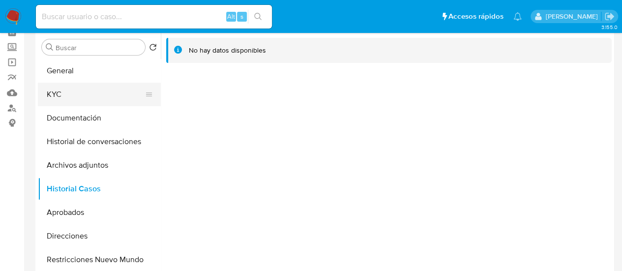
click at [88, 99] on button "KYC" at bounding box center [95, 95] width 115 height 24
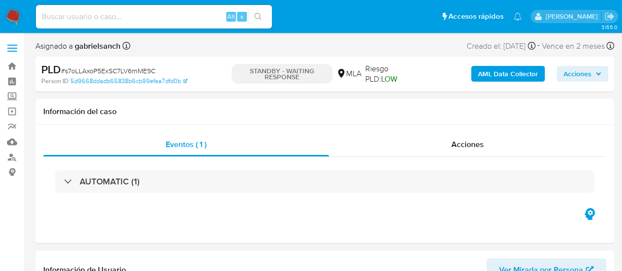
select select "10"
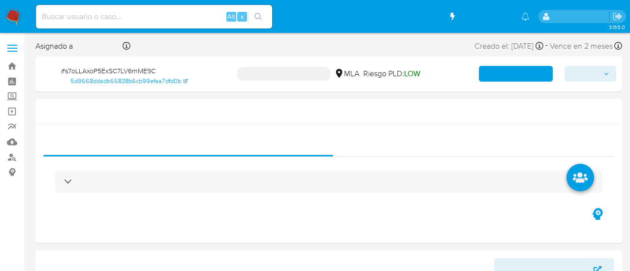
select select "10"
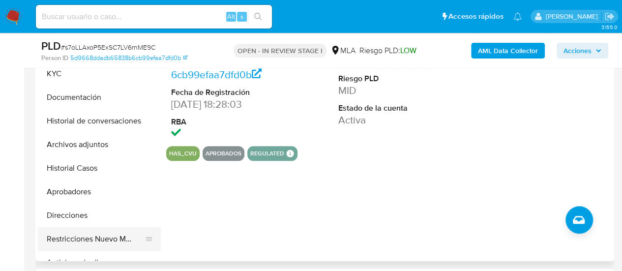
scroll to position [197, 0]
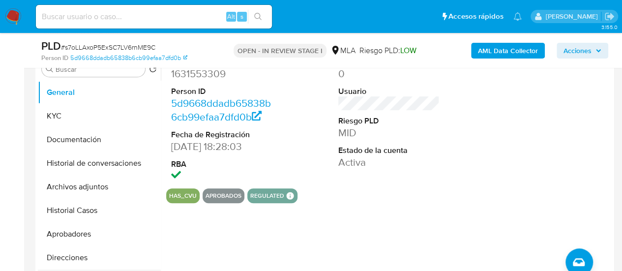
click at [95, 235] on ul "General KYC Documentación Historial de conversaciones Archivos adjuntos Histori…" at bounding box center [99, 192] width 123 height 222
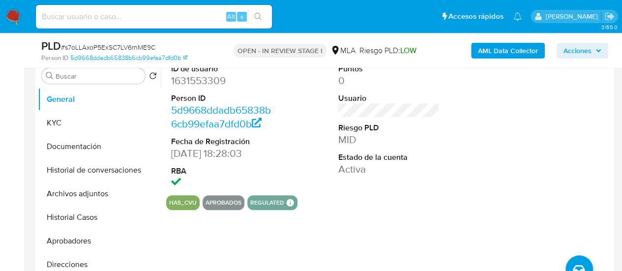
scroll to position [49, 0]
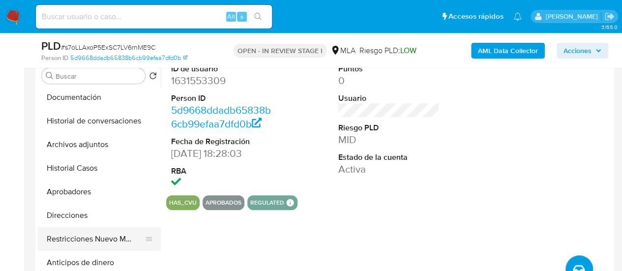
click at [109, 241] on button "Restricciones Nuevo Mundo" at bounding box center [95, 239] width 115 height 24
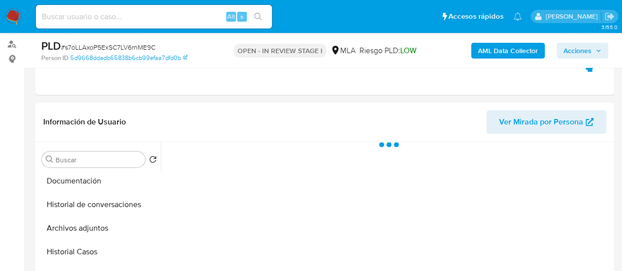
scroll to position [98, 0]
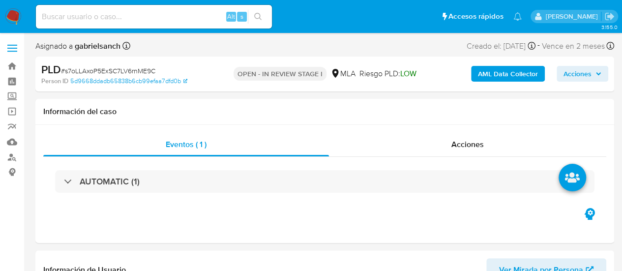
select select "10"
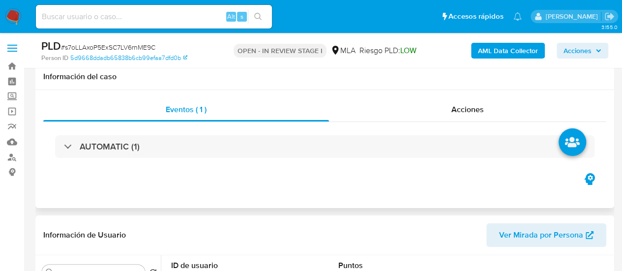
scroll to position [246, 0]
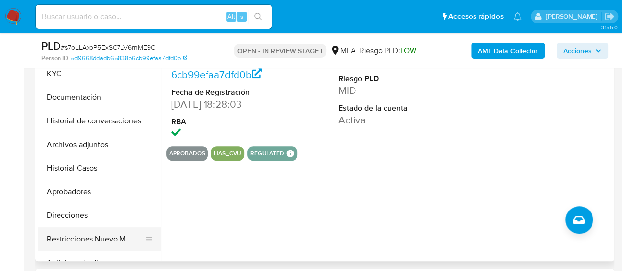
click at [68, 230] on button "Restricciones Nuevo Mundo" at bounding box center [95, 239] width 115 height 24
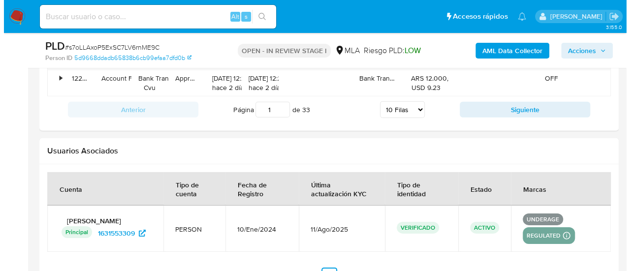
scroll to position [1706, 0]
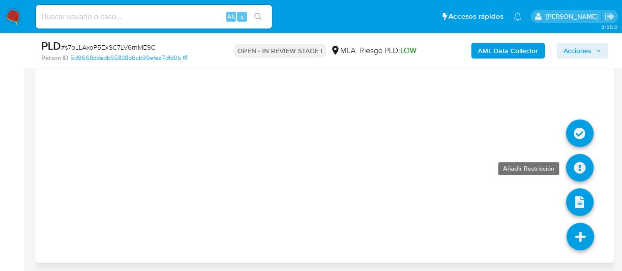
click at [577, 158] on icon at bounding box center [580, 168] width 28 height 28
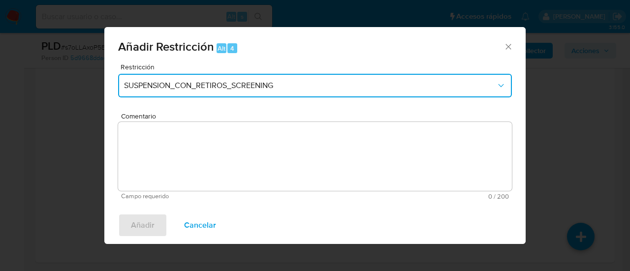
click at [156, 85] on span "SUSPENSION_CON_RETIROS_SCREENING" at bounding box center [310, 86] width 372 height 10
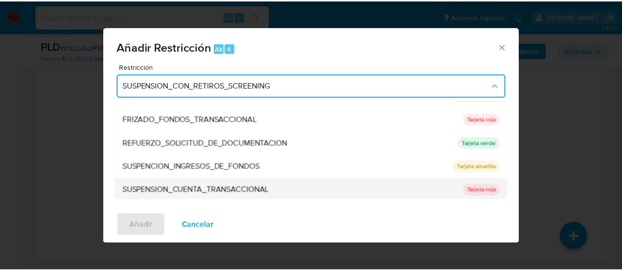
scroll to position [209, 0]
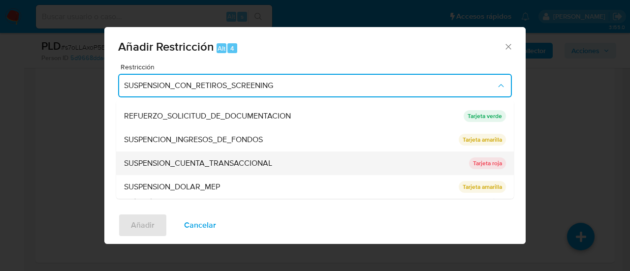
click at [187, 160] on span "SUSPENSION_CUENTA_TRANSACCIONAL" at bounding box center [198, 163] width 148 height 10
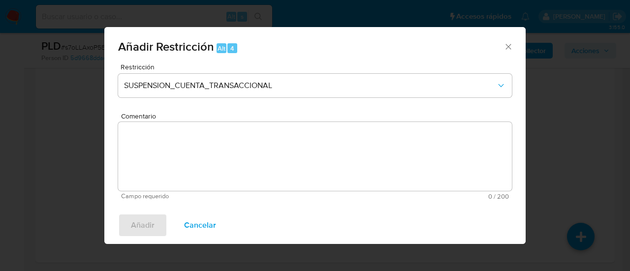
click at [187, 160] on textarea "Comentario" at bounding box center [315, 156] width 394 height 69
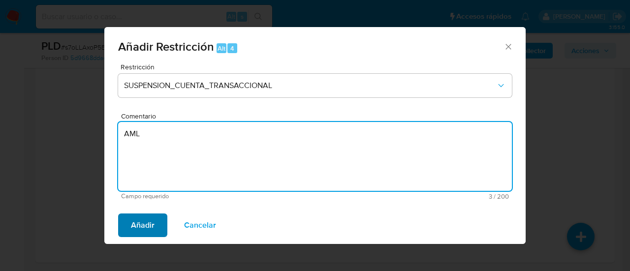
type textarea "AML"
click at [150, 220] on span "Añadir" at bounding box center [143, 226] width 24 height 22
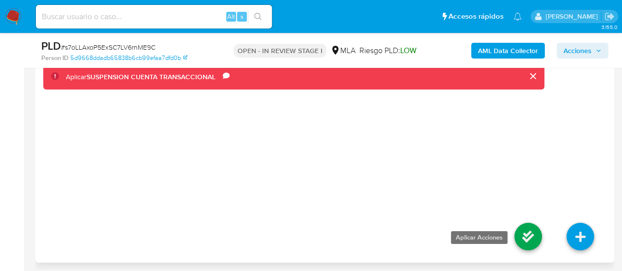
click at [534, 228] on icon at bounding box center [529, 237] width 28 height 28
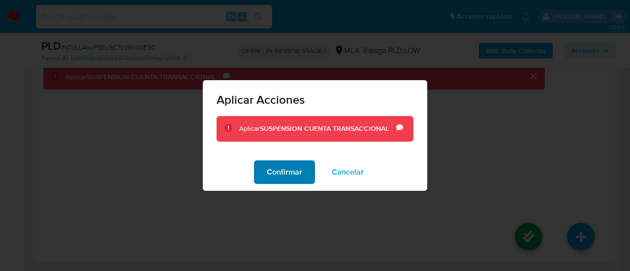
click at [280, 178] on span "Confirmar" at bounding box center [284, 172] width 35 height 22
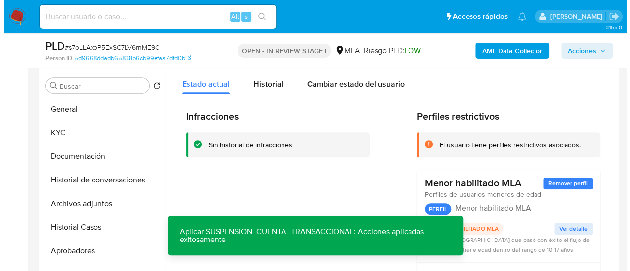
scroll to position [230, 0]
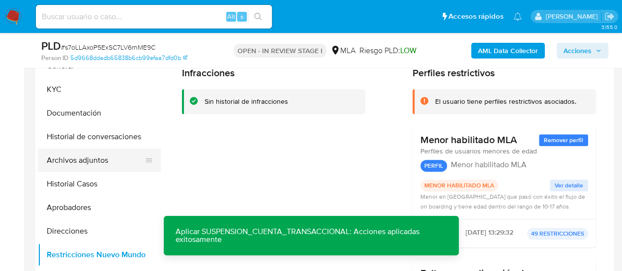
click at [53, 166] on button "Archivos adjuntos" at bounding box center [95, 161] width 115 height 24
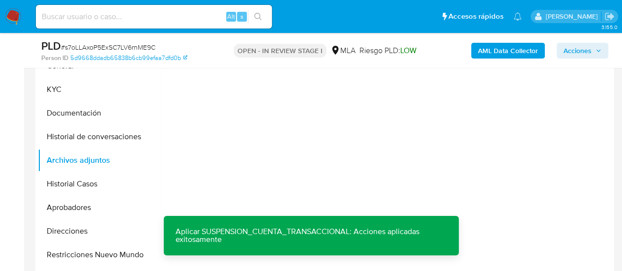
click at [520, 47] on b "AML Data Collector" at bounding box center [508, 51] width 60 height 16
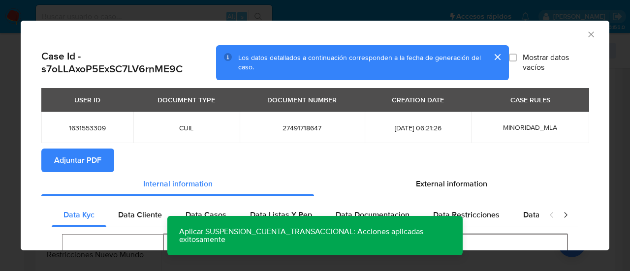
click at [55, 165] on span "Adjuntar PDF" at bounding box center [77, 161] width 47 height 22
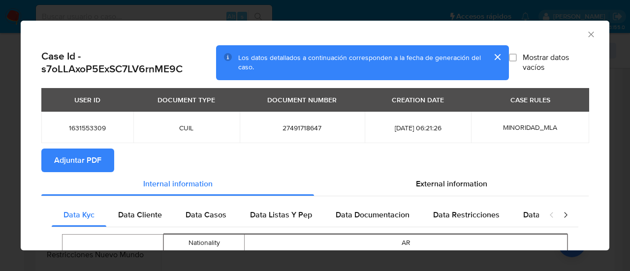
click at [586, 34] on icon "Cerrar ventana" at bounding box center [591, 35] width 10 height 10
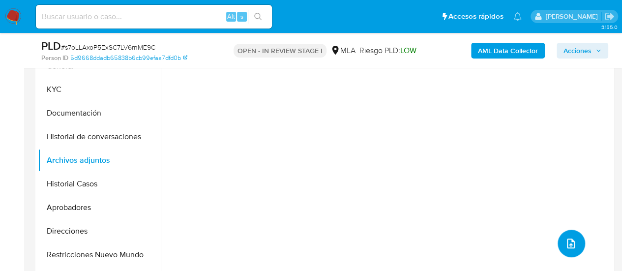
click at [571, 234] on button "upload-file" at bounding box center [572, 244] width 28 height 28
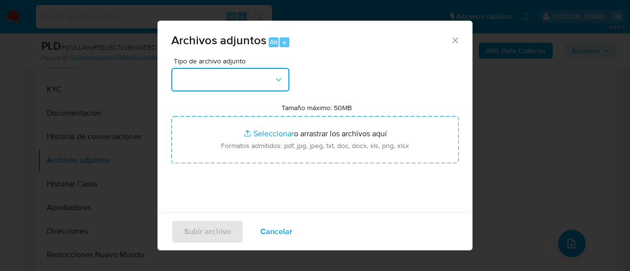
click at [256, 79] on button "button" at bounding box center [230, 80] width 118 height 24
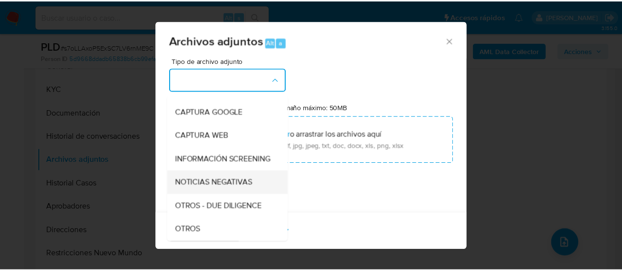
scroll to position [197, 0]
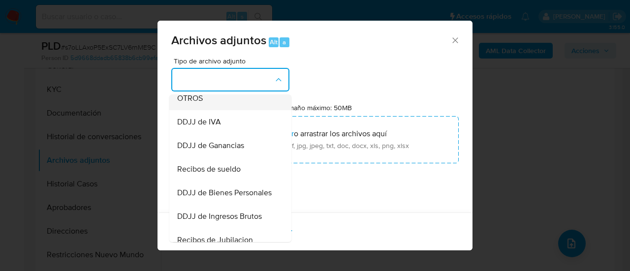
click at [200, 103] on span "OTROS" at bounding box center [190, 98] width 26 height 10
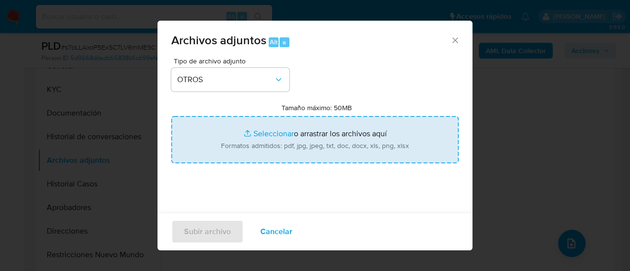
click at [264, 149] on input "Tamaño máximo: 50MB Seleccionar archivos" at bounding box center [314, 139] width 287 height 47
type input "C:\fakepath\Caselog s7oLLAxoP5ExSC7LV6rnME9C_2025_07_17_18_27_25.docx"
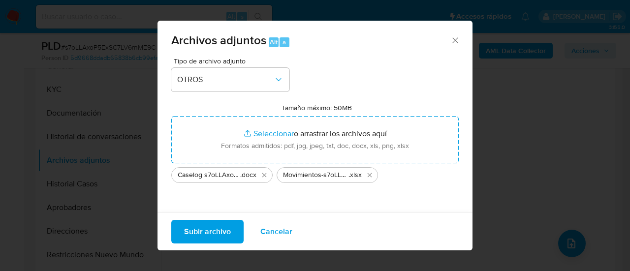
click at [199, 234] on span "Subir archivo" at bounding box center [207, 232] width 47 height 22
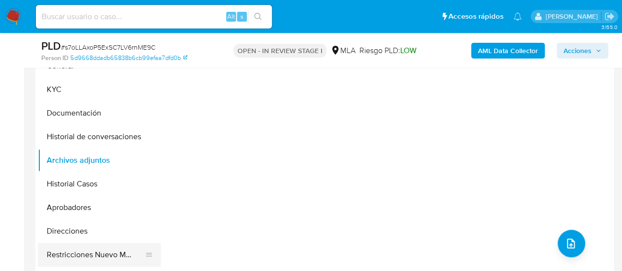
click at [72, 251] on button "Restricciones Nuevo Mundo" at bounding box center [95, 255] width 115 height 24
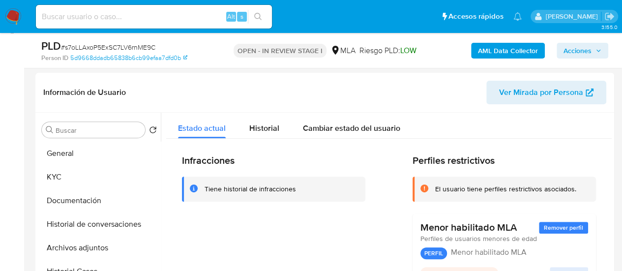
scroll to position [132, 0]
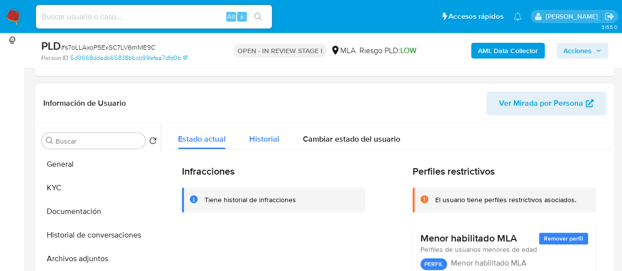
click at [278, 139] on span "Historial" at bounding box center [264, 138] width 30 height 11
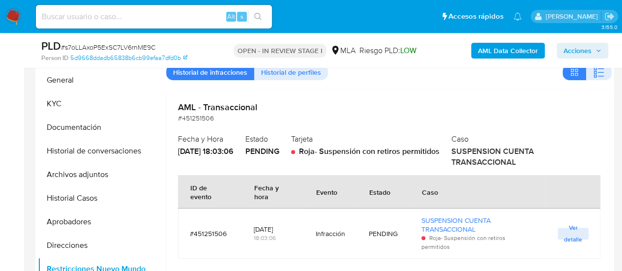
scroll to position [230, 0]
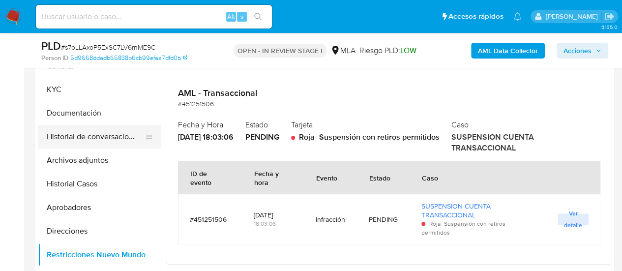
click at [91, 141] on button "Historial de conversaciones" at bounding box center [95, 137] width 115 height 24
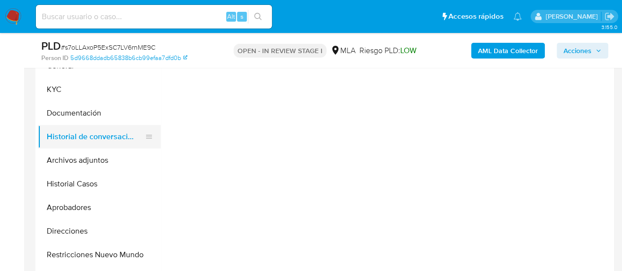
scroll to position [0, 0]
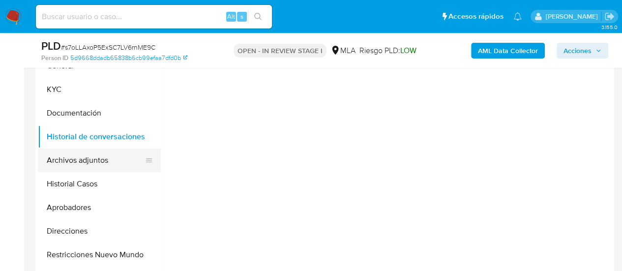
click at [90, 161] on button "Archivos adjuntos" at bounding box center [95, 161] width 115 height 24
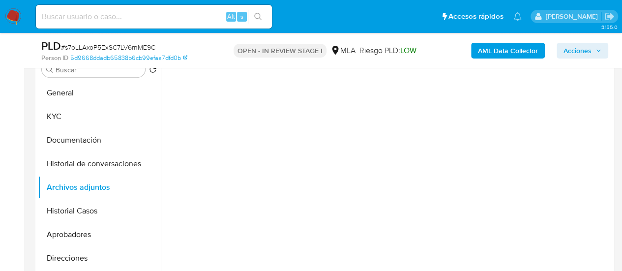
scroll to position [181, 0]
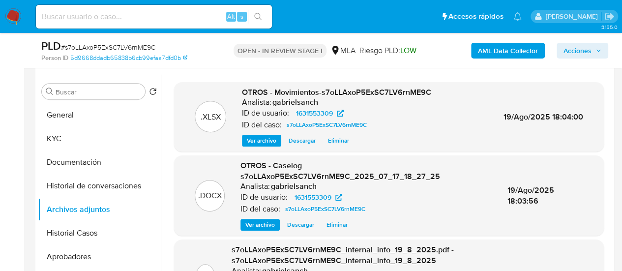
click at [593, 52] on span "Acciones" at bounding box center [583, 51] width 38 height 14
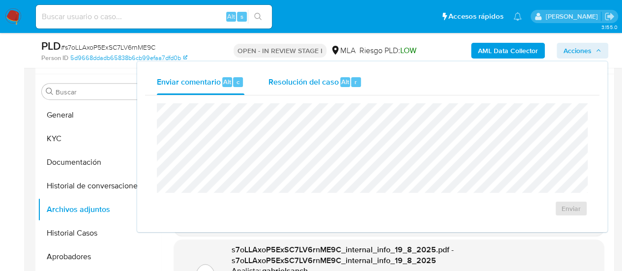
click at [285, 84] on span "Resolución del caso" at bounding box center [303, 81] width 70 height 11
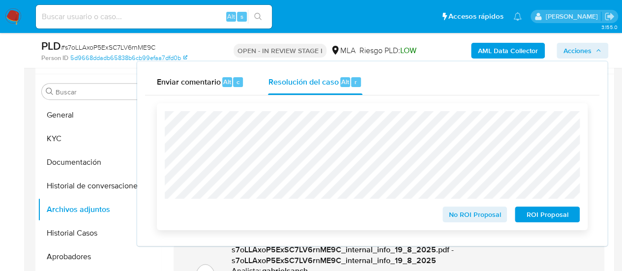
click at [534, 220] on span "ROI Proposal" at bounding box center [547, 215] width 51 height 14
